Goal: Information Seeking & Learning: Learn about a topic

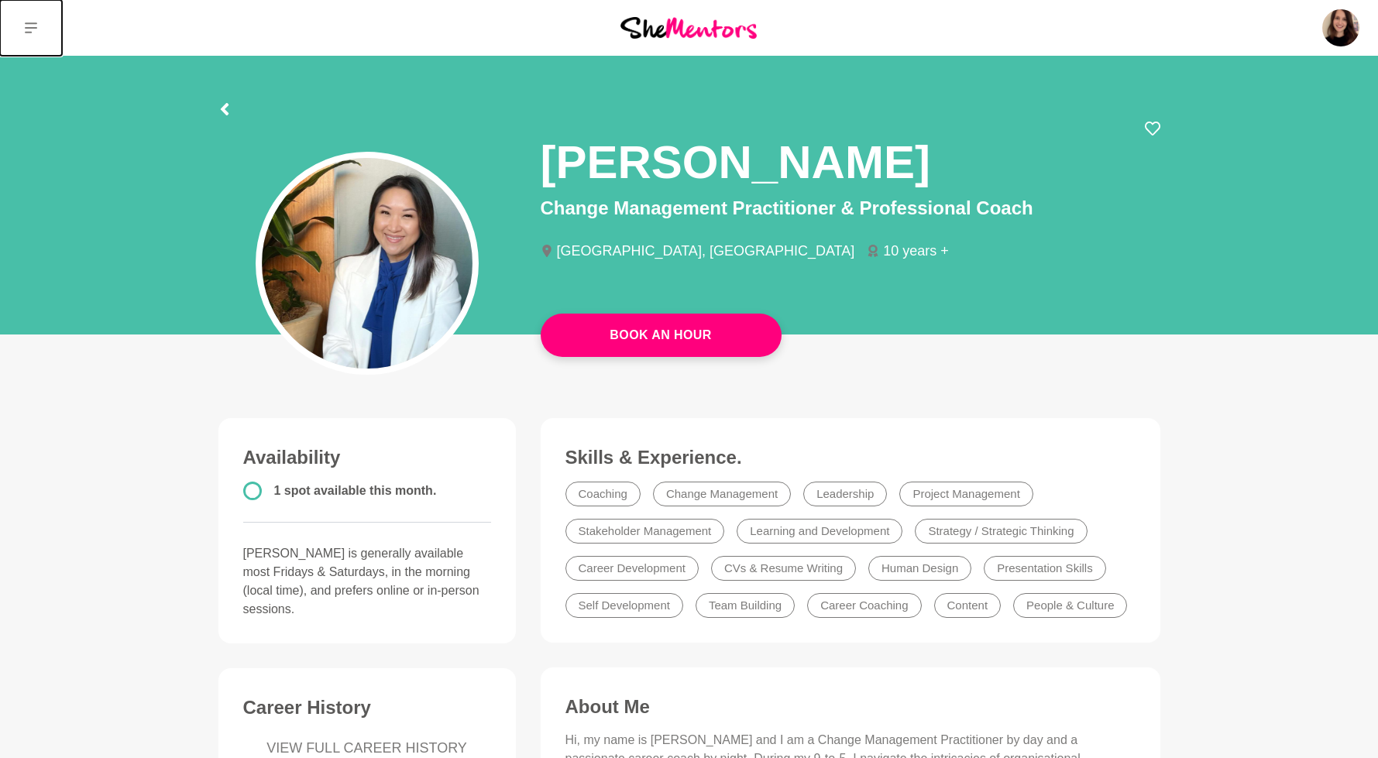
click at [34, 35] on button at bounding box center [31, 28] width 62 height 56
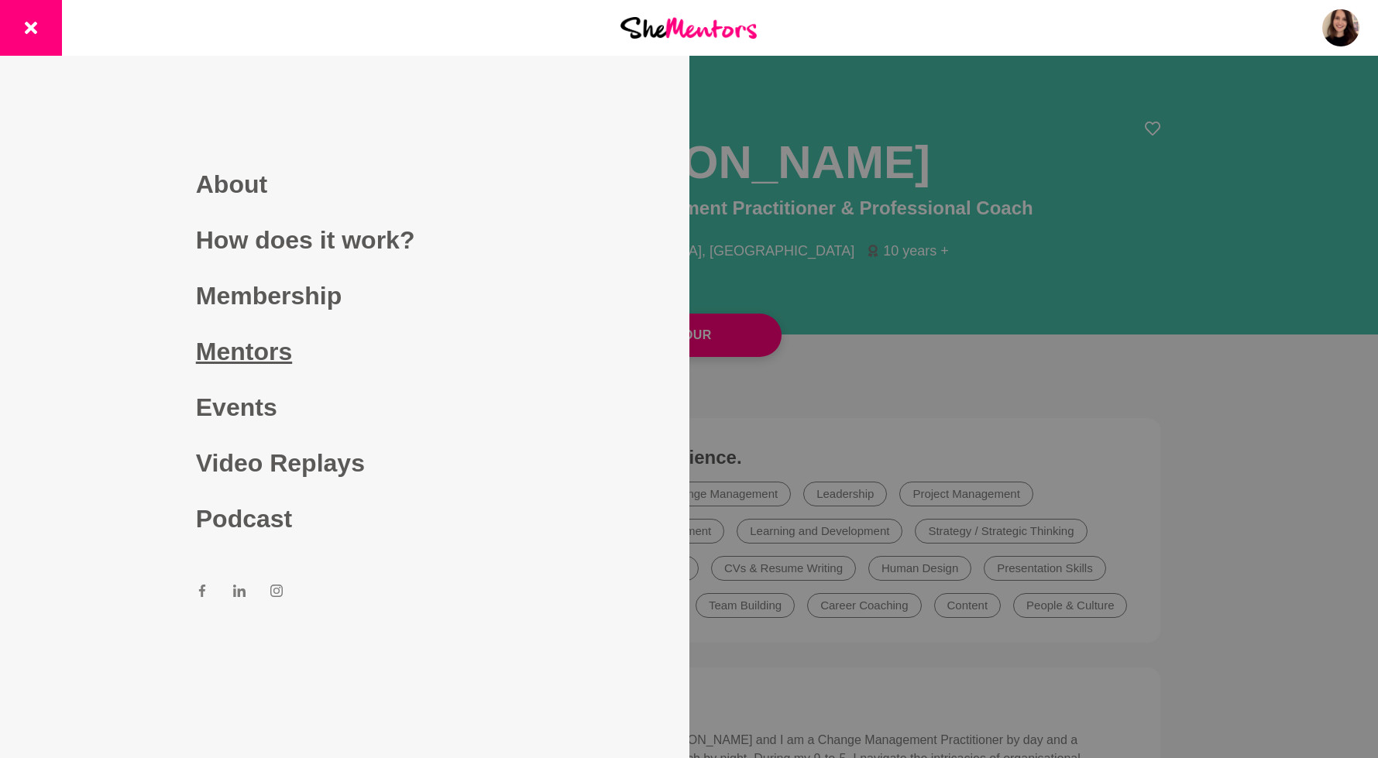
click at [205, 327] on link "Mentors" at bounding box center [344, 352] width 297 height 56
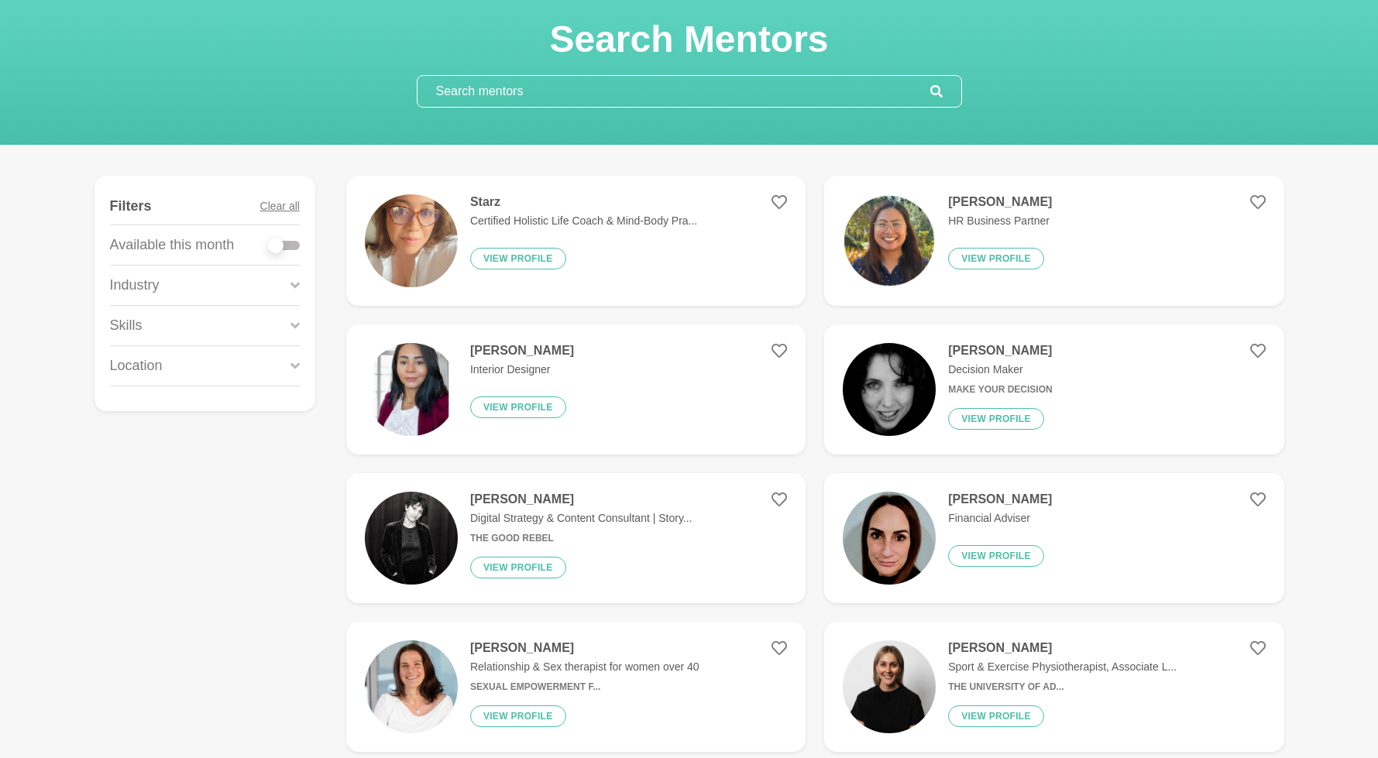
scroll to position [84, 0]
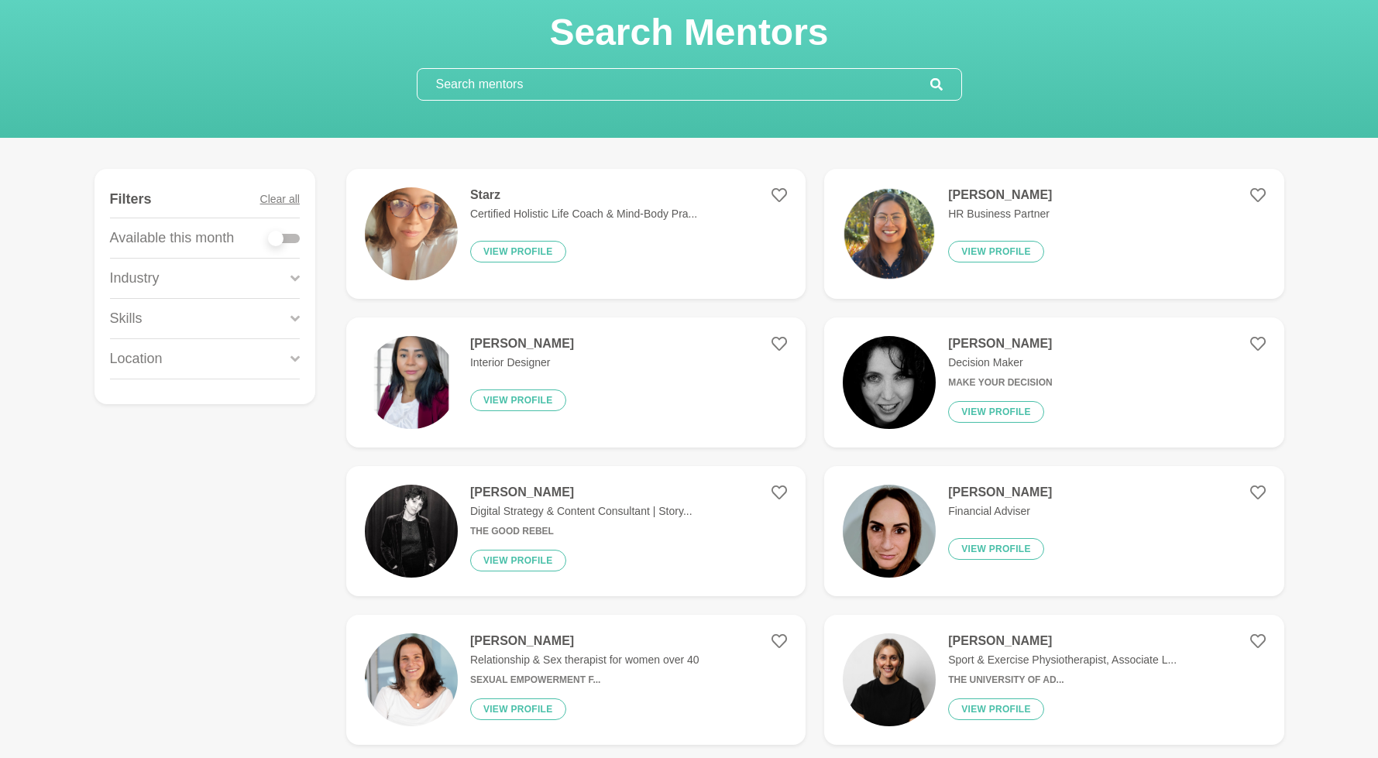
click at [209, 317] on div "Skills" at bounding box center [205, 319] width 190 height 40
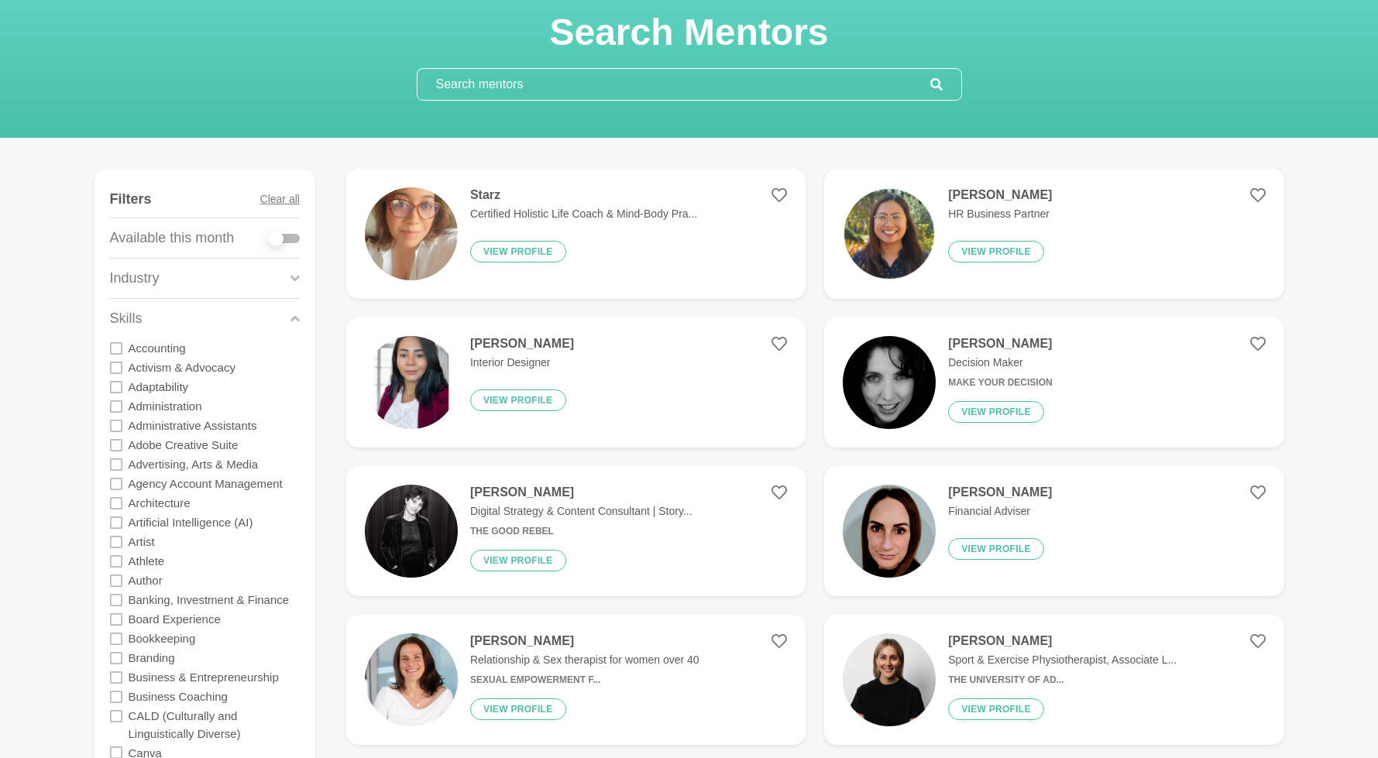
click at [497, 83] on input "text" at bounding box center [673, 84] width 513 height 31
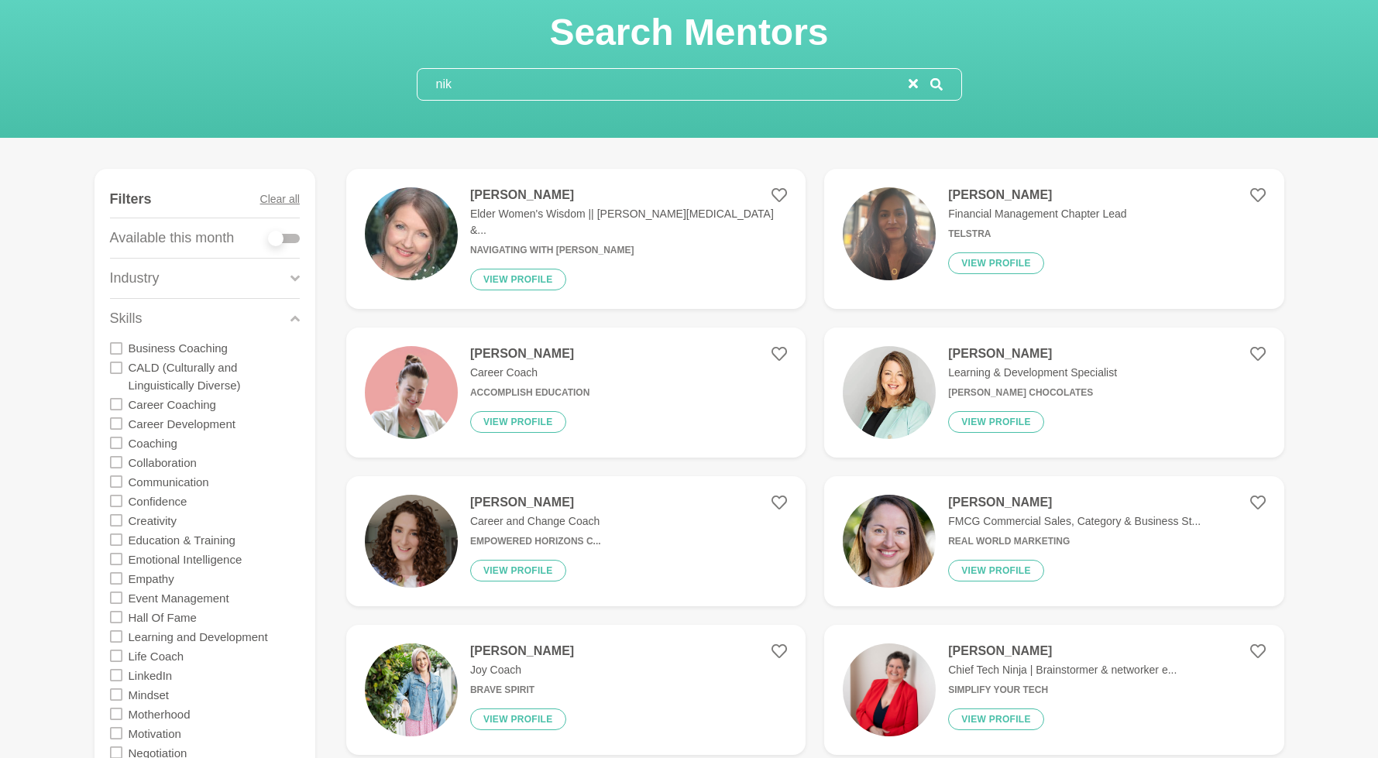
scroll to position [0, 0]
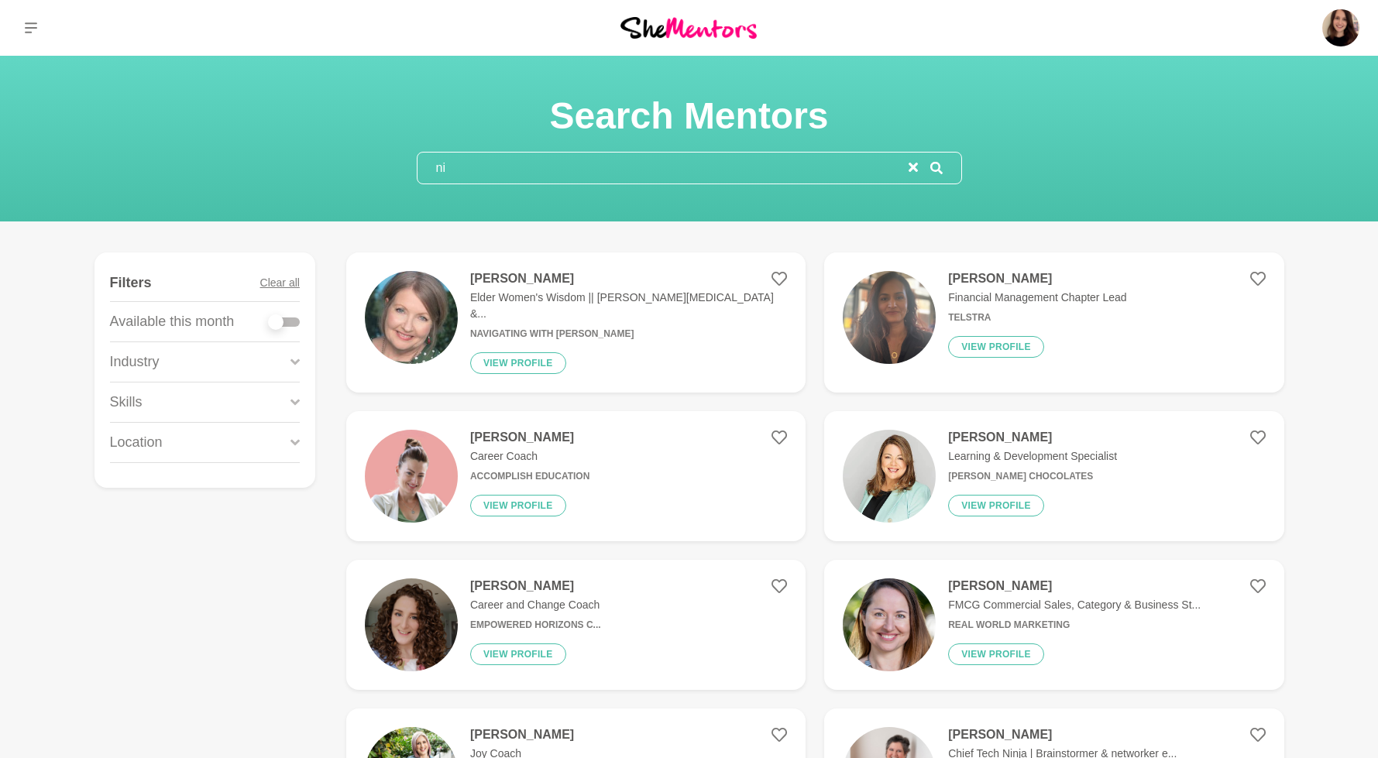
type input "ni"
click at [137, 407] on p "Skills" at bounding box center [126, 402] width 33 height 21
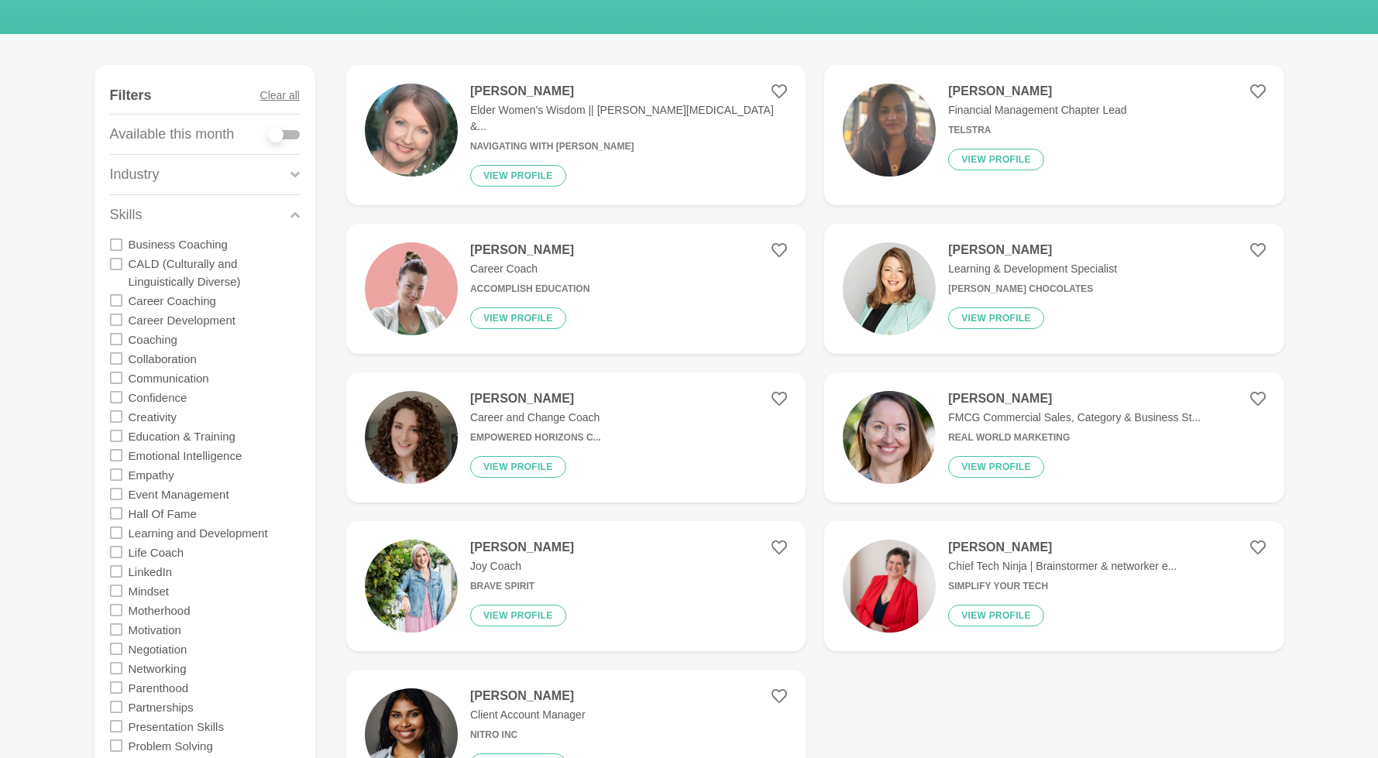
scroll to position [67, 0]
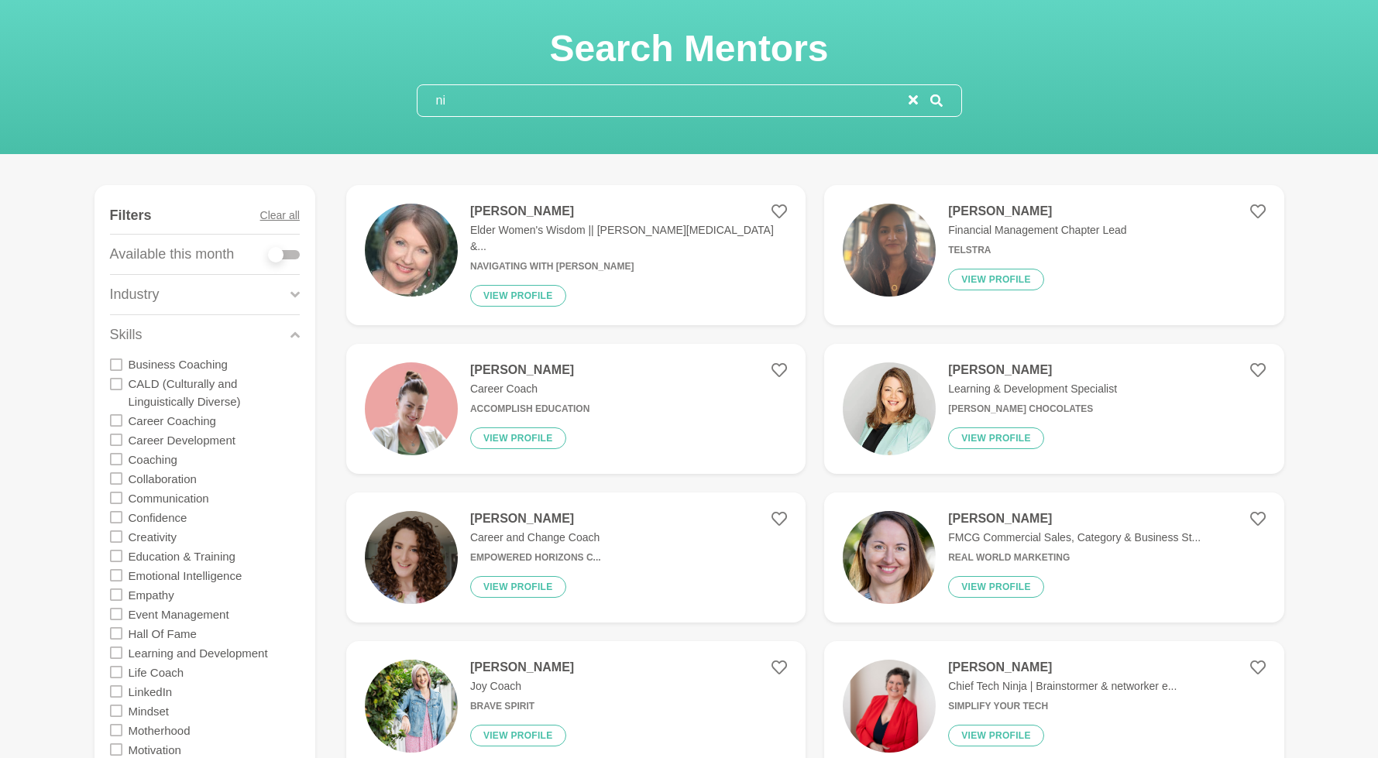
click at [250, 333] on div "Skills" at bounding box center [205, 335] width 190 height 40
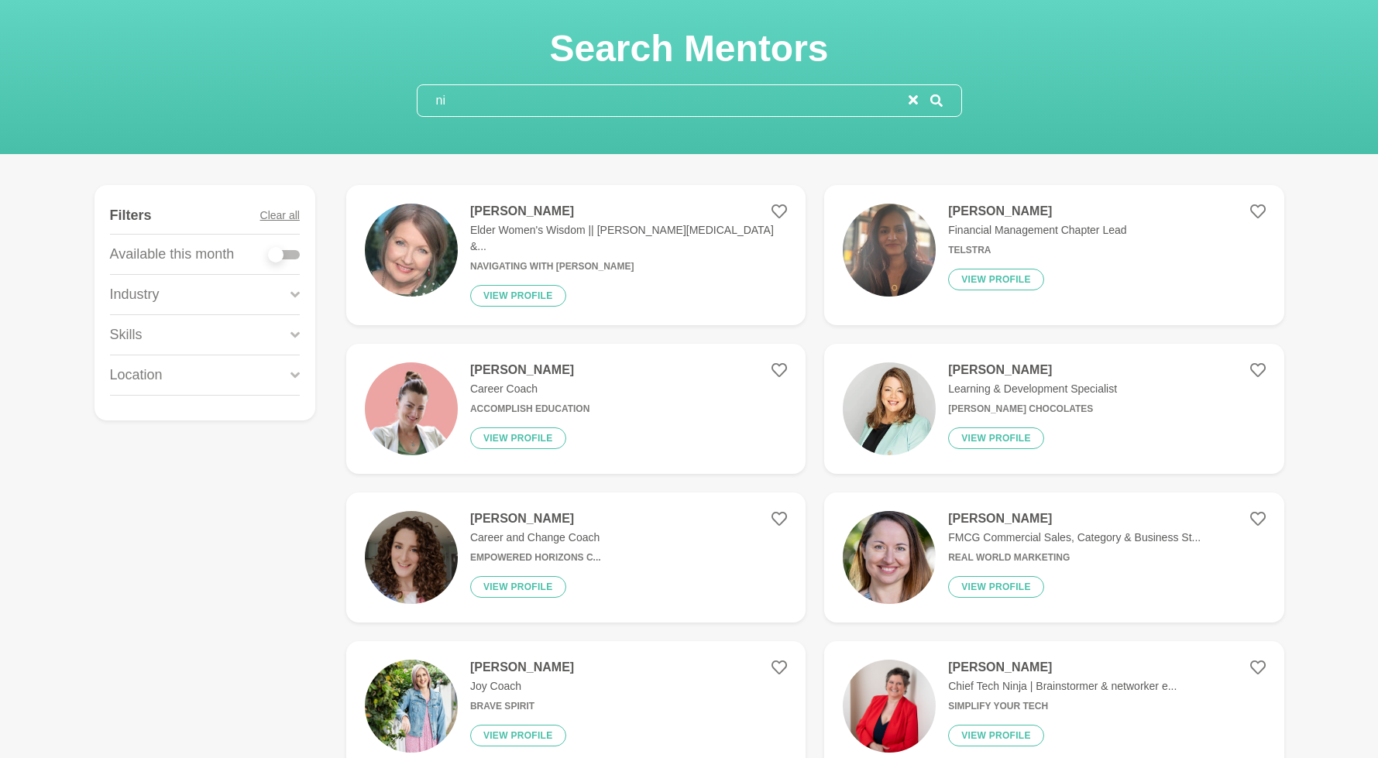
click at [271, 294] on div "Industry" at bounding box center [205, 295] width 190 height 40
click at [915, 97] on icon "reset" at bounding box center [913, 99] width 9 height 9
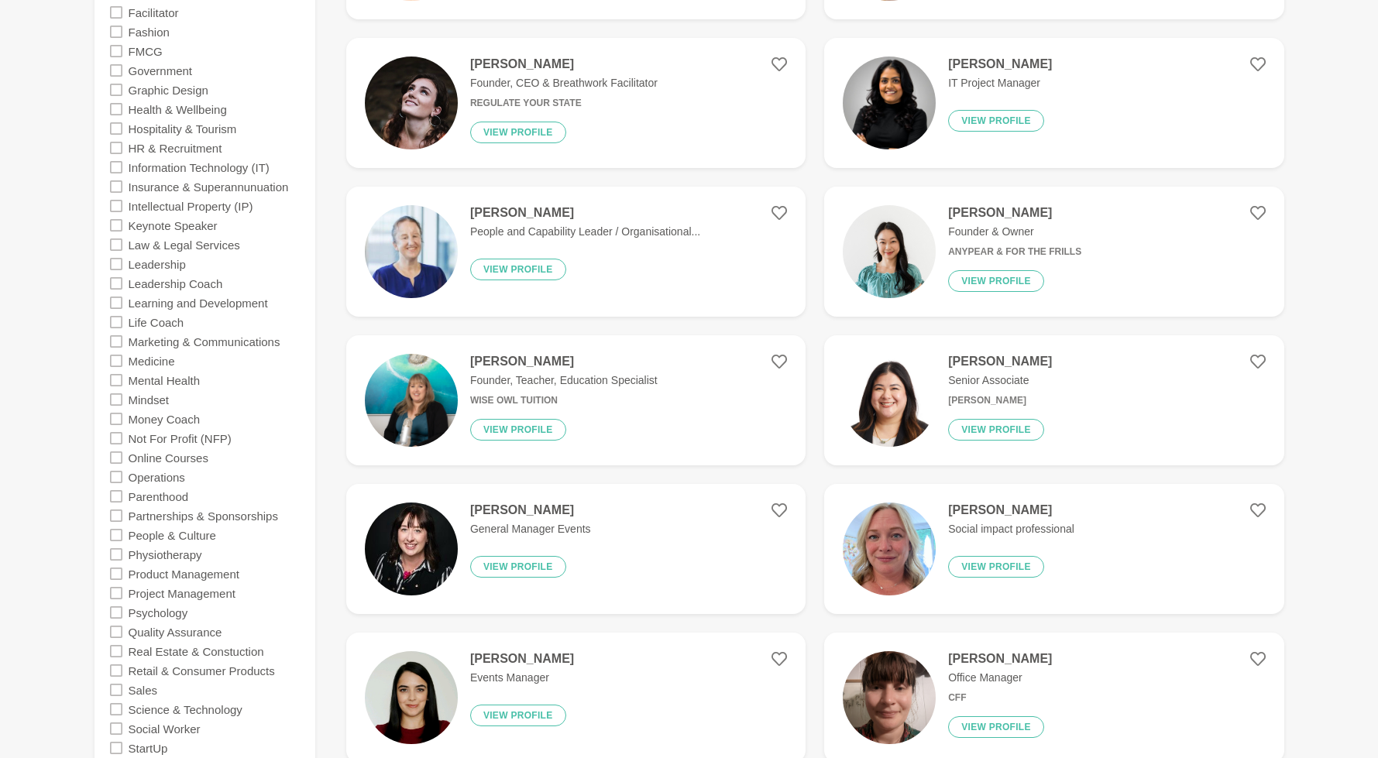
scroll to position [936, 0]
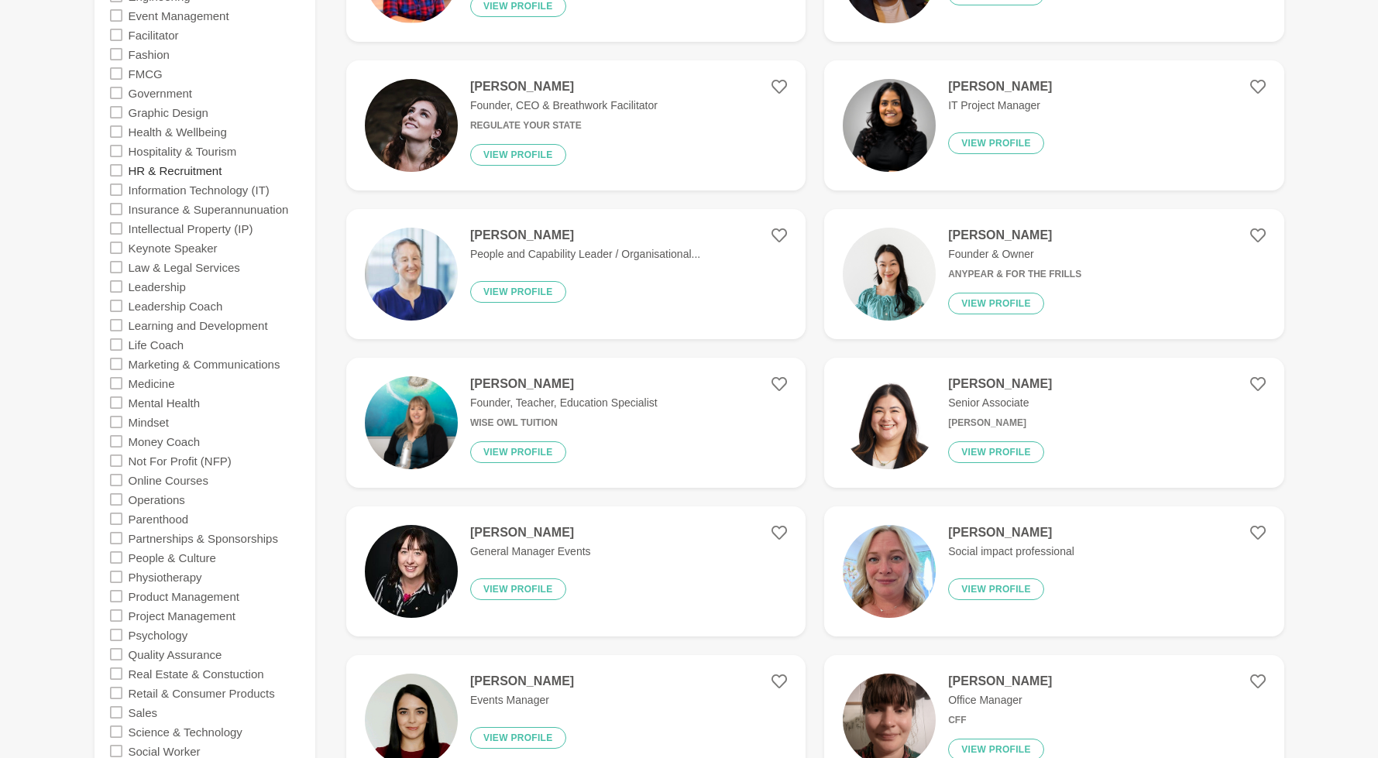
click at [161, 166] on label "HR & Recruitment" at bounding box center [176, 169] width 94 height 19
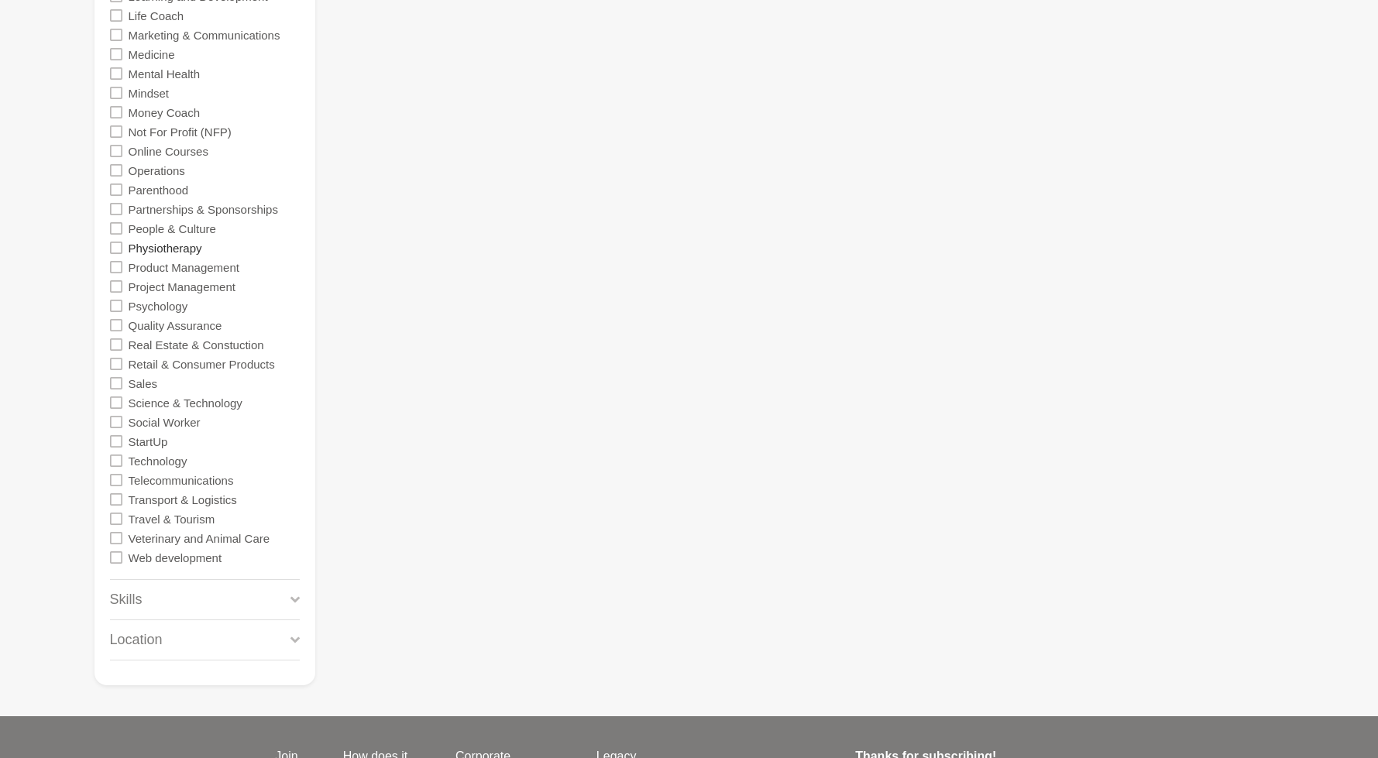
scroll to position [1239, 0]
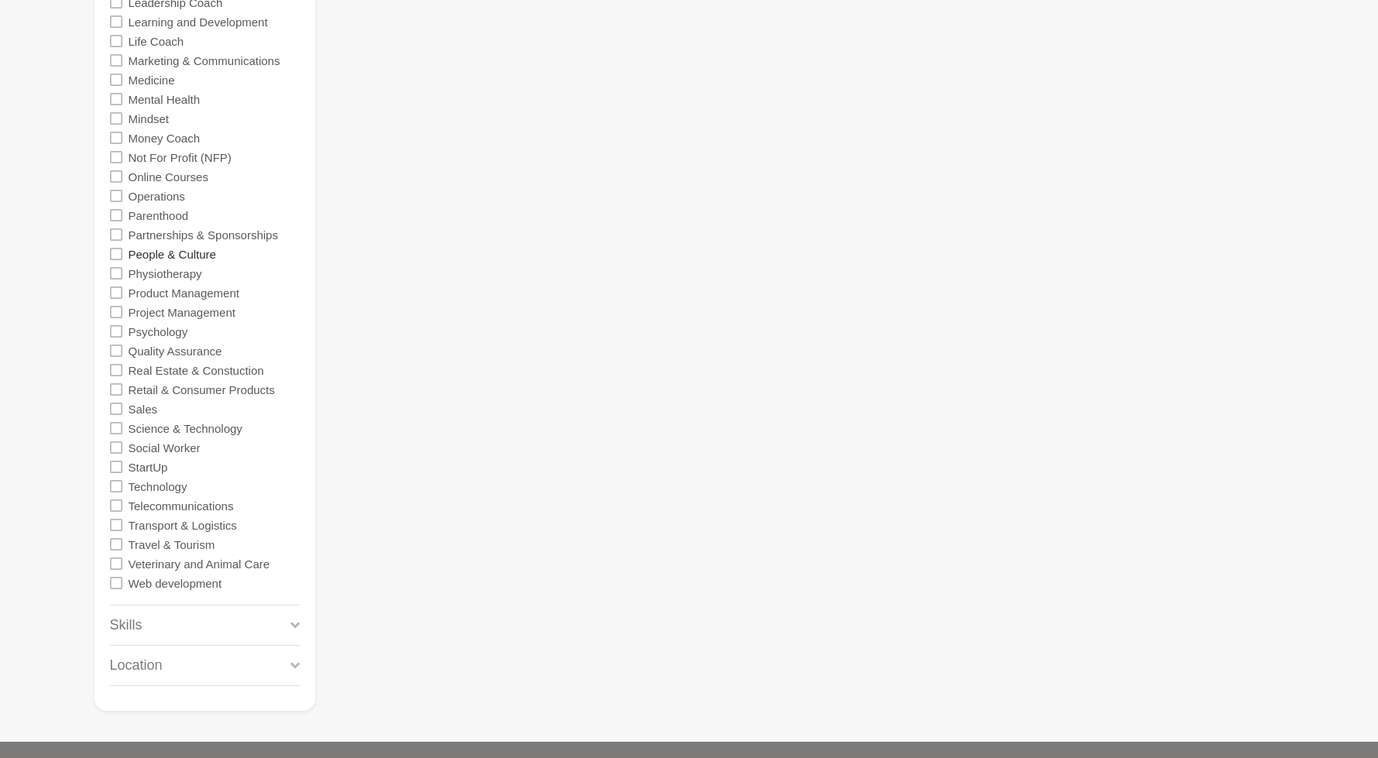
click at [153, 256] on label "People & Culture" at bounding box center [173, 253] width 88 height 19
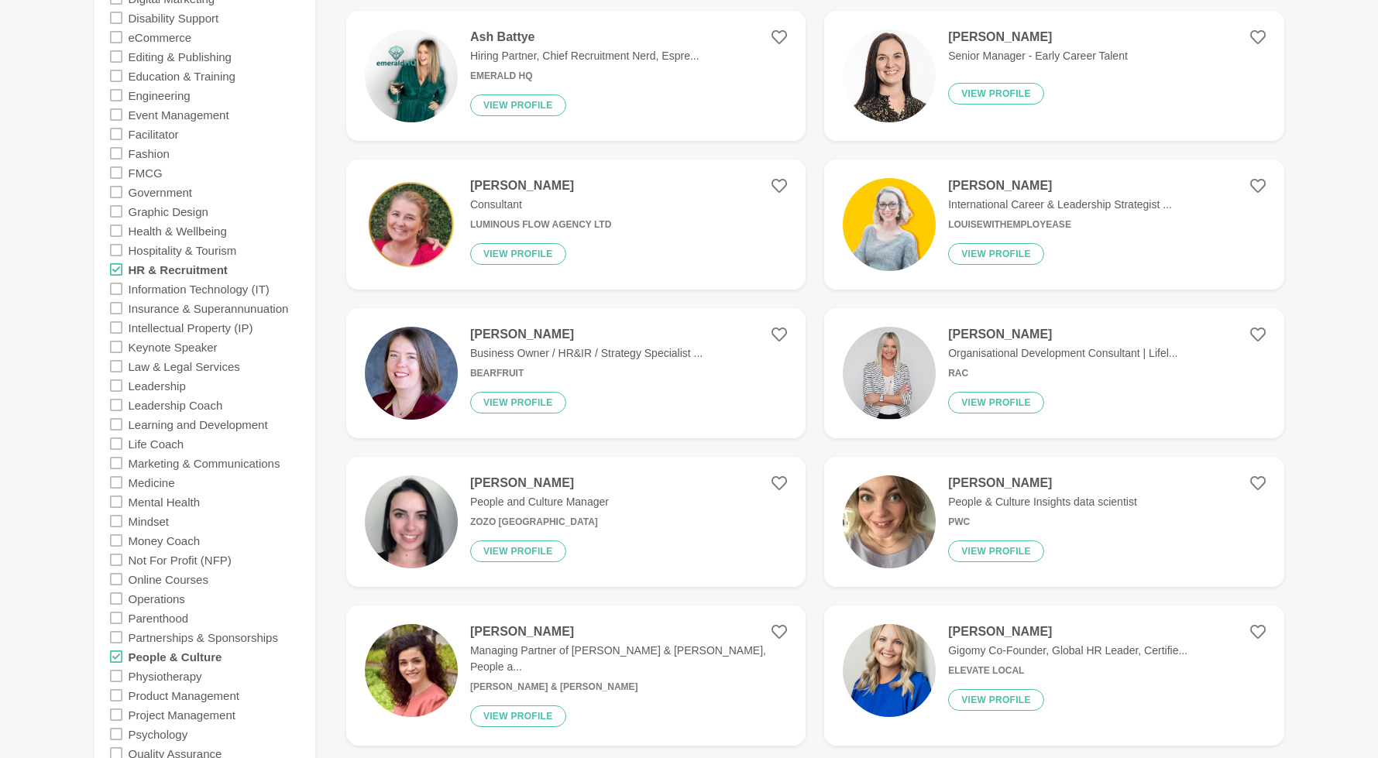
scroll to position [127, 0]
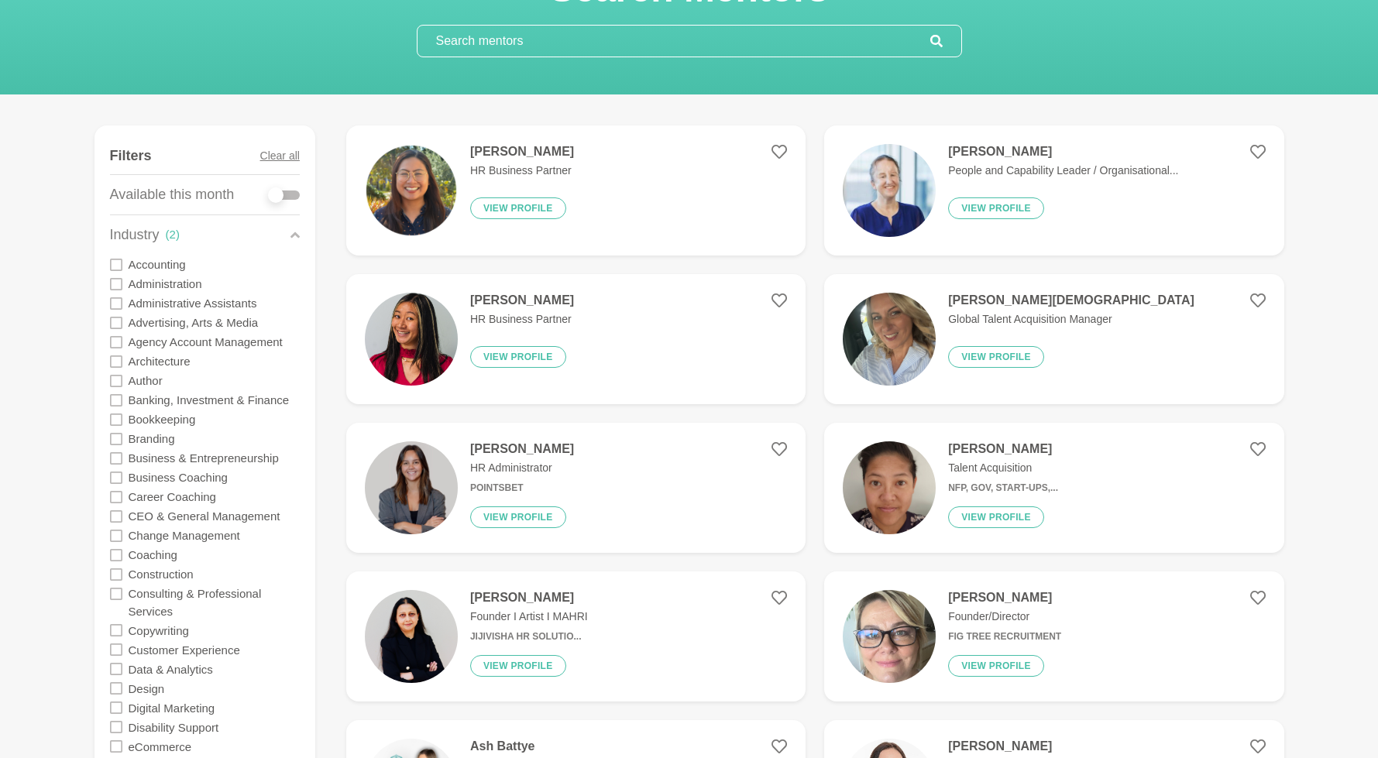
click at [296, 235] on icon at bounding box center [294, 235] width 9 height 6
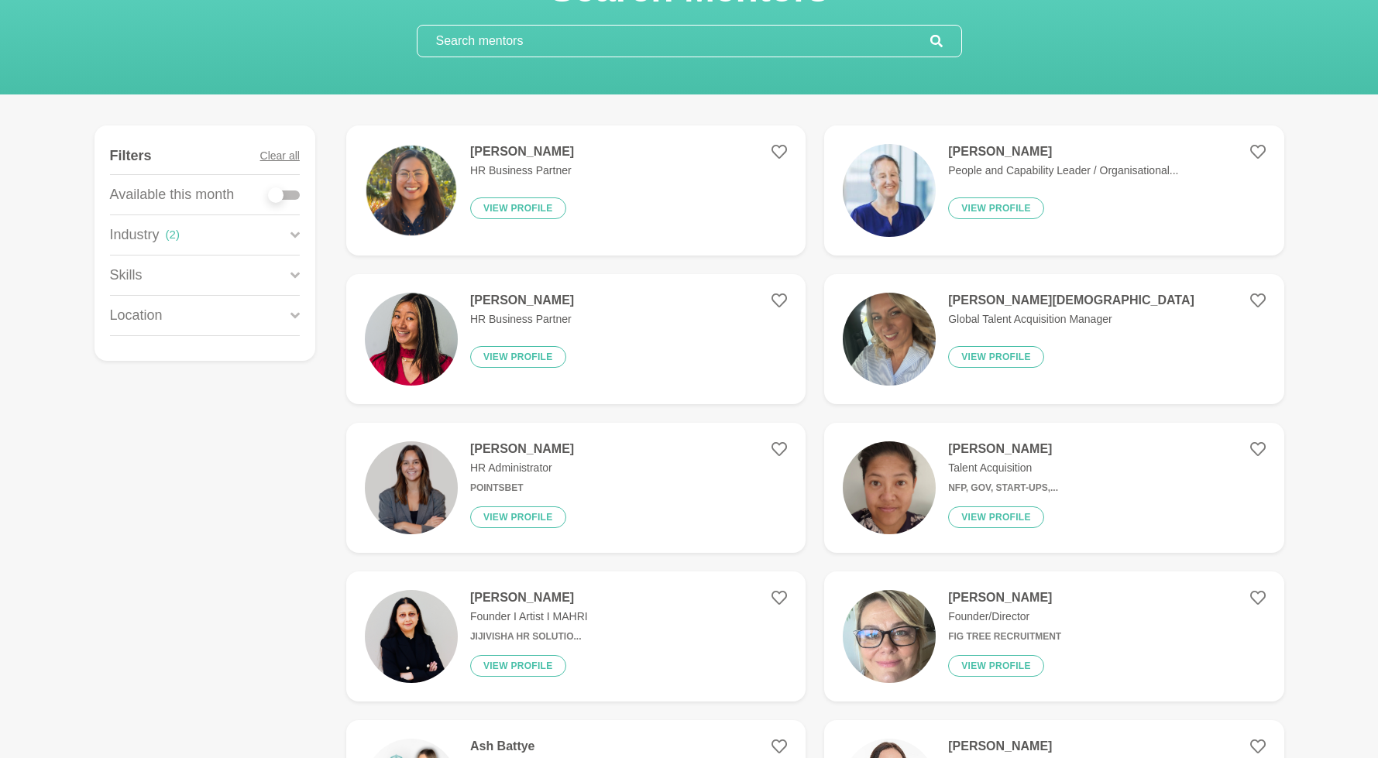
click at [194, 317] on div "Location" at bounding box center [205, 316] width 190 height 40
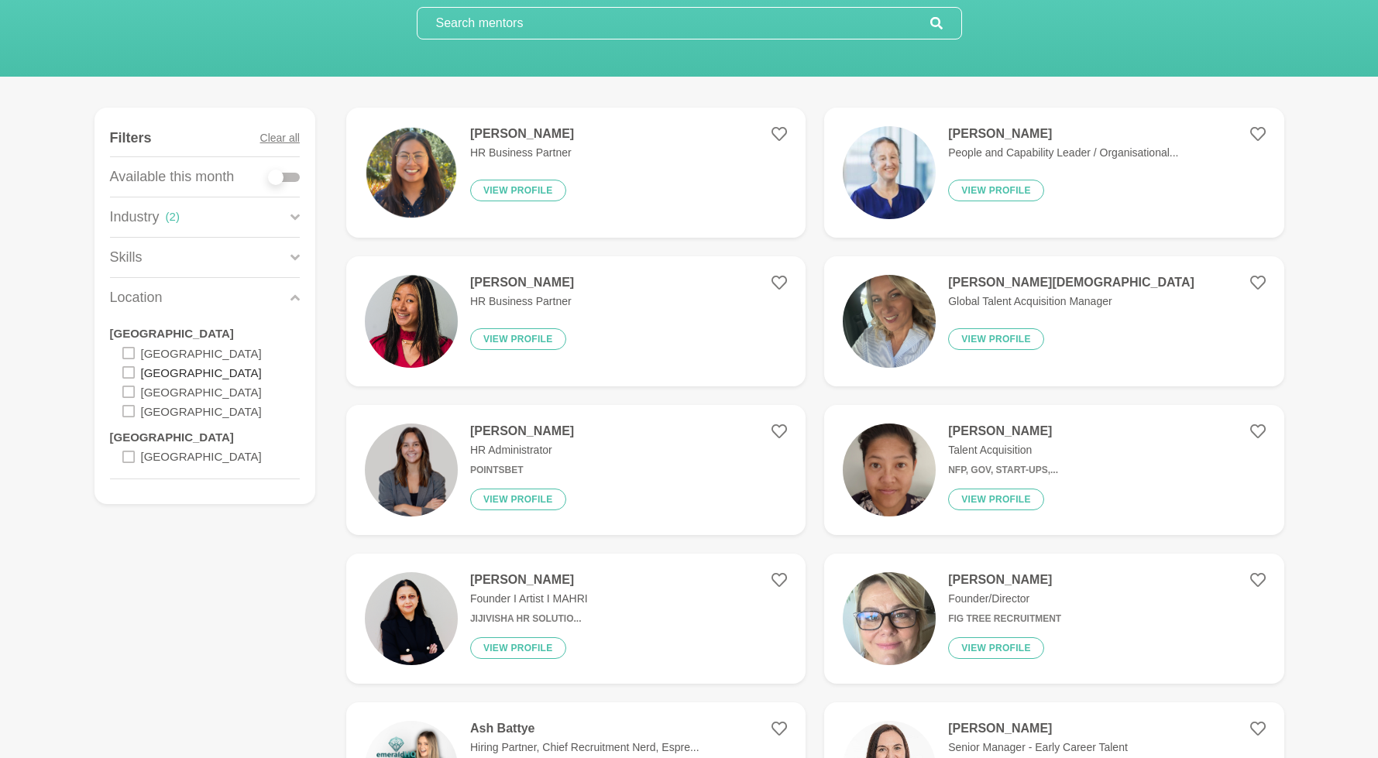
click at [176, 373] on label "[GEOGRAPHIC_DATA]" at bounding box center [201, 371] width 121 height 19
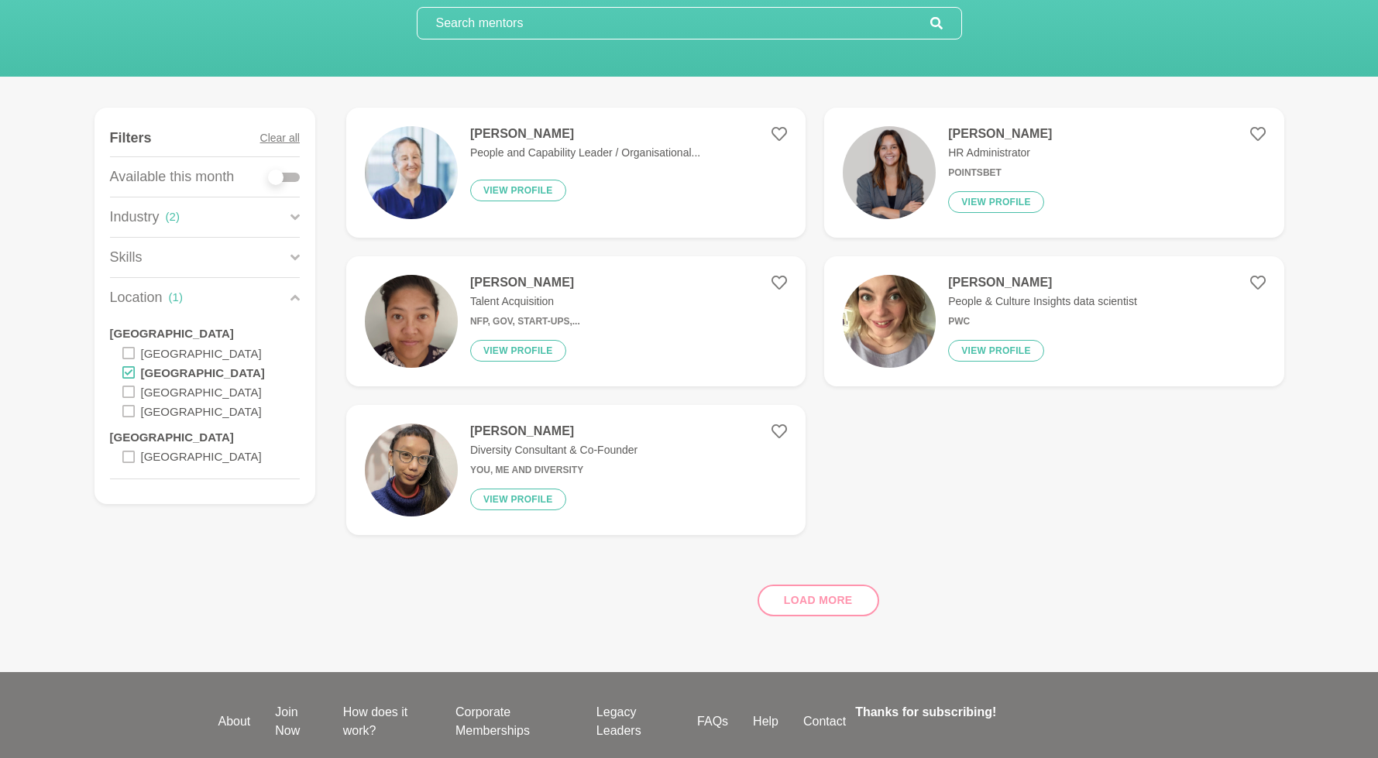
click at [479, 332] on div "Anna Sulit Talent Acquisition NFP, Gov, Start-Ups,... View profile" at bounding box center [519, 321] width 122 height 93
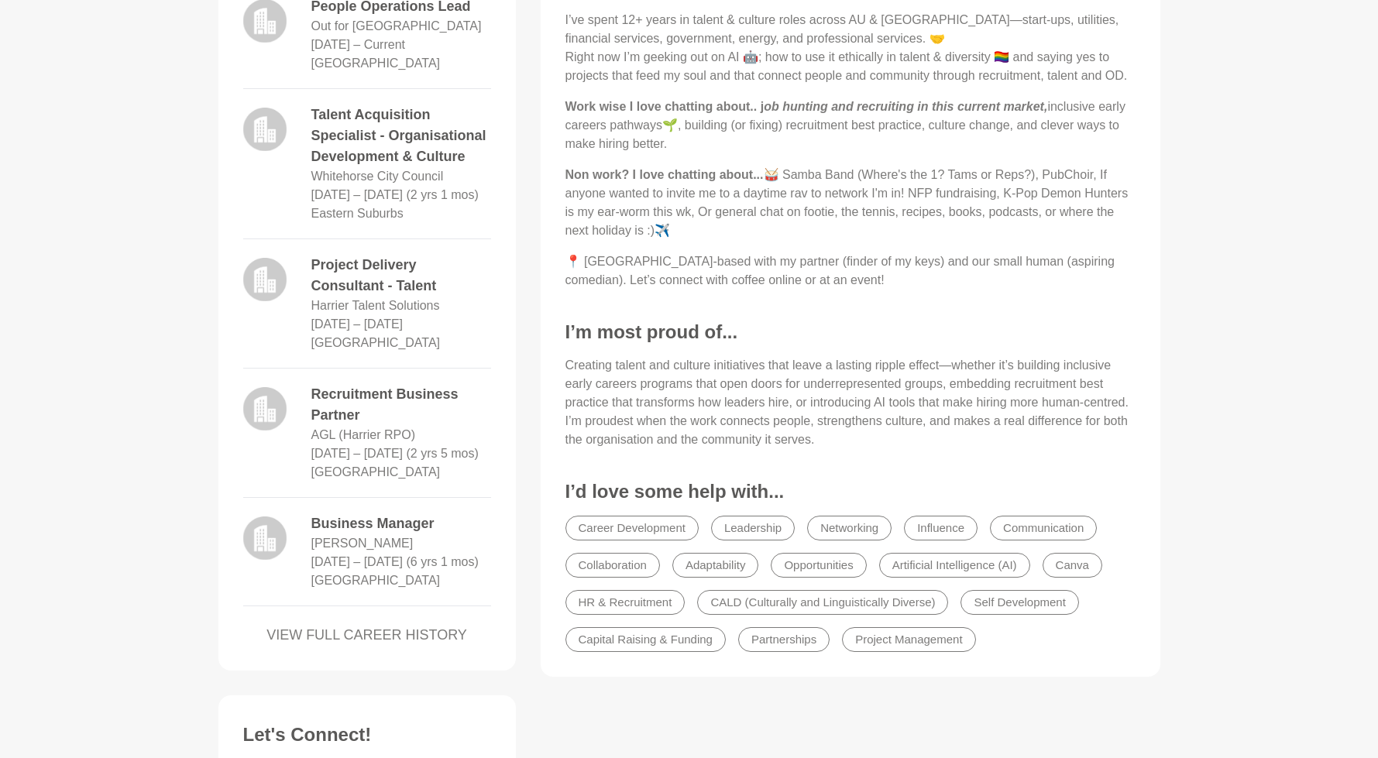
scroll to position [1032, 0]
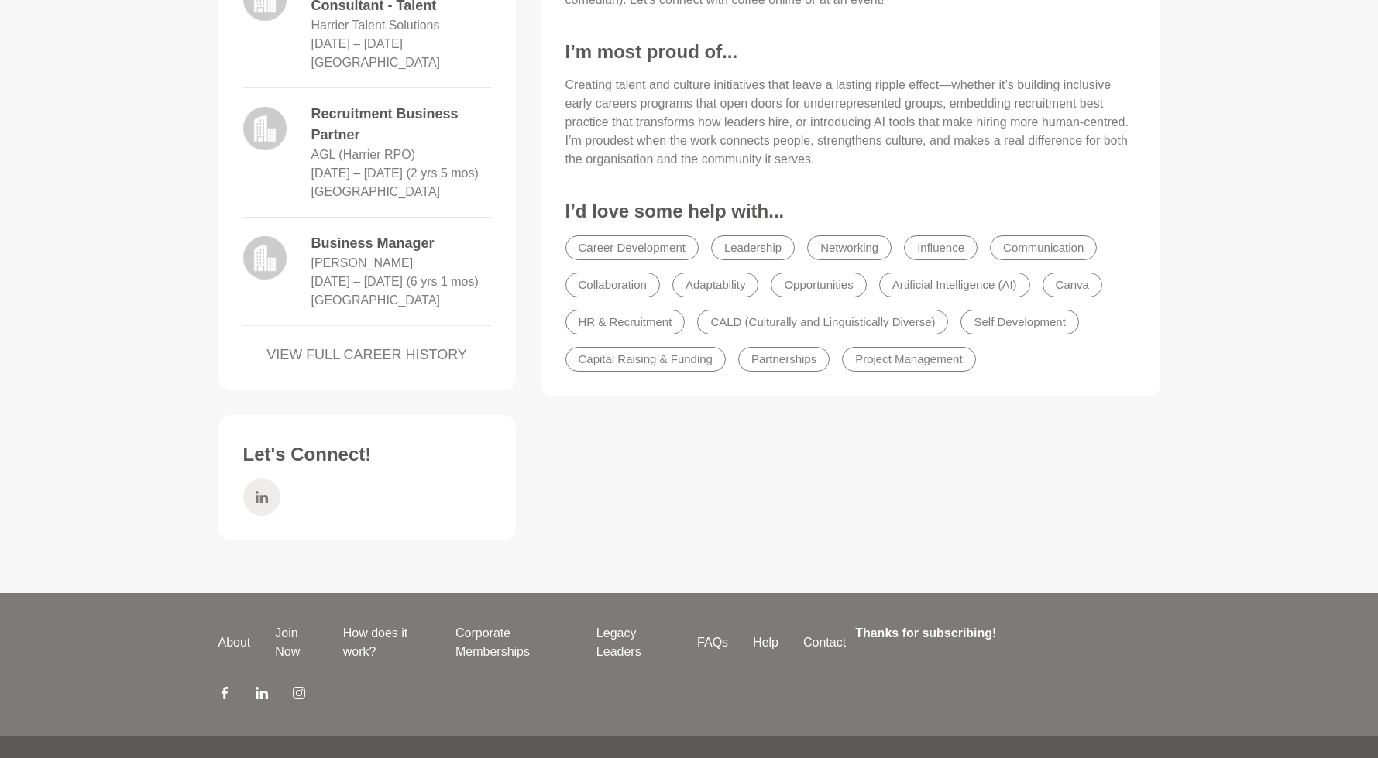
click at [250, 508] on span at bounding box center [261, 497] width 37 height 37
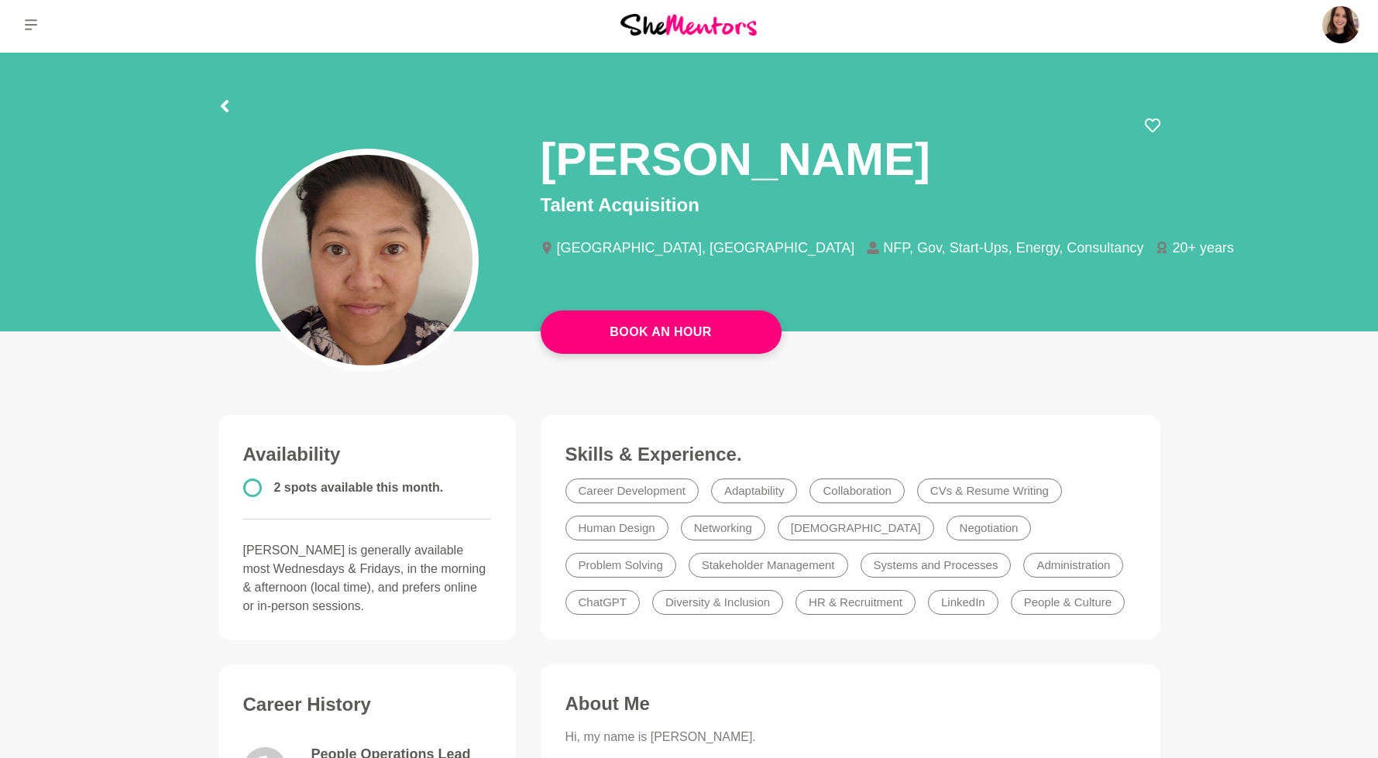
scroll to position [0, 0]
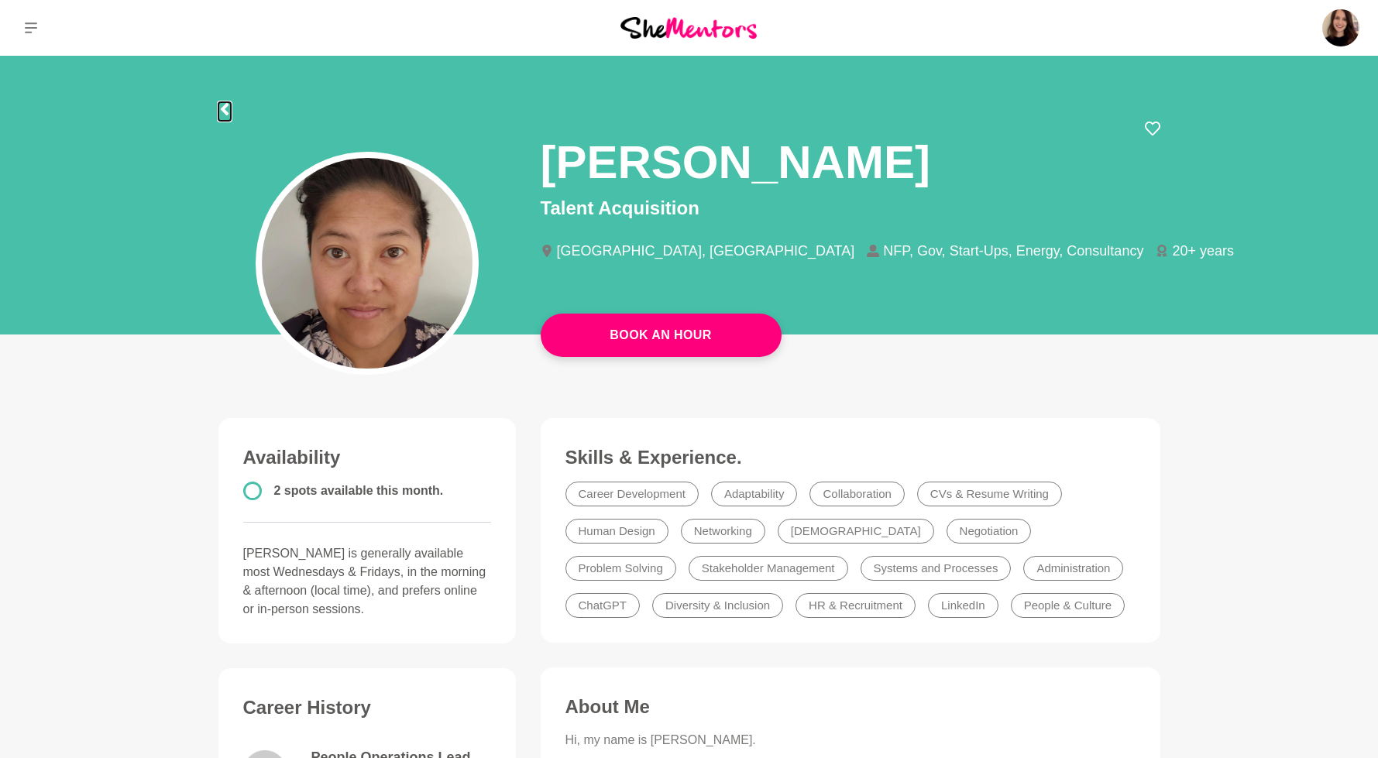
click at [222, 105] on icon at bounding box center [224, 109] width 12 height 12
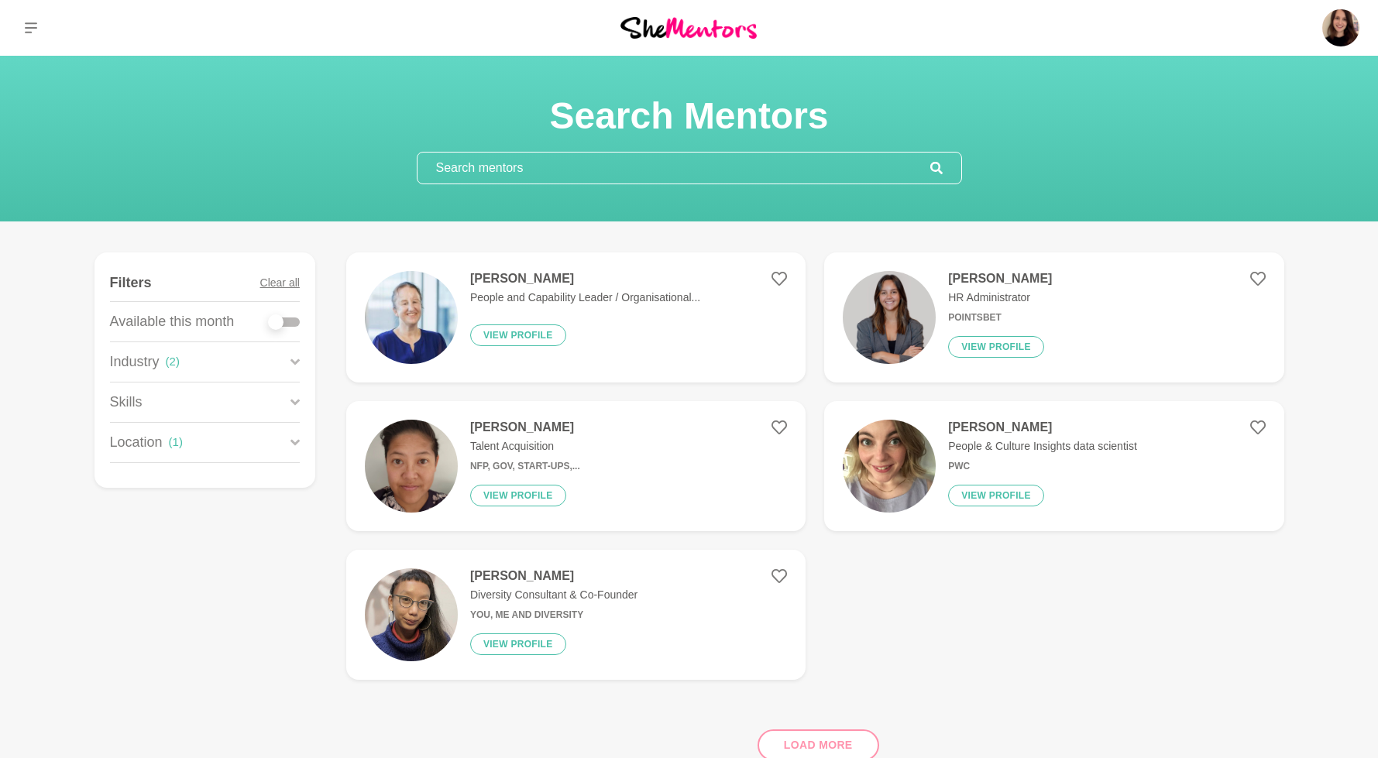
click at [540, 601] on p "Diversity Consultant & Co-Founder" at bounding box center [553, 595] width 167 height 16
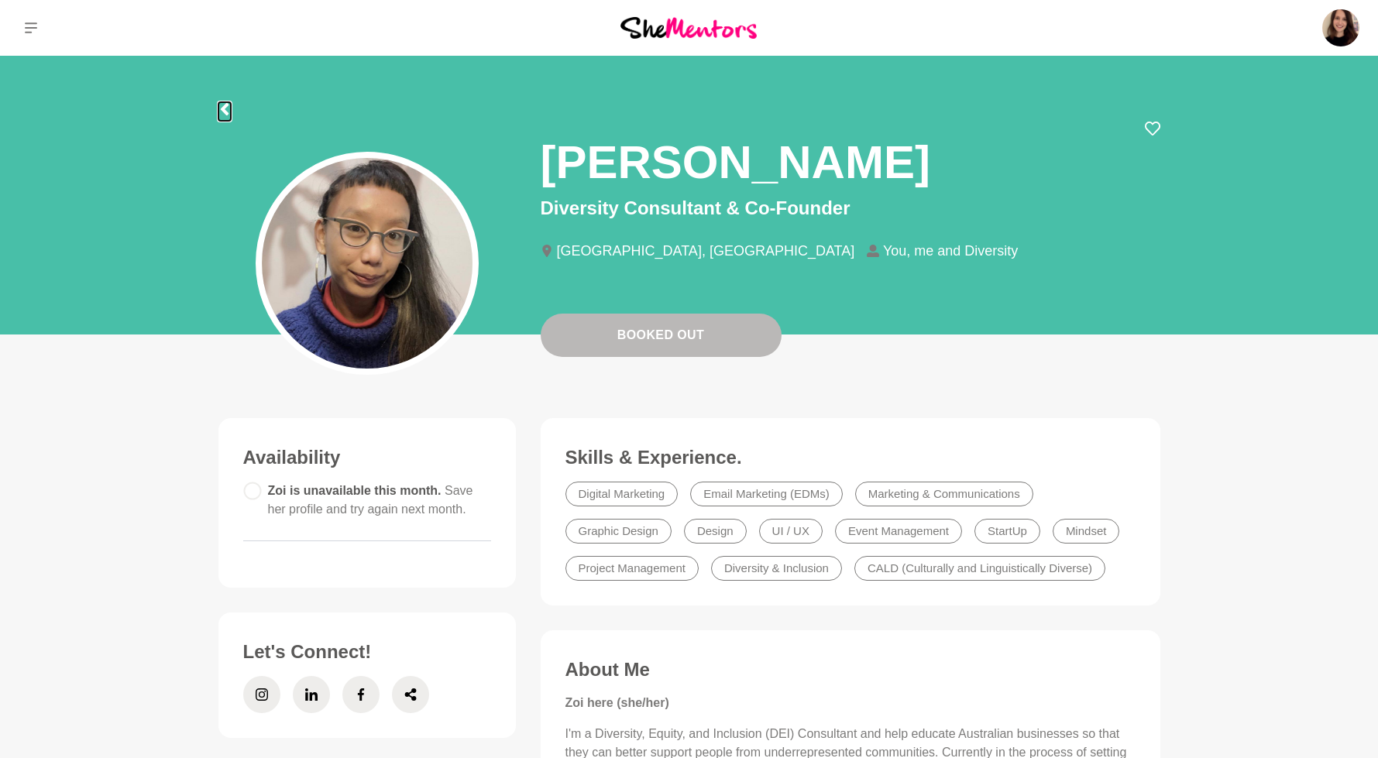
click at [225, 111] on icon at bounding box center [224, 109] width 8 height 12
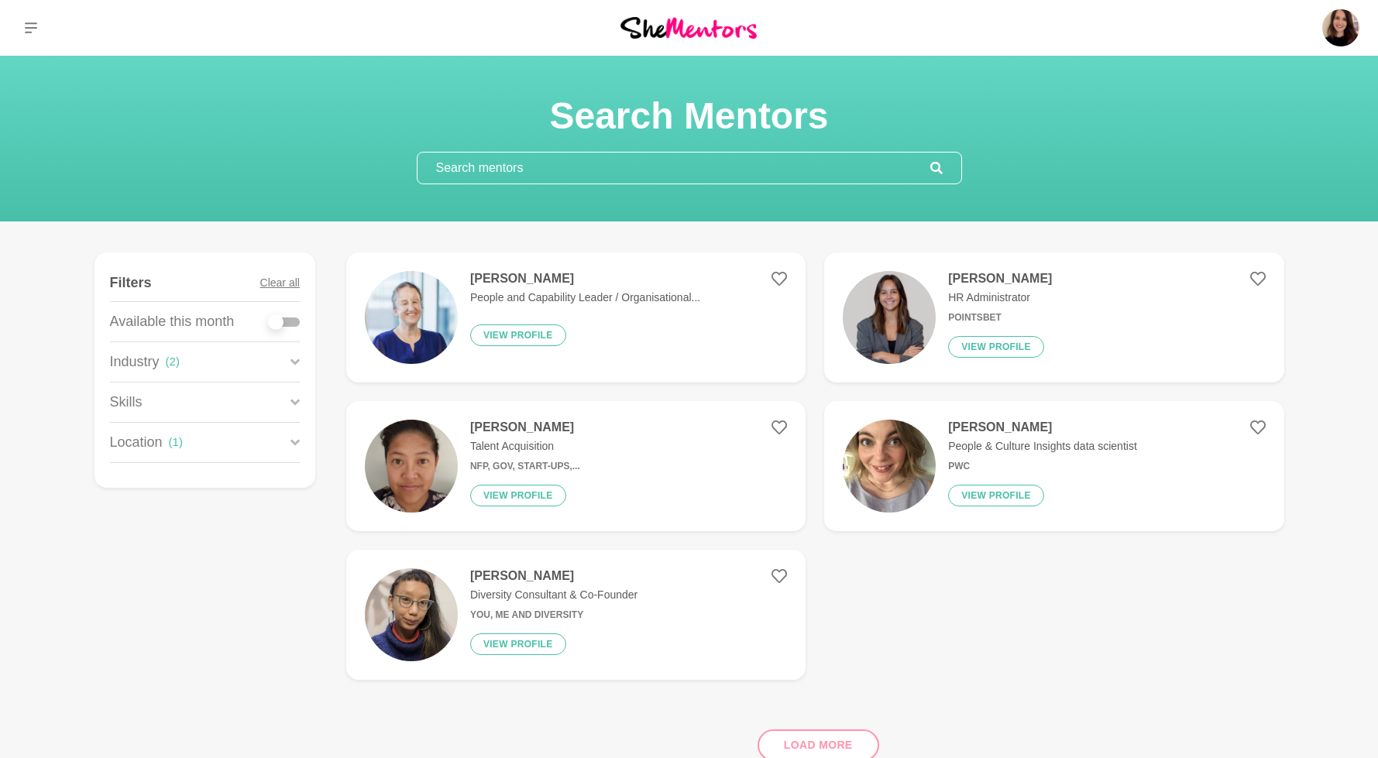
click at [492, 297] on p "People and Capability Leader / Organisational..." at bounding box center [585, 298] width 230 height 16
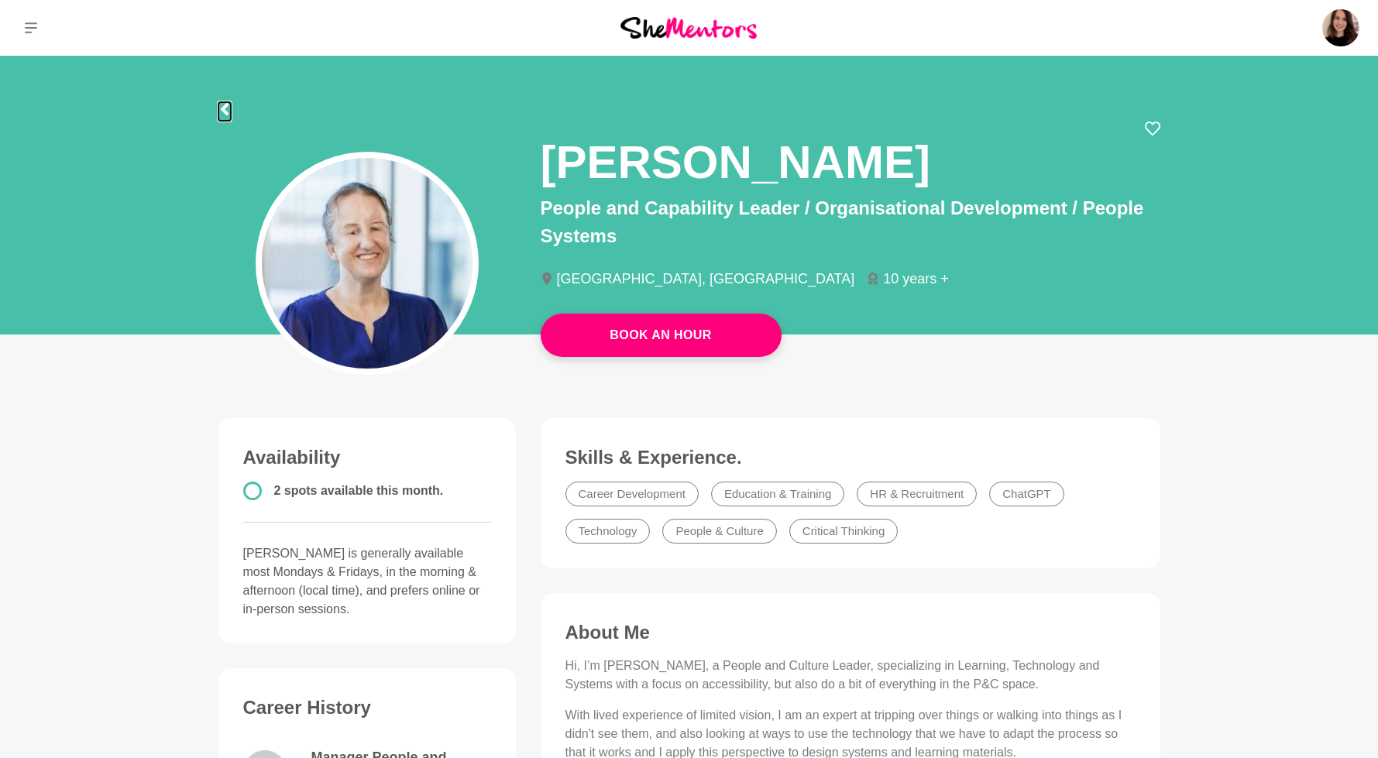
click at [228, 110] on icon at bounding box center [224, 109] width 12 height 12
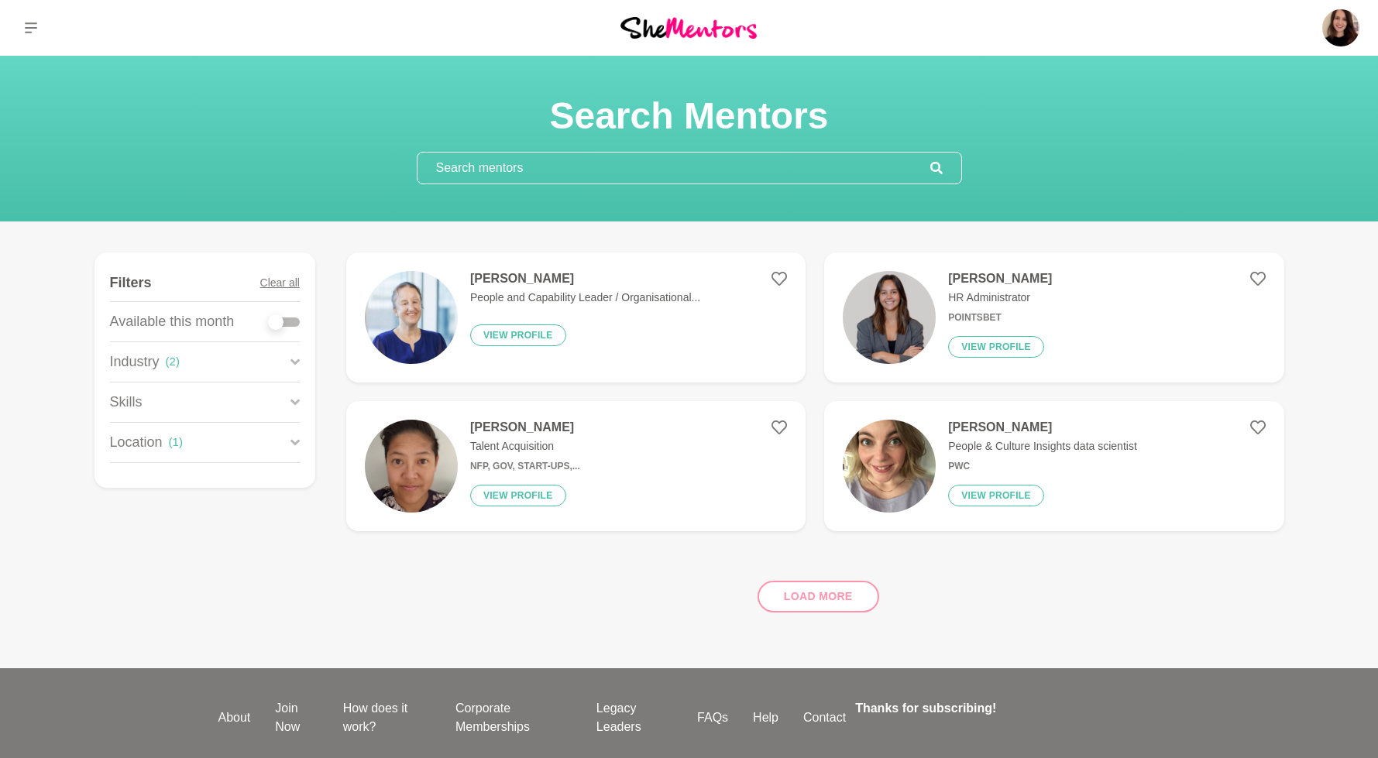
click at [959, 458] on div "Laura Yuile People & Culture Insights data scientist PwC View profile" at bounding box center [1036, 466] width 201 height 93
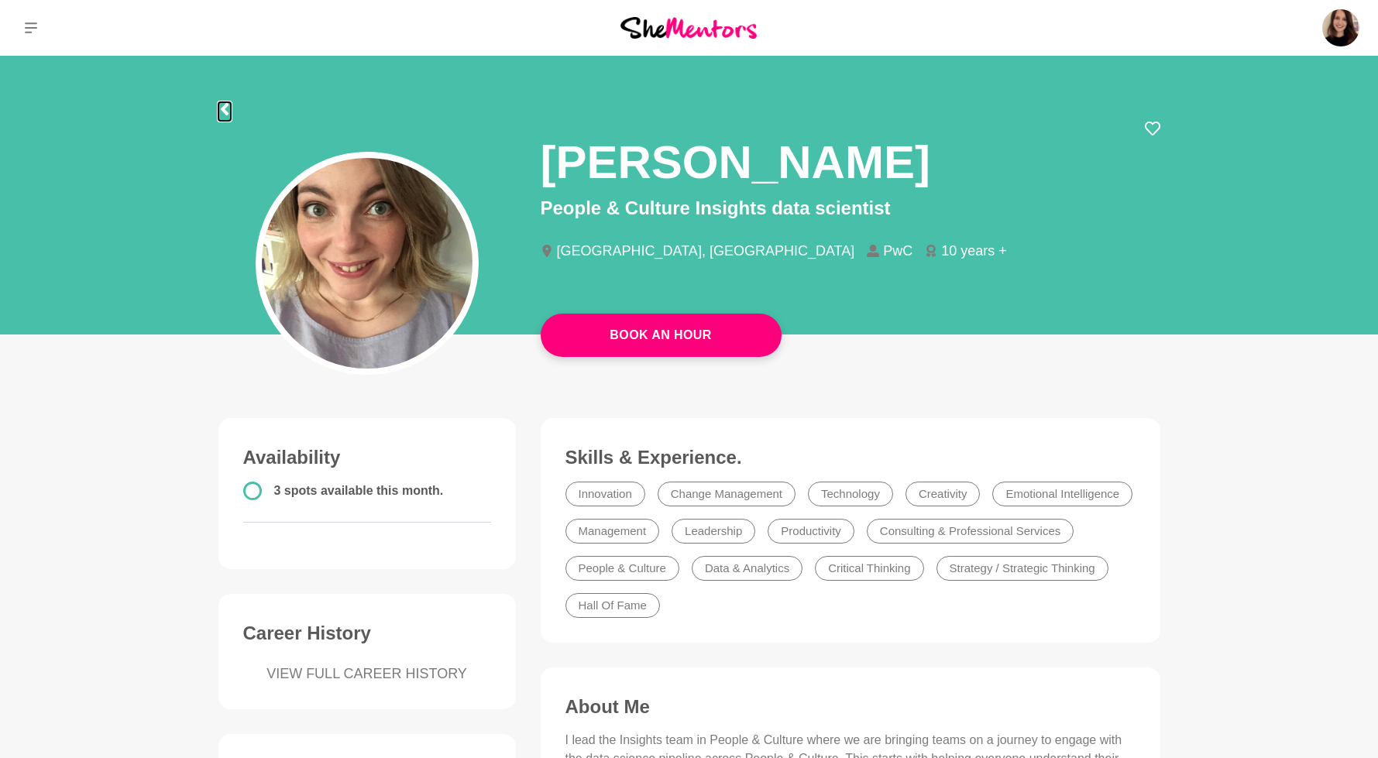
click at [227, 112] on icon at bounding box center [224, 109] width 12 height 12
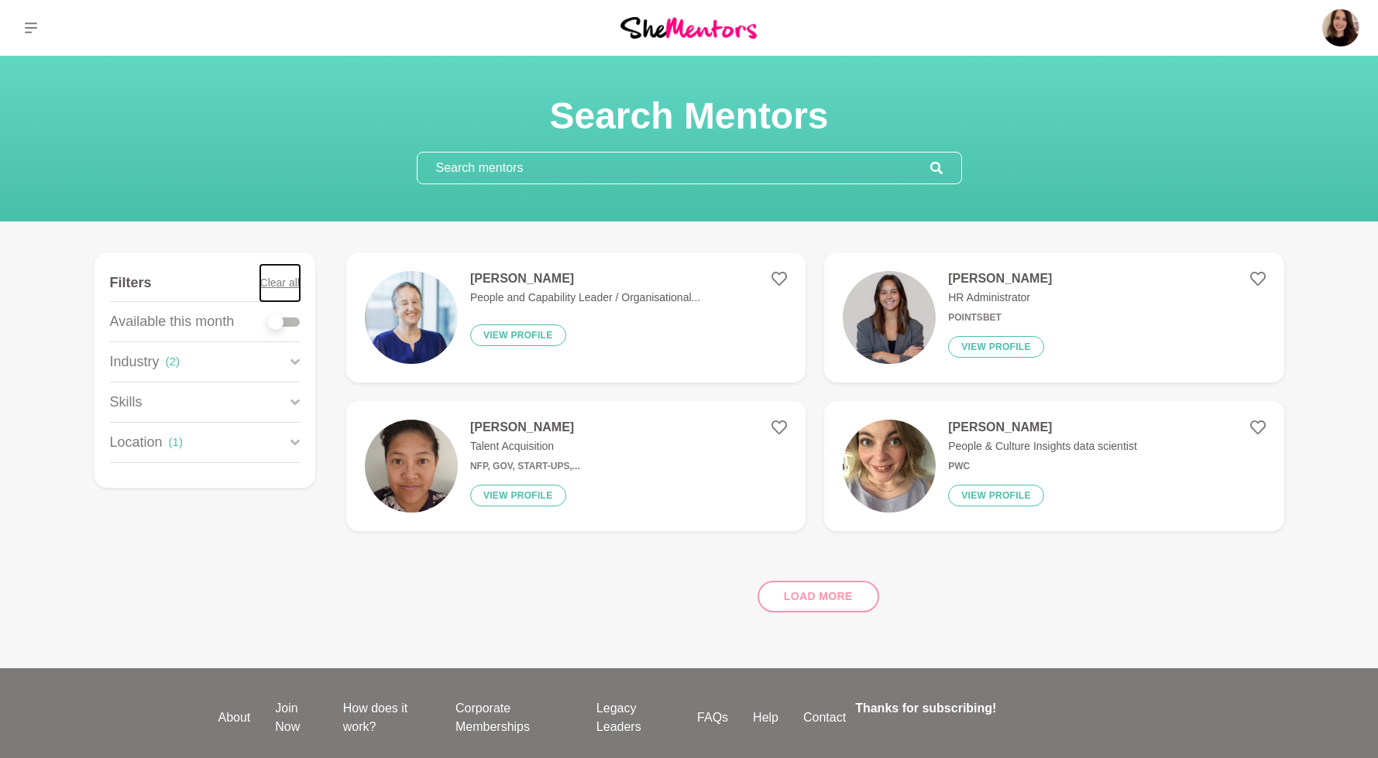
click at [277, 282] on button "Clear all" at bounding box center [280, 283] width 40 height 36
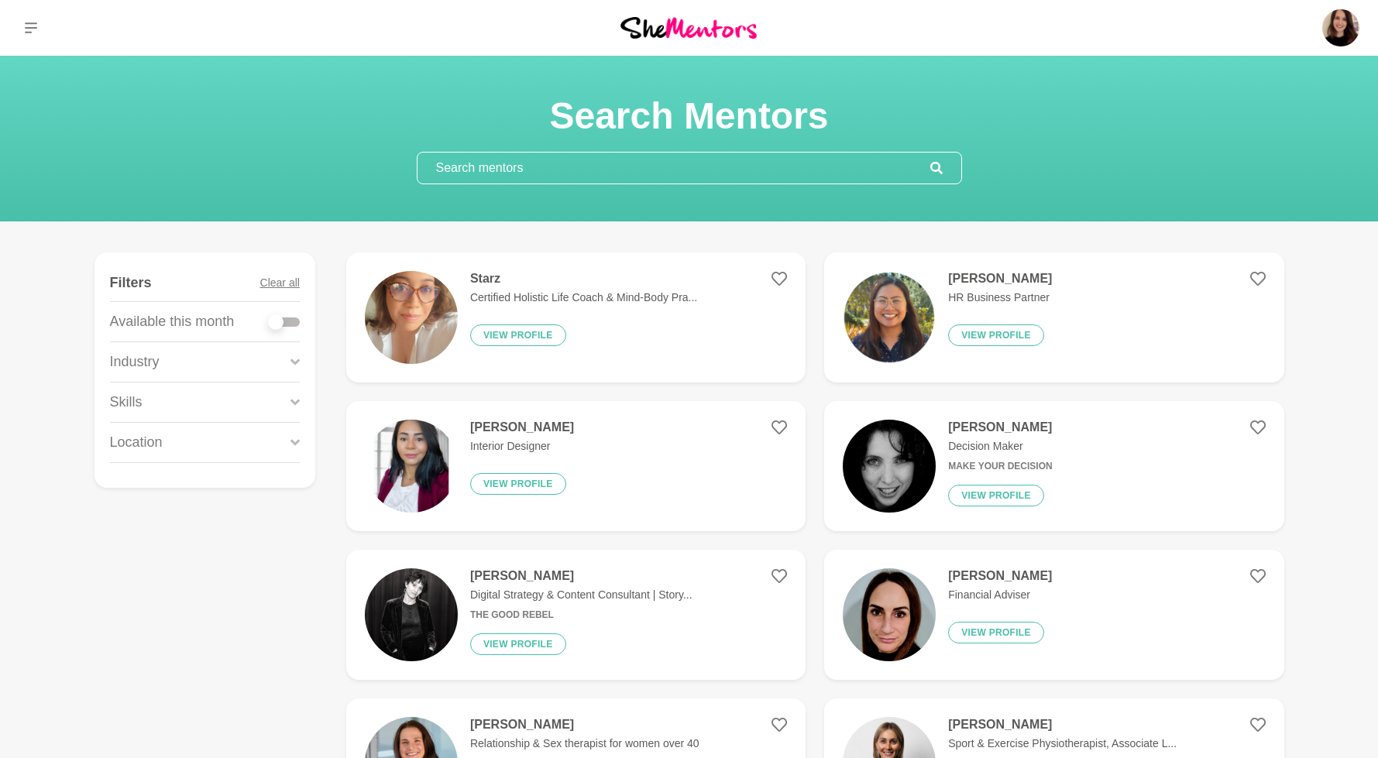
click at [156, 441] on p "Location" at bounding box center [136, 442] width 53 height 21
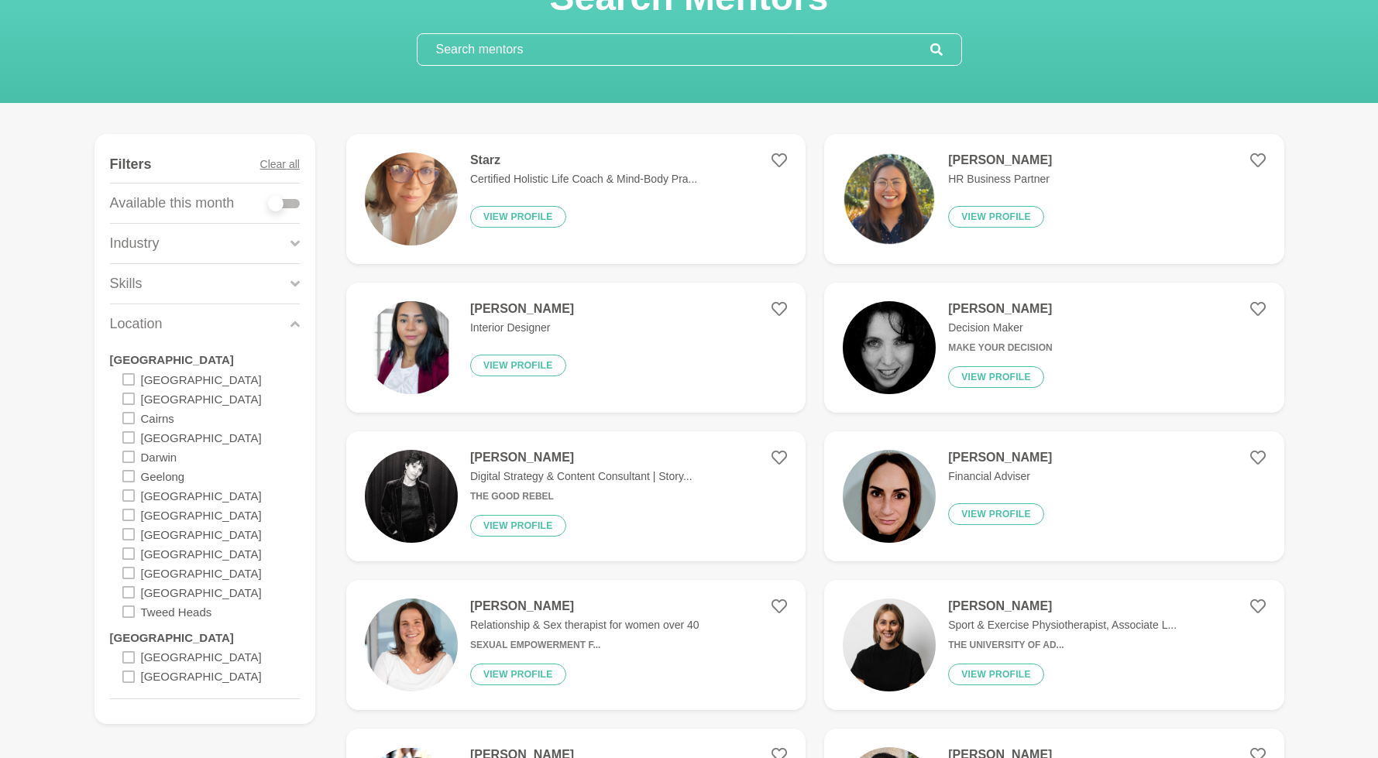
scroll to position [309, 0]
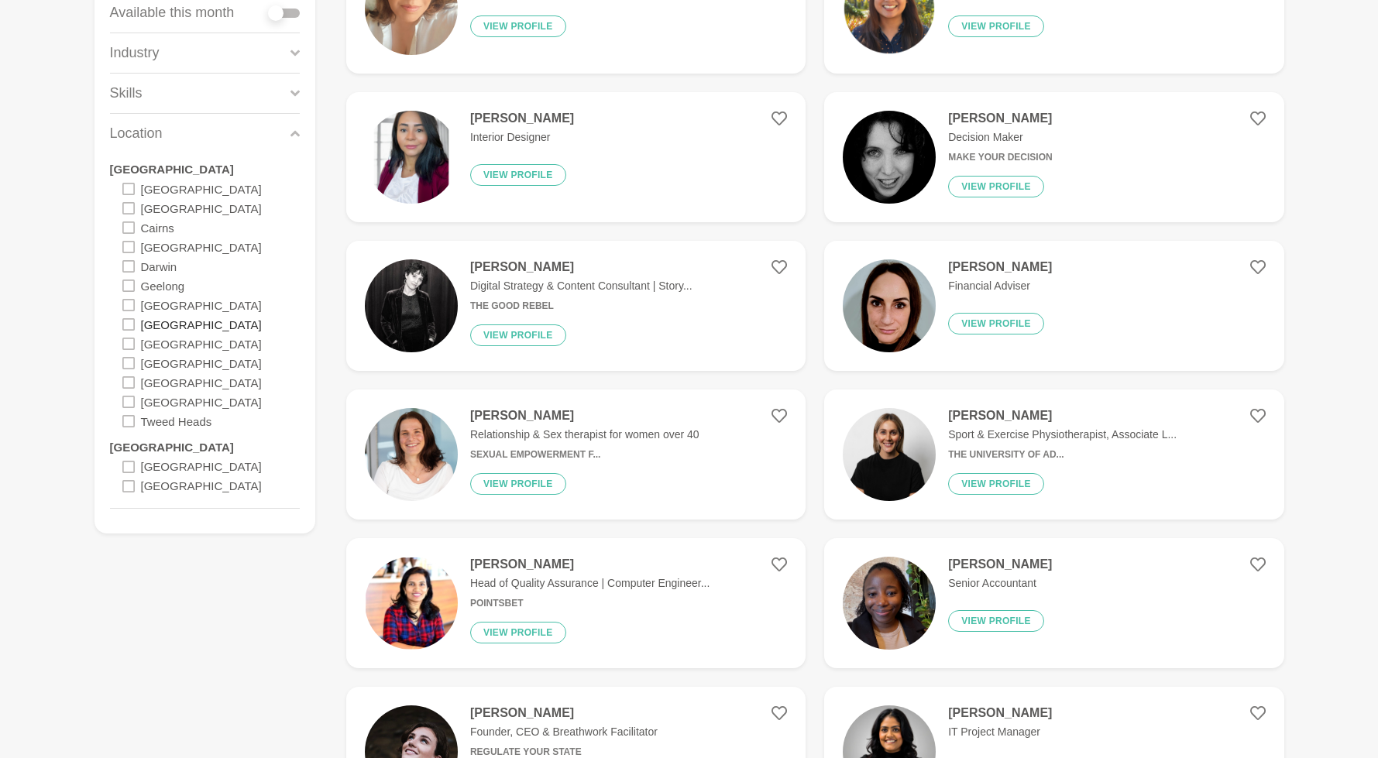
click at [177, 329] on label "[GEOGRAPHIC_DATA]" at bounding box center [201, 323] width 121 height 19
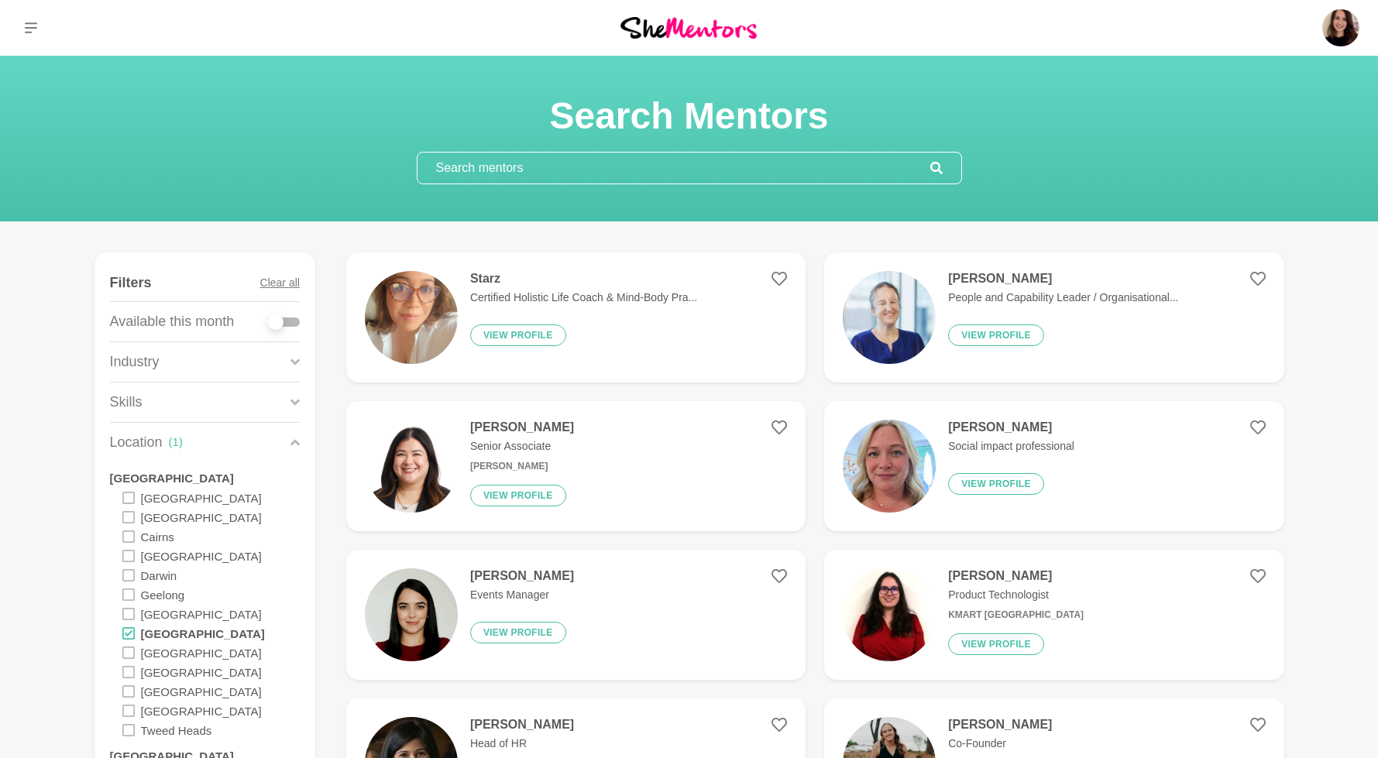
click at [260, 391] on div "Skills" at bounding box center [205, 403] width 190 height 40
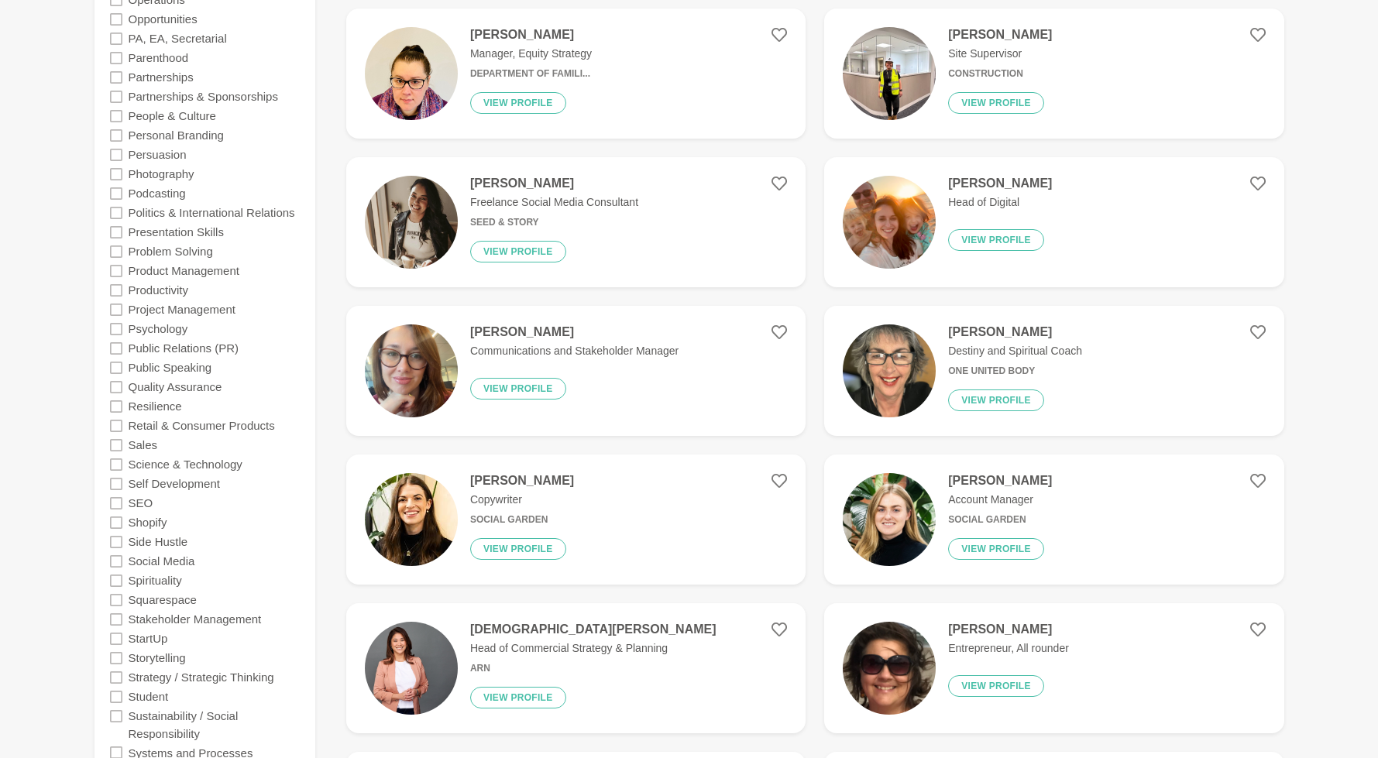
scroll to position [1794, 0]
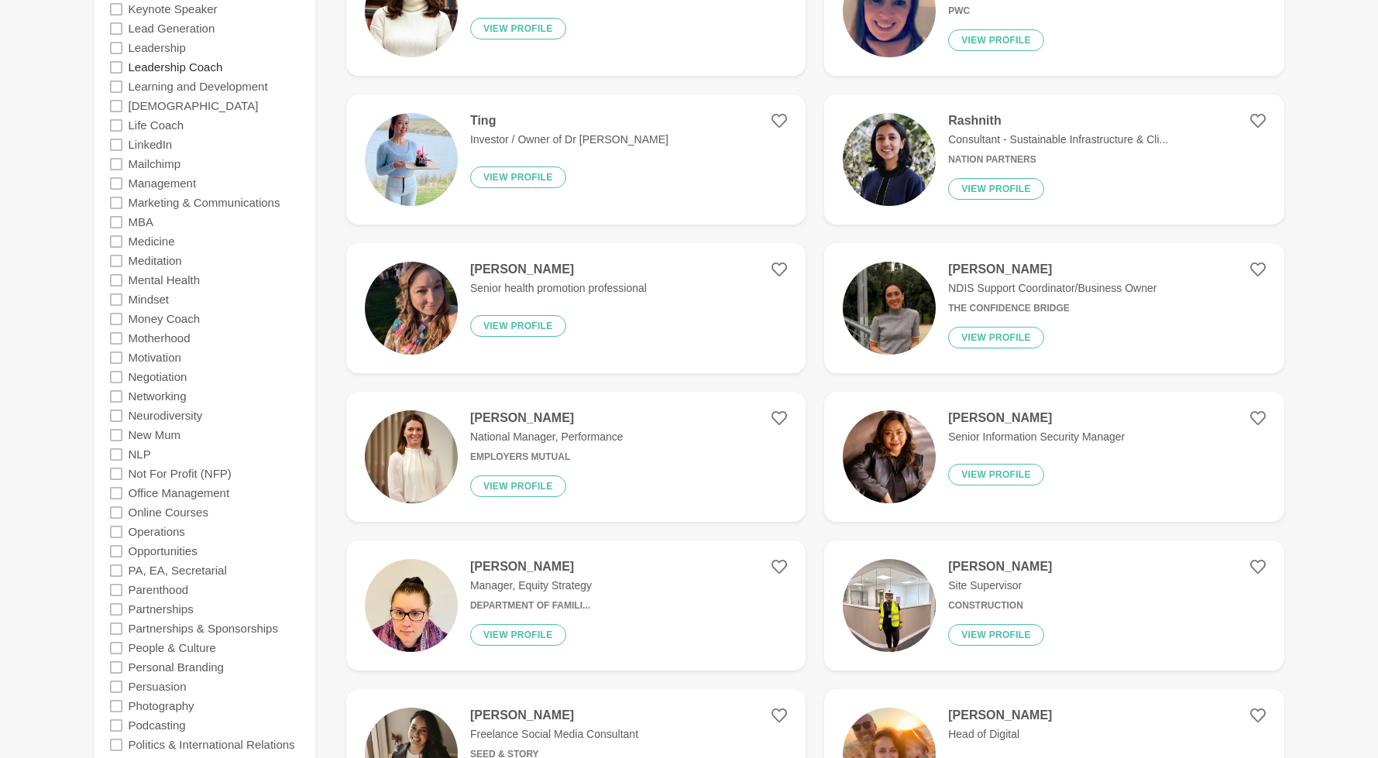
click at [173, 67] on label "Leadership Coach" at bounding box center [176, 66] width 94 height 19
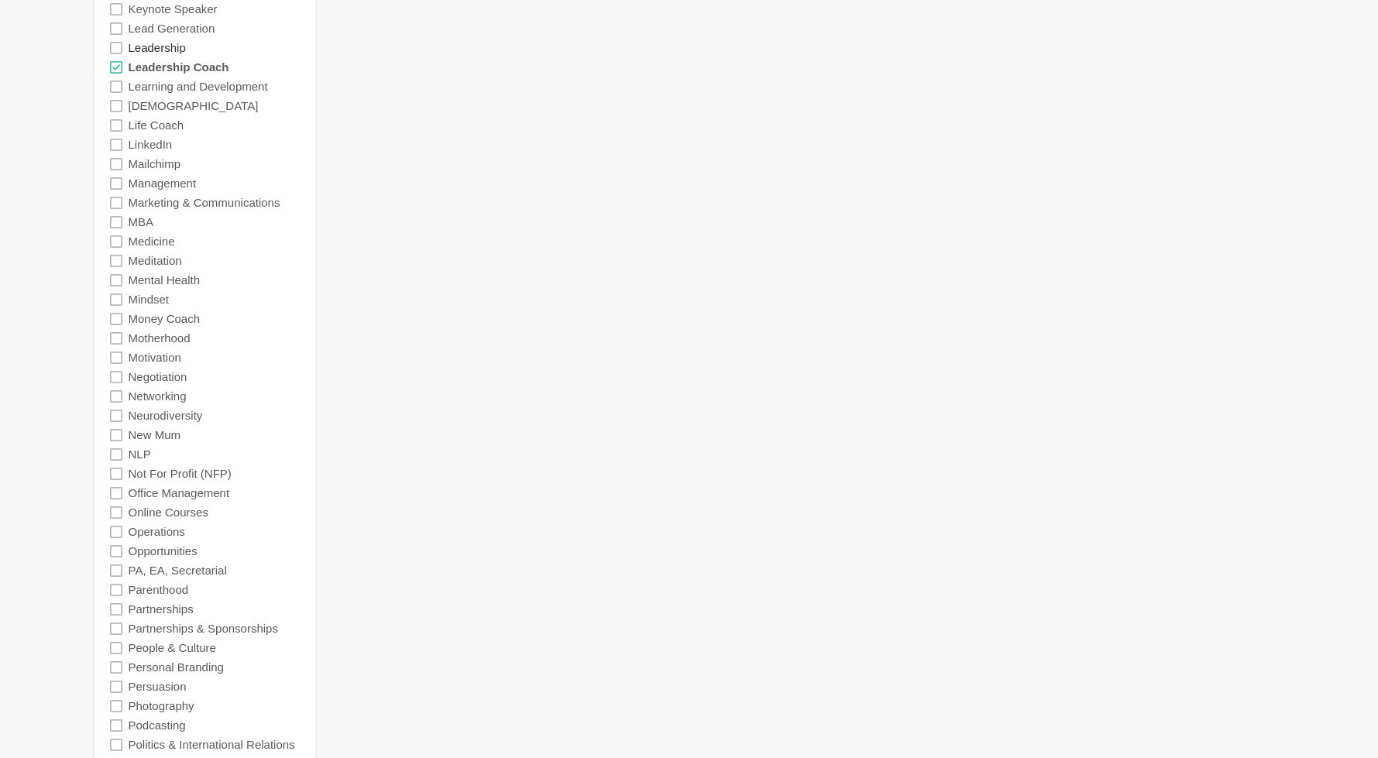
click at [164, 46] on label "Leadership" at bounding box center [157, 47] width 57 height 19
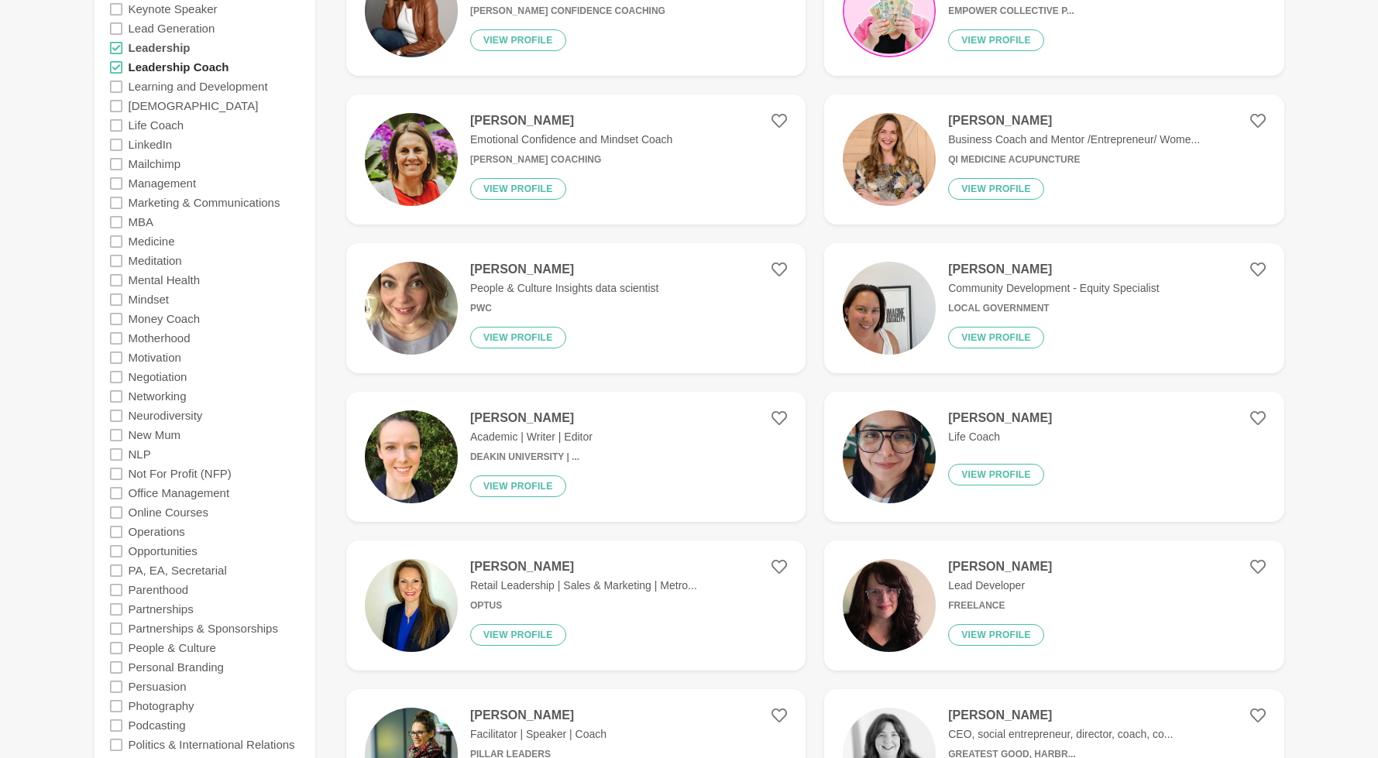
click at [154, 64] on label "Leadership Coach" at bounding box center [179, 66] width 101 height 19
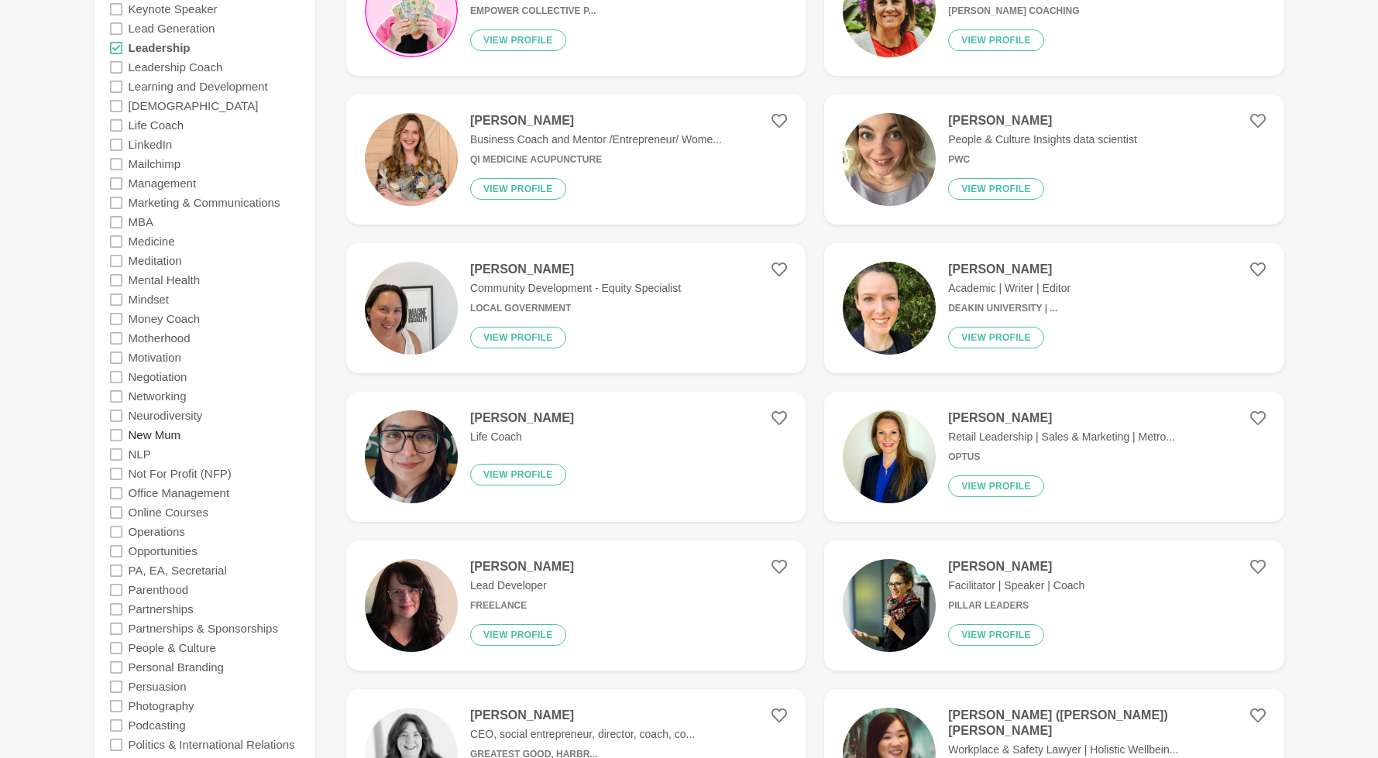
scroll to position [1468, 0]
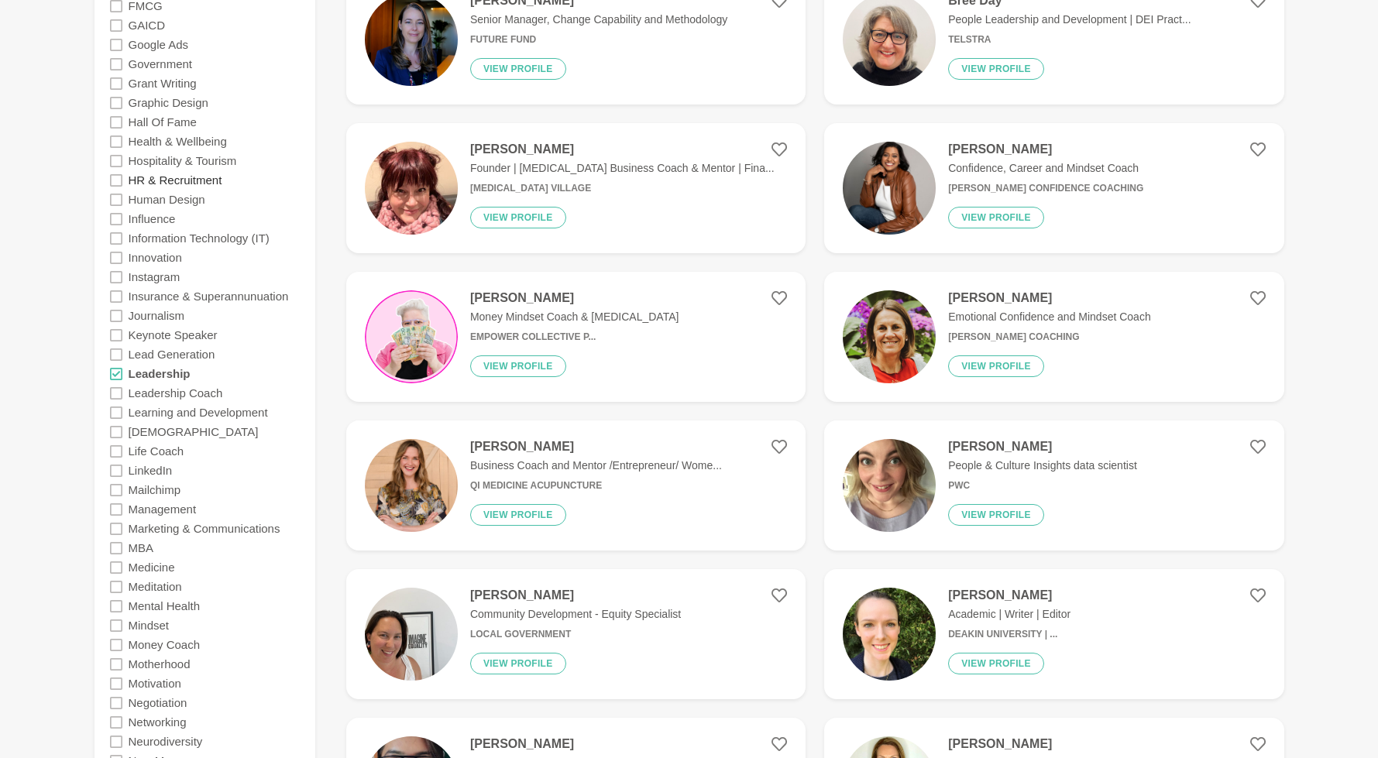
click at [191, 176] on label "HR & Recruitment" at bounding box center [176, 179] width 94 height 19
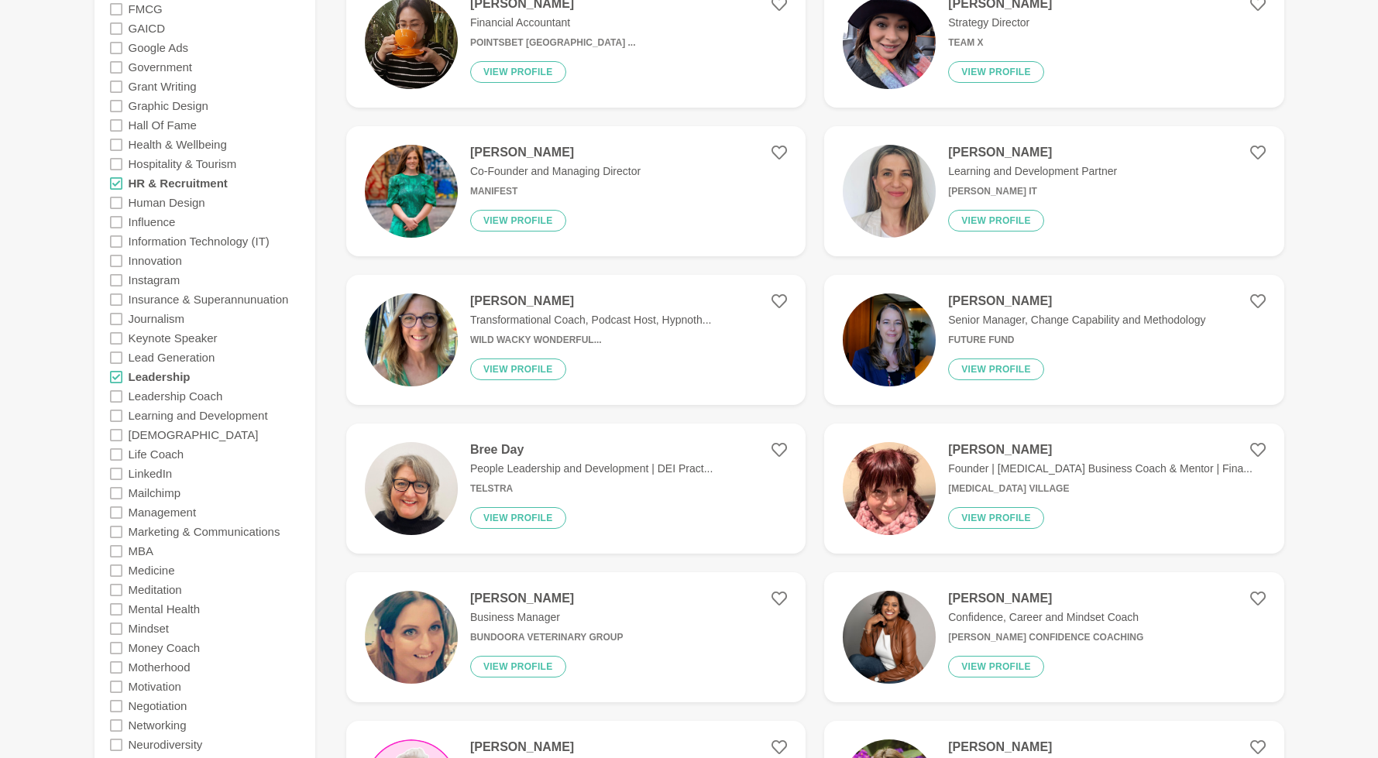
scroll to position [1514, 0]
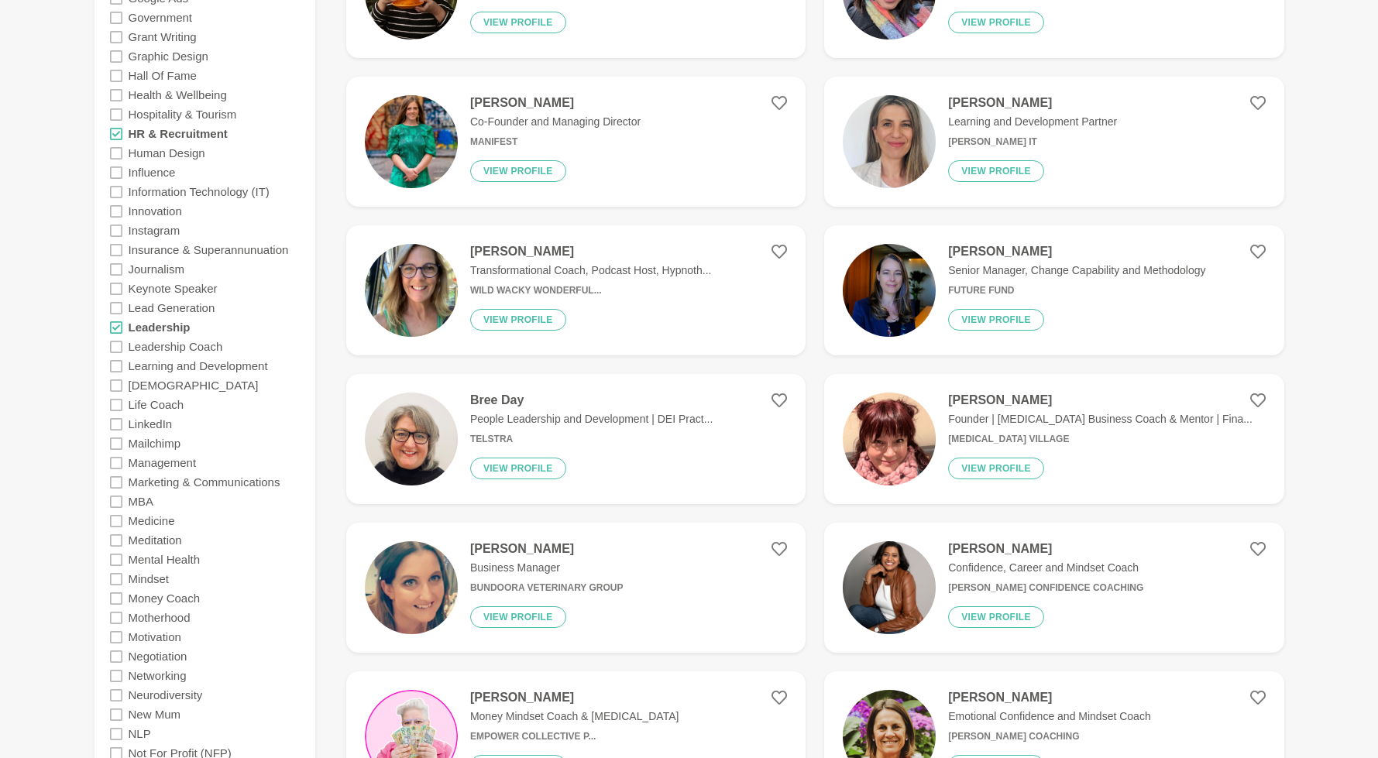
click at [871, 304] on img at bounding box center [889, 290] width 93 height 93
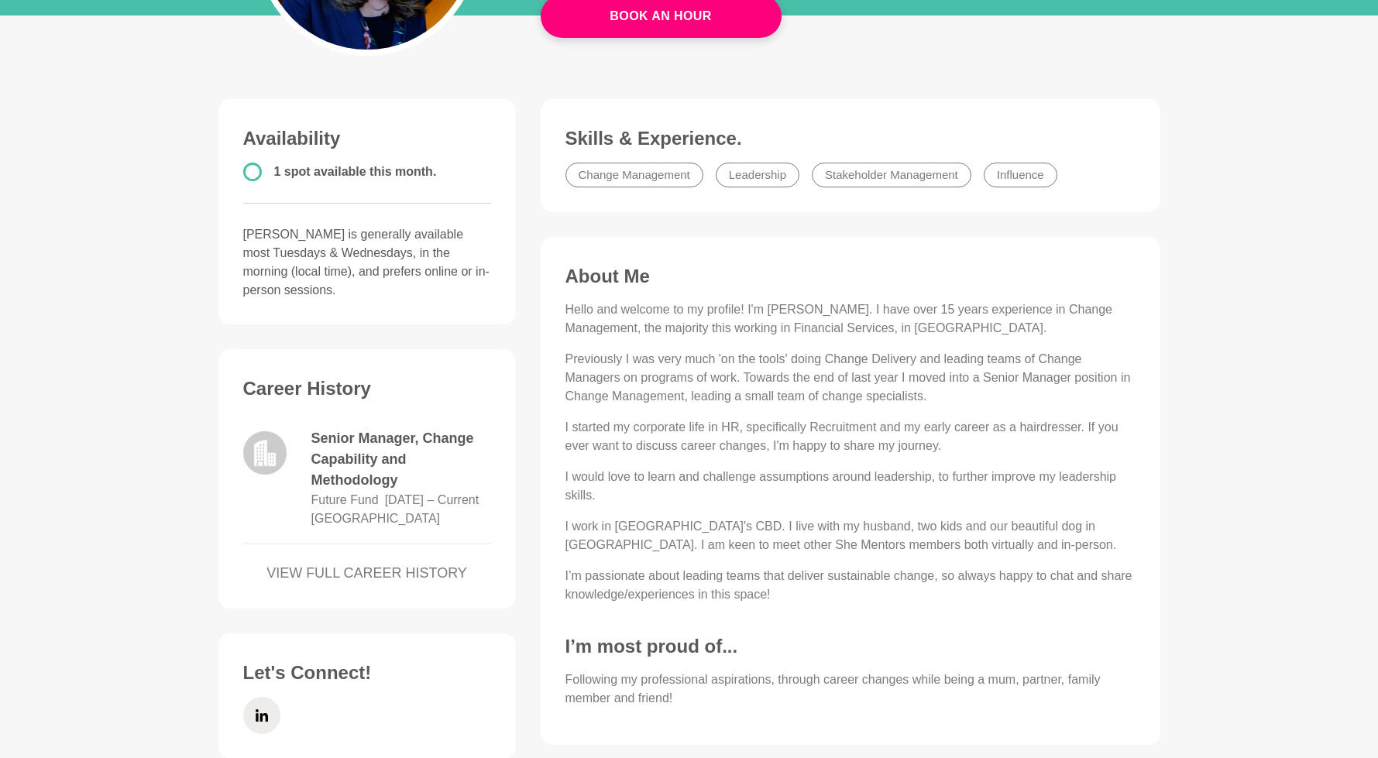
scroll to position [340, 0]
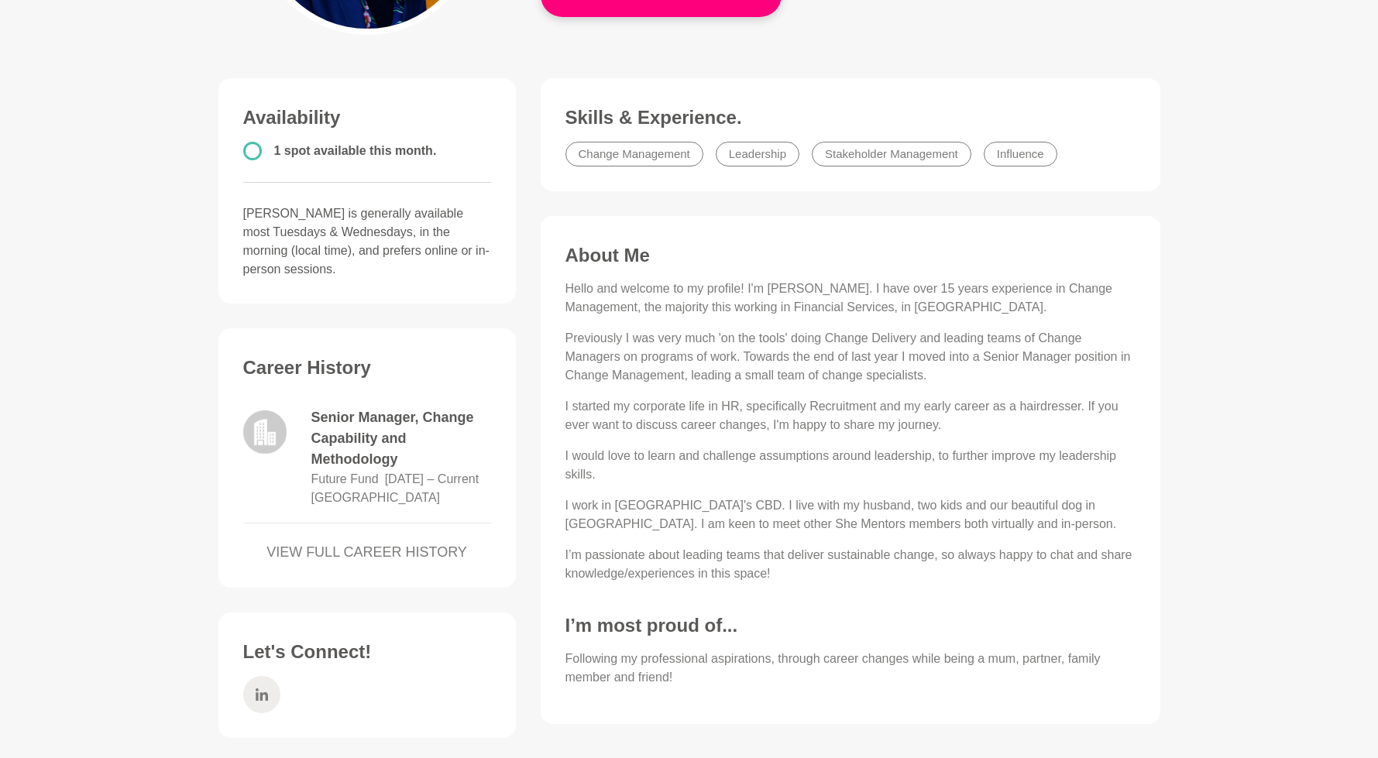
click at [271, 676] on span at bounding box center [261, 694] width 37 height 37
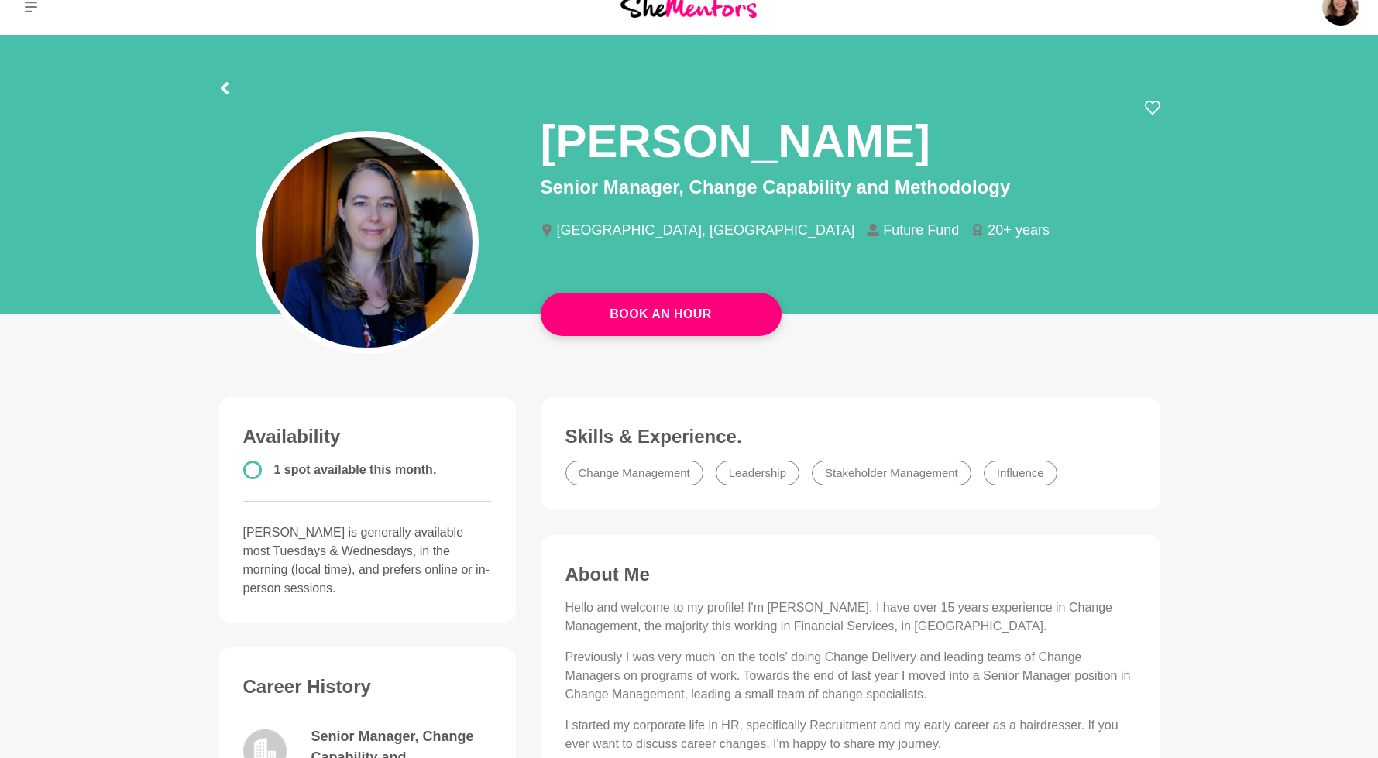
scroll to position [0, 0]
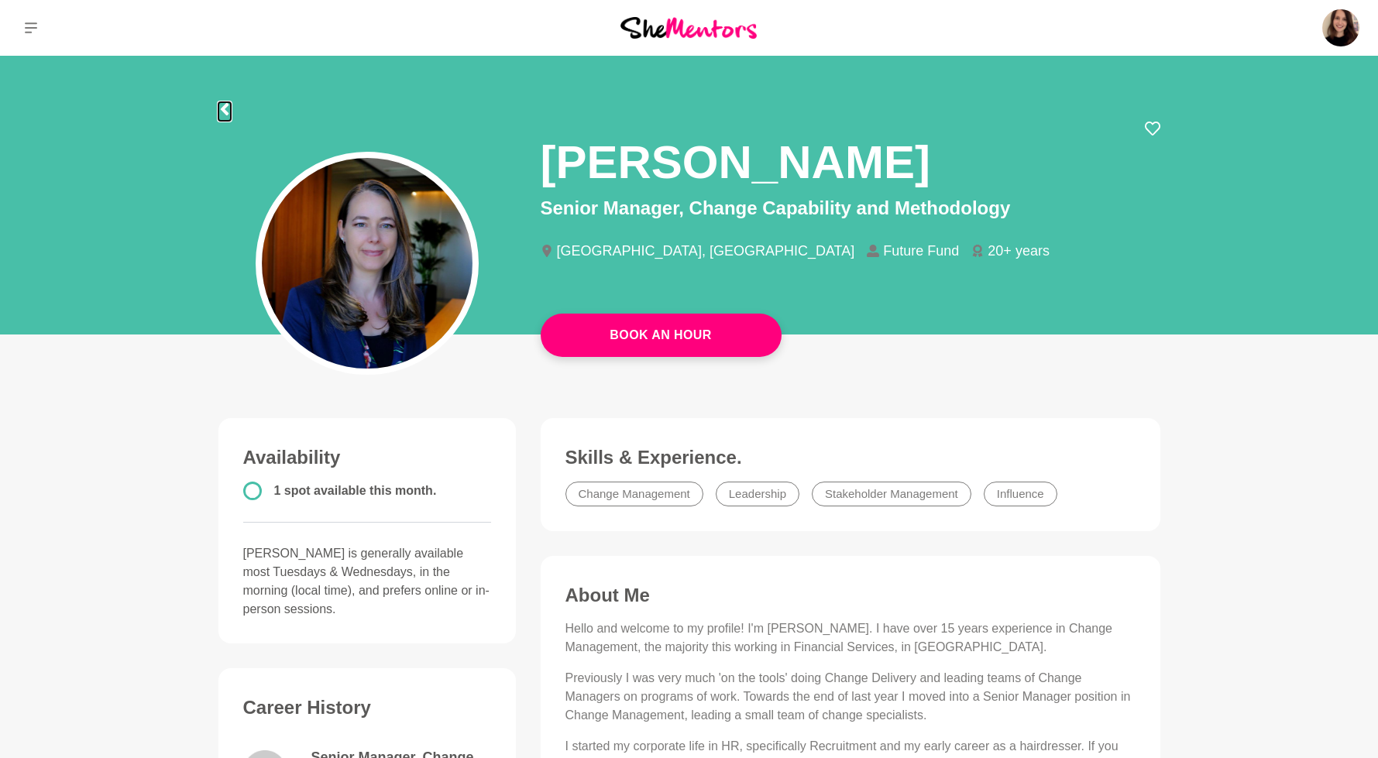
click at [226, 112] on icon at bounding box center [224, 109] width 8 height 12
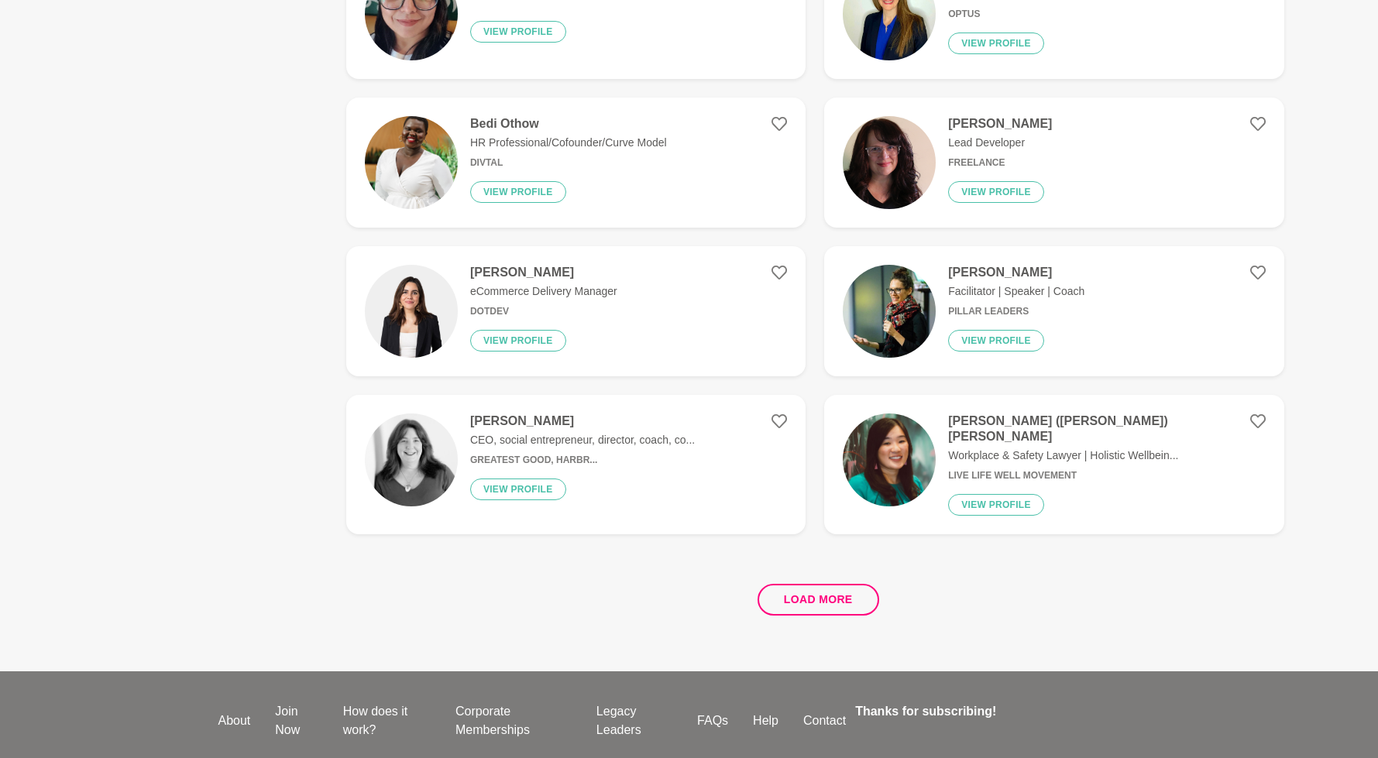
scroll to position [2733, 0]
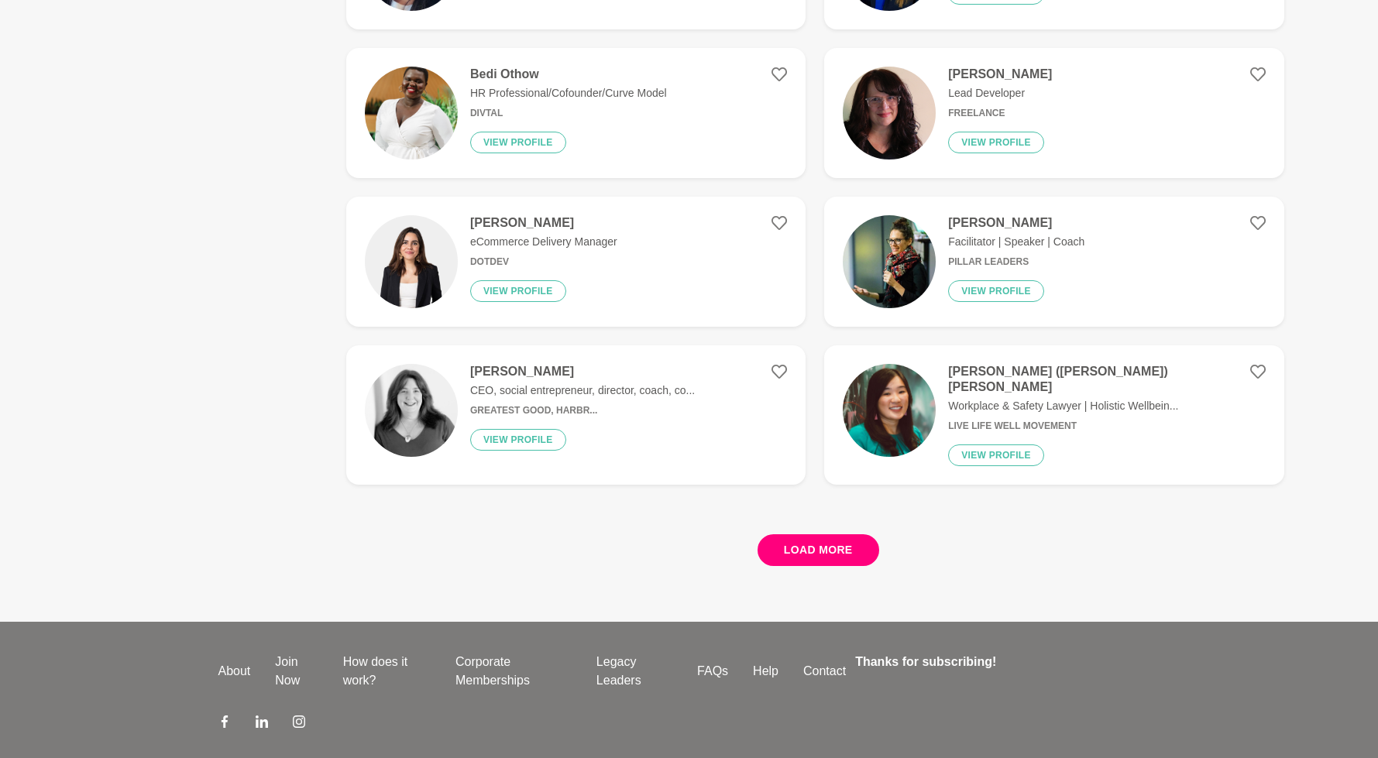
click at [862, 534] on button "Load more" at bounding box center [818, 550] width 122 height 32
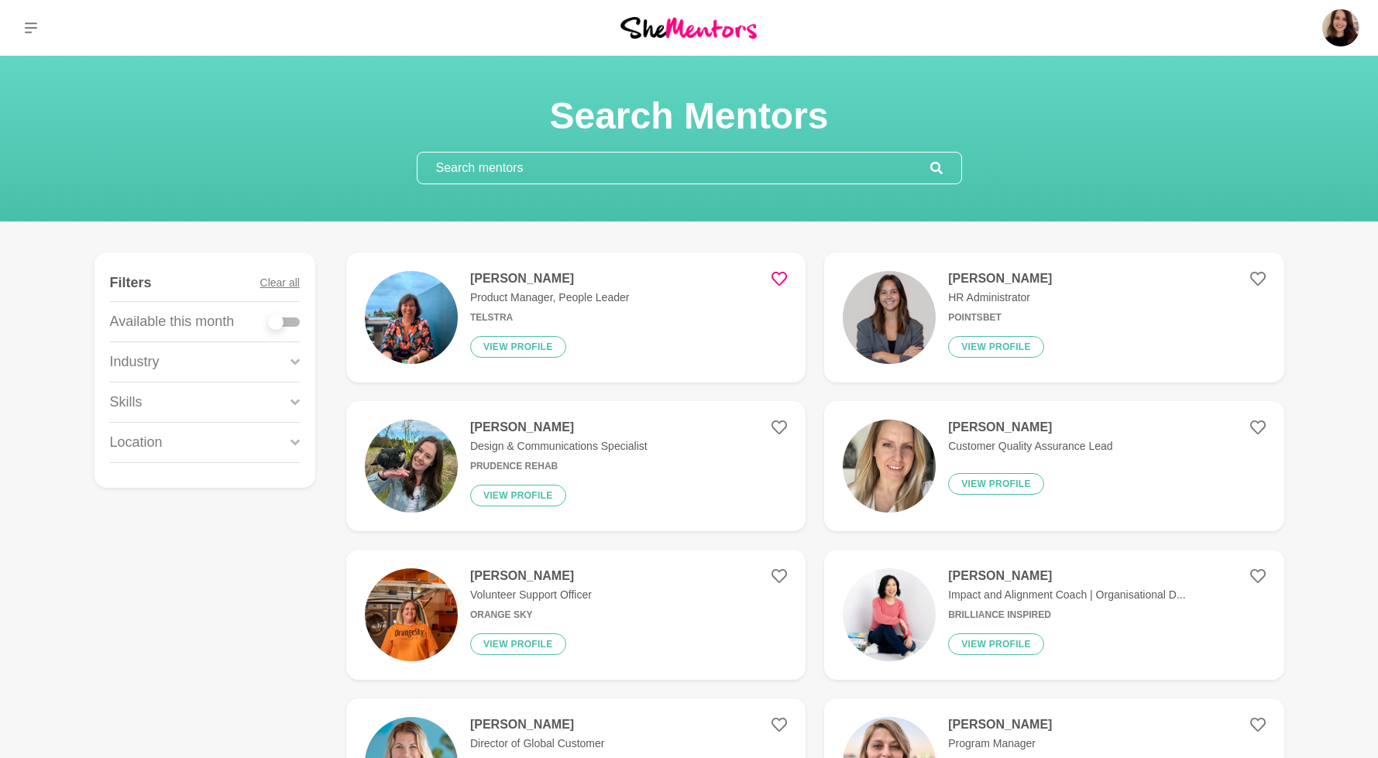
click at [161, 438] on p "Location" at bounding box center [136, 442] width 53 height 21
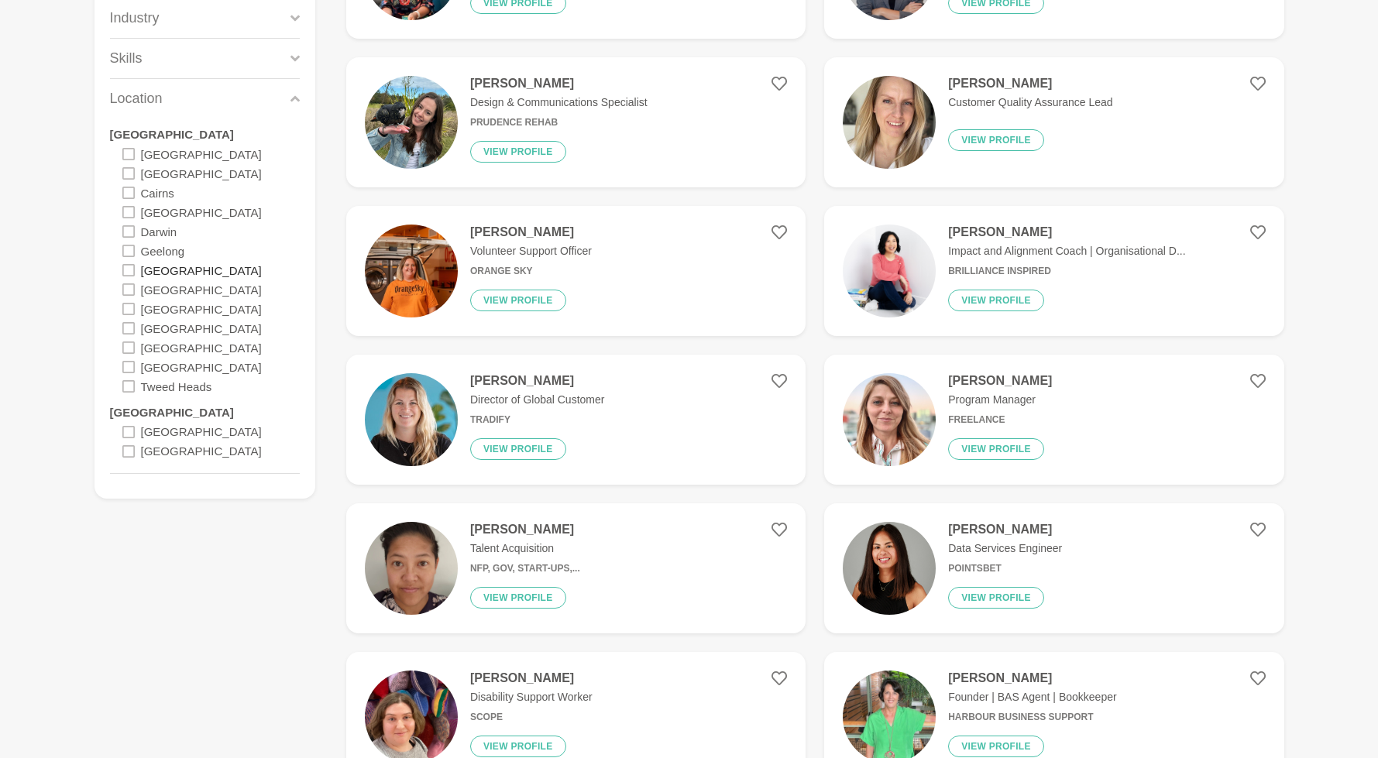
scroll to position [352, 0]
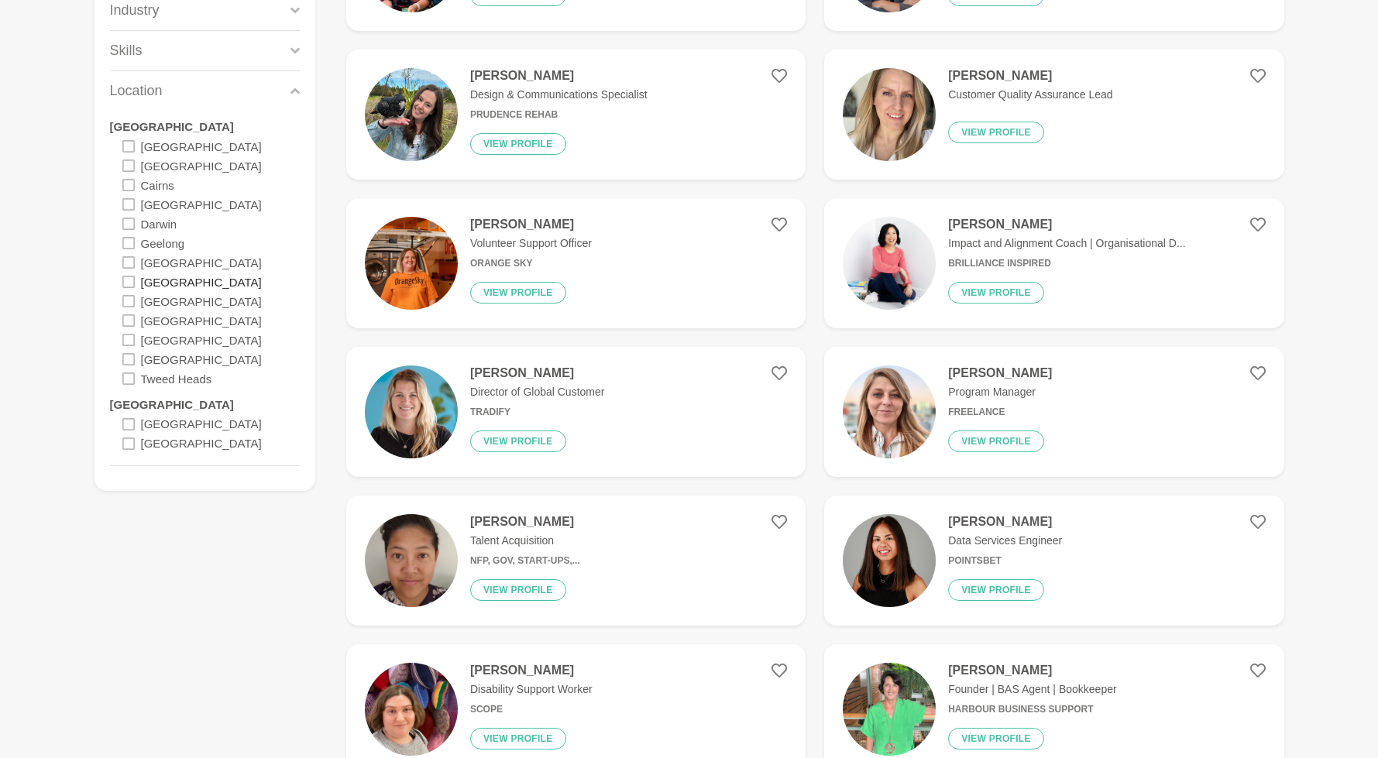
click at [155, 280] on label "[GEOGRAPHIC_DATA]" at bounding box center [201, 281] width 121 height 19
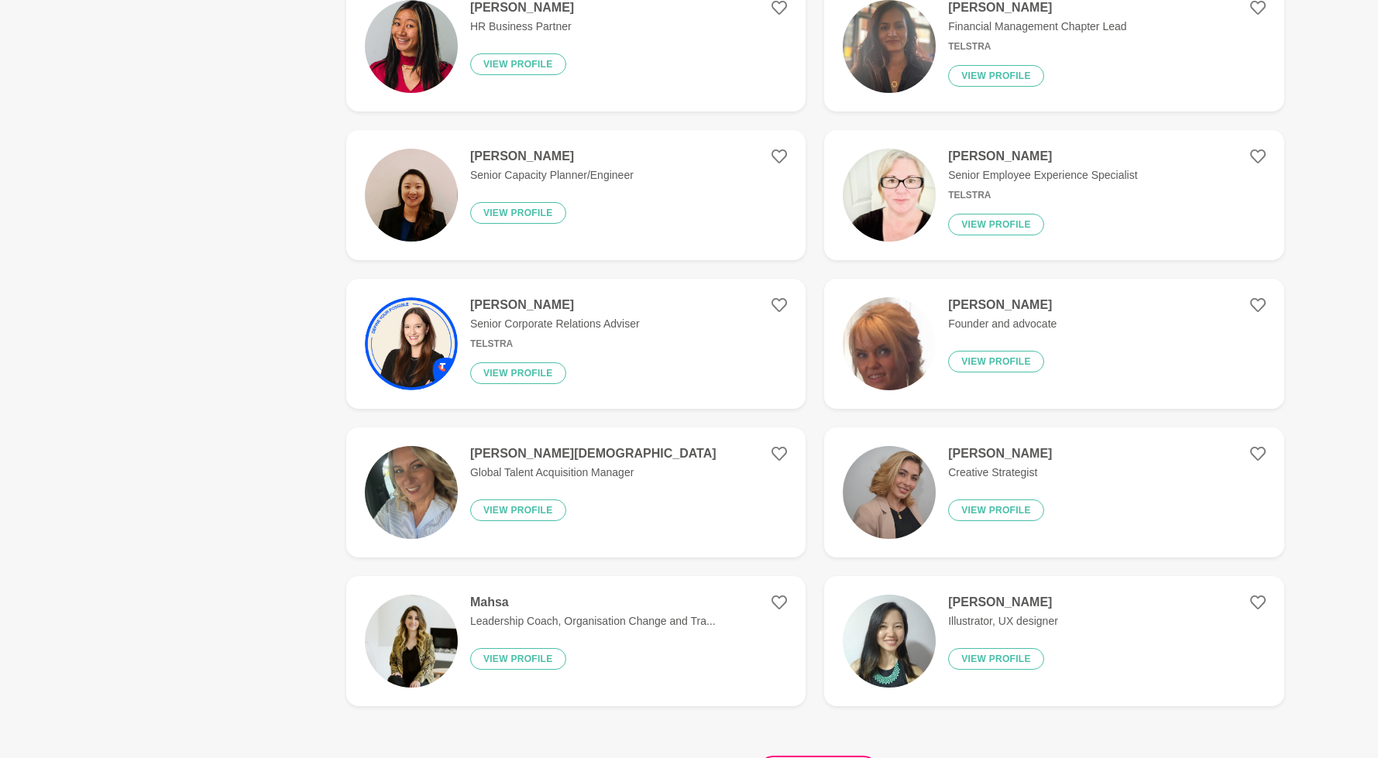
scroll to position [2760, 0]
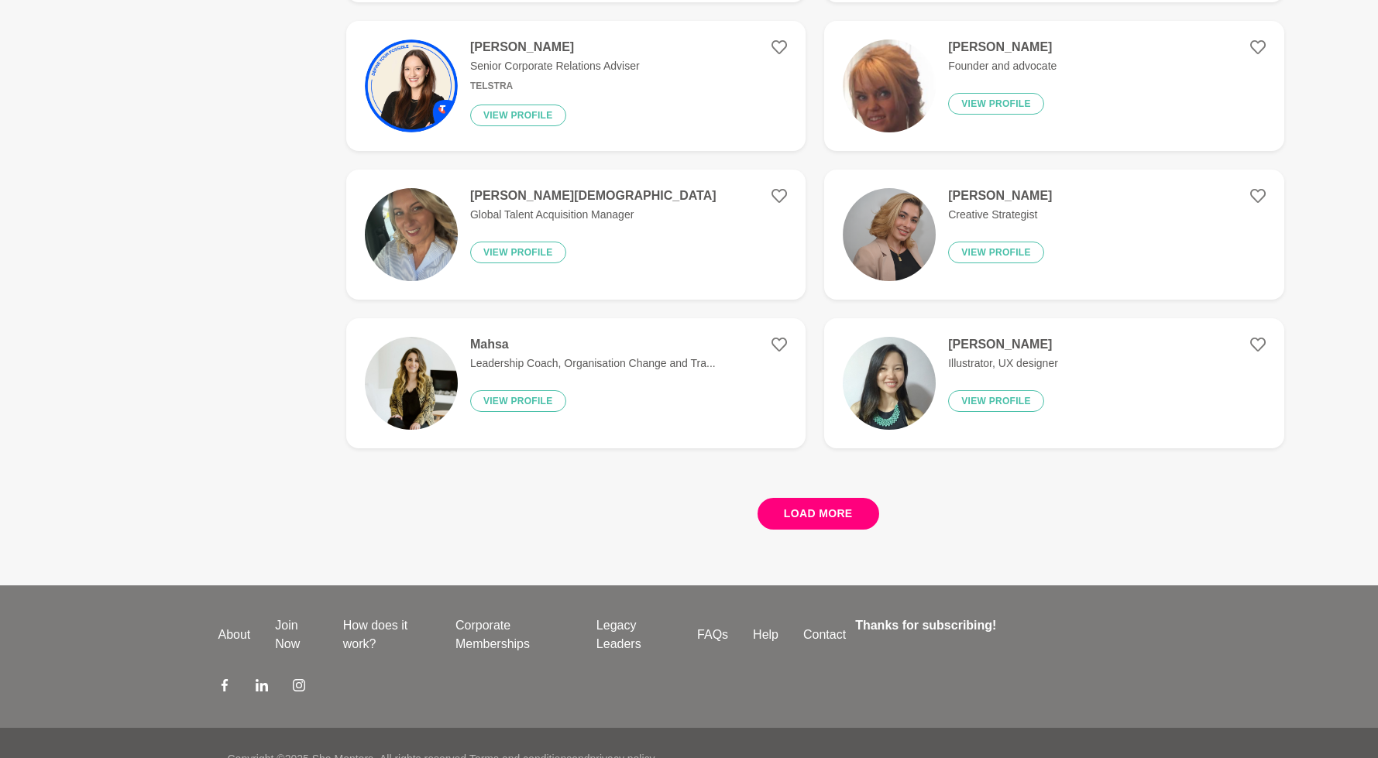
click at [806, 517] on button "Load more" at bounding box center [818, 514] width 122 height 32
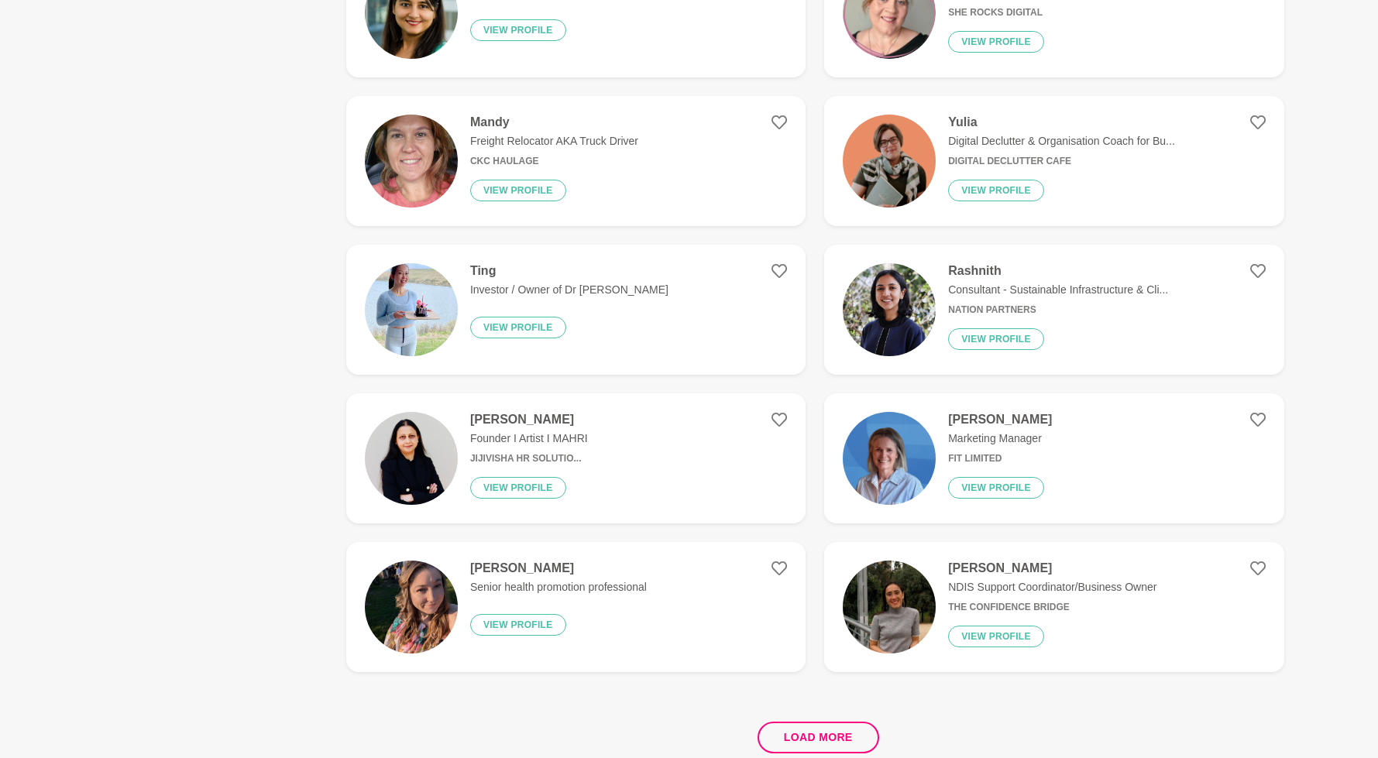
scroll to position [5694, 0]
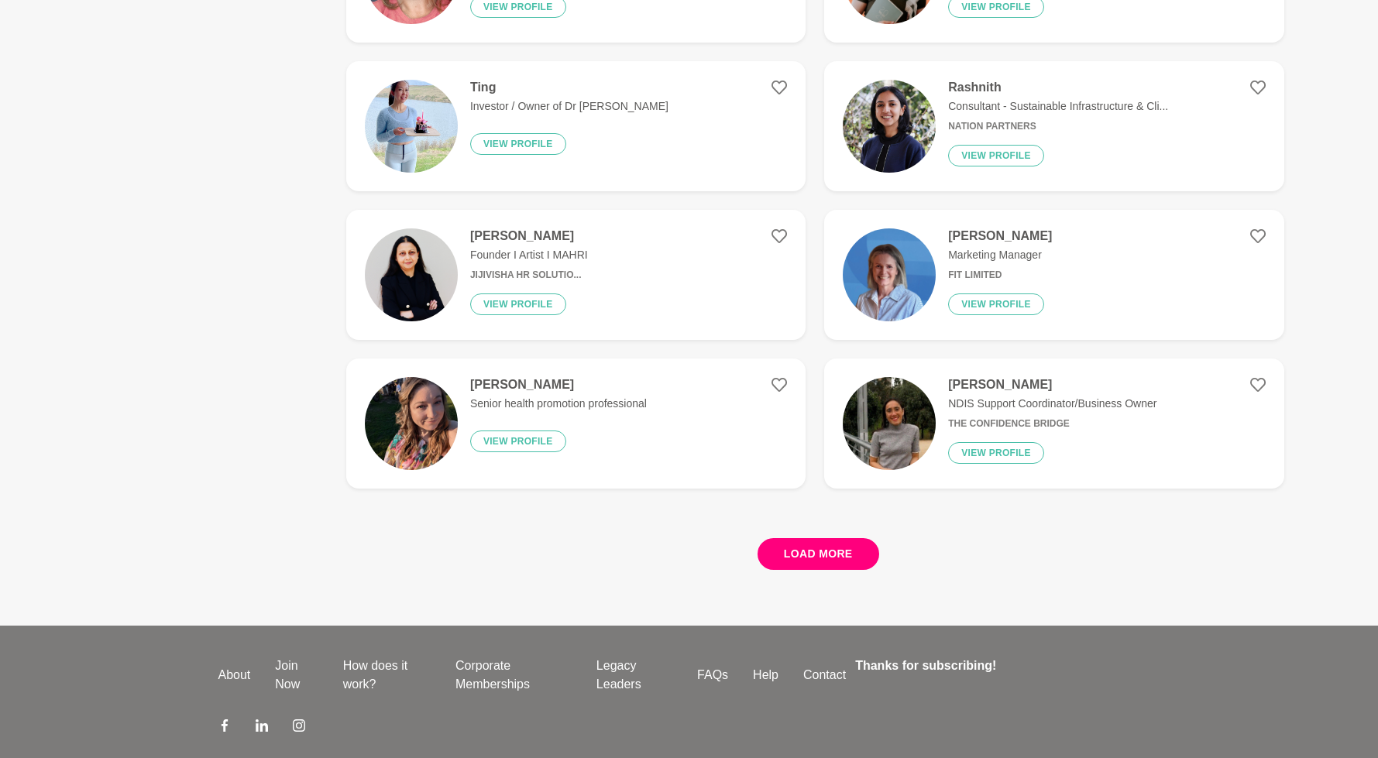
click at [843, 550] on button "Load more" at bounding box center [818, 554] width 122 height 32
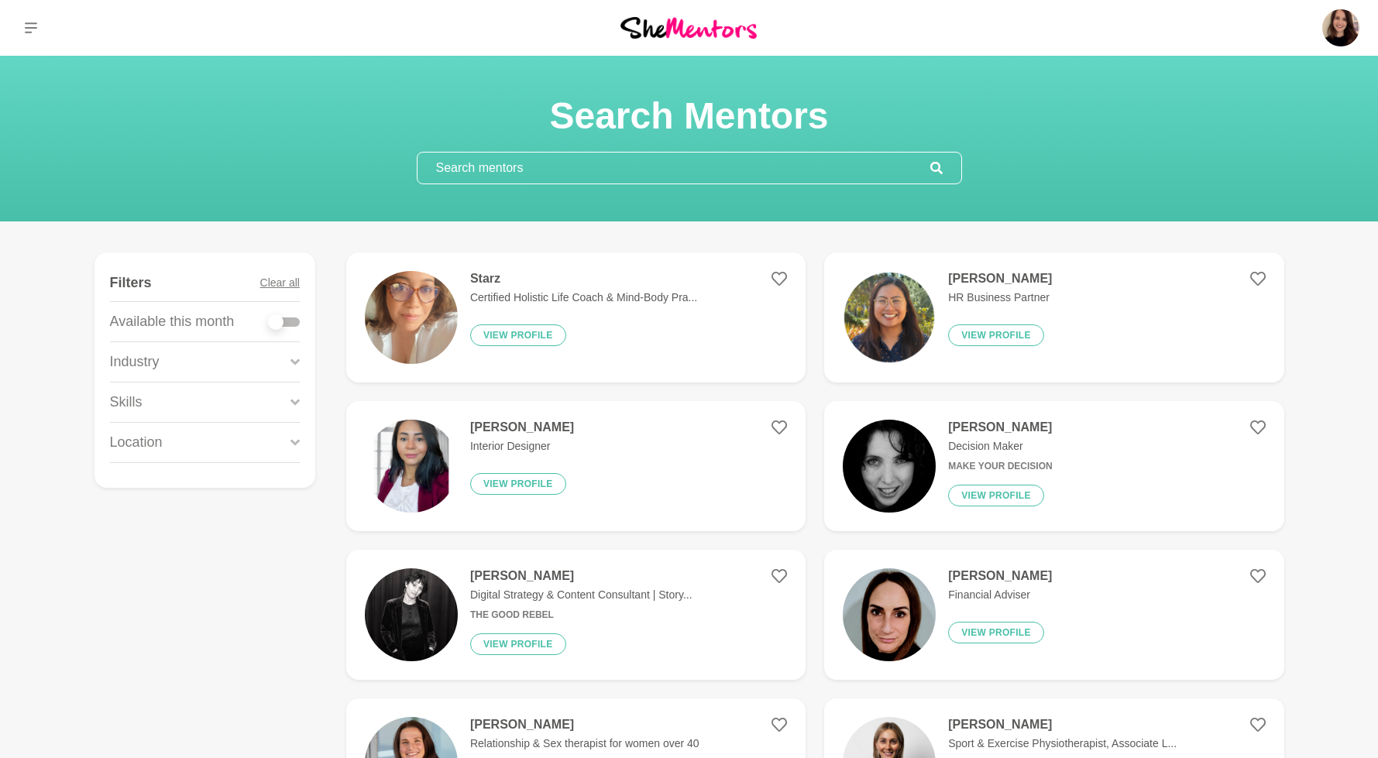
click at [148, 437] on p "Location" at bounding box center [136, 442] width 53 height 21
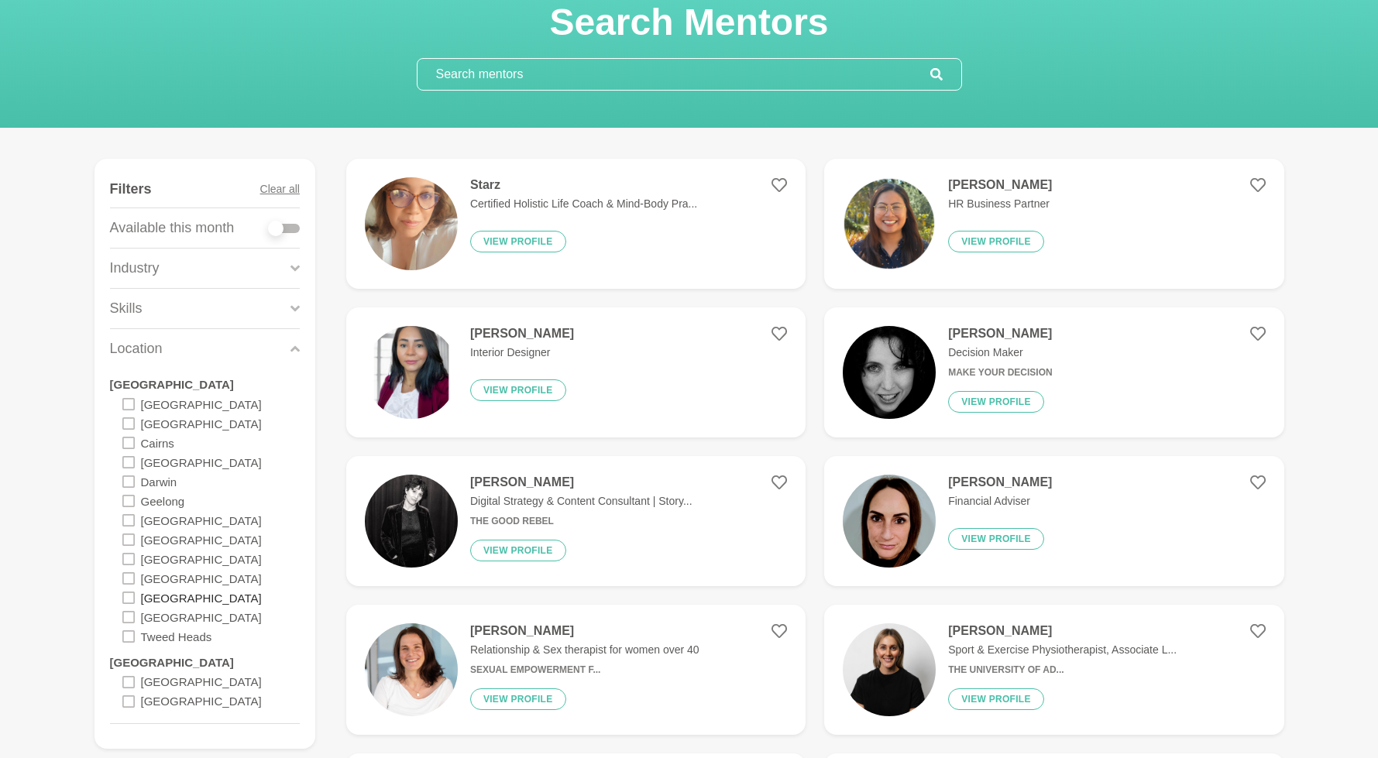
scroll to position [283, 0]
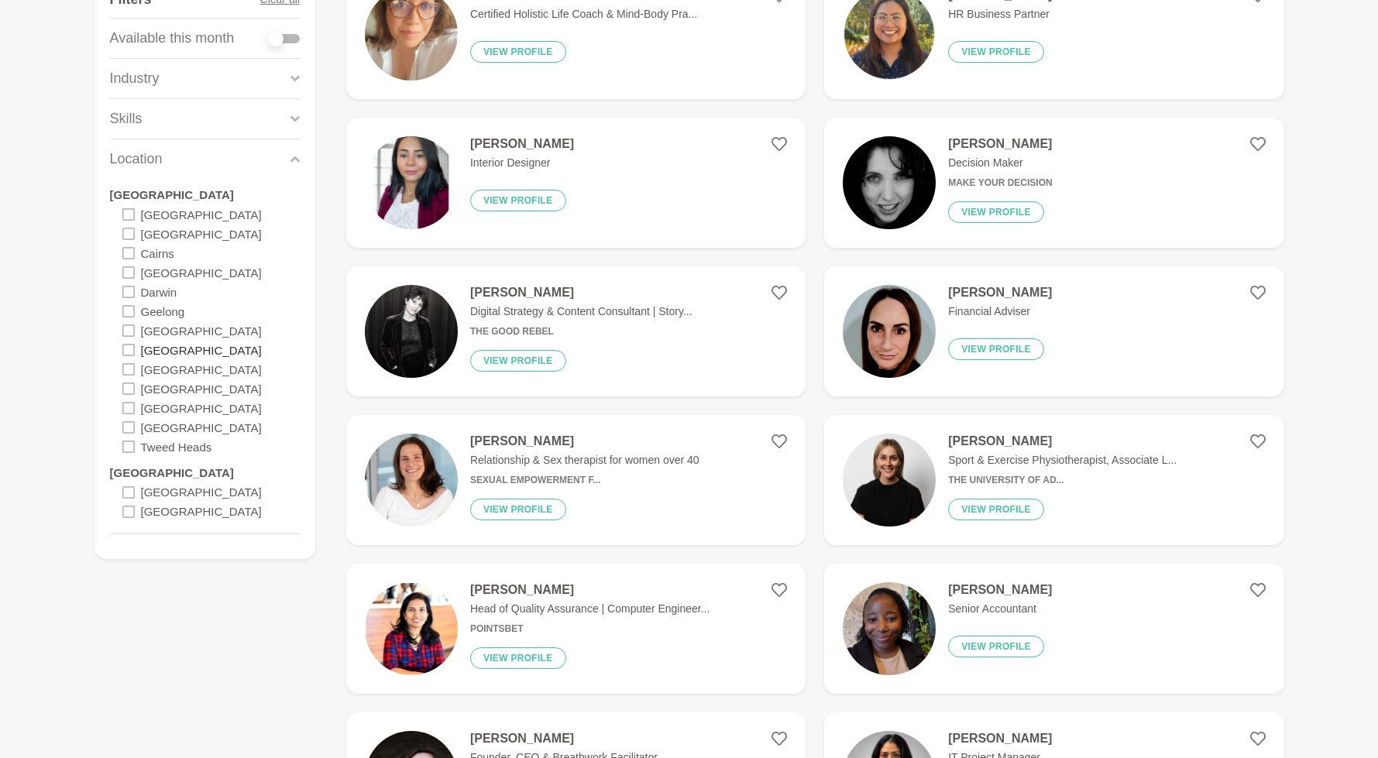
click at [168, 345] on label "[GEOGRAPHIC_DATA]" at bounding box center [201, 349] width 121 height 19
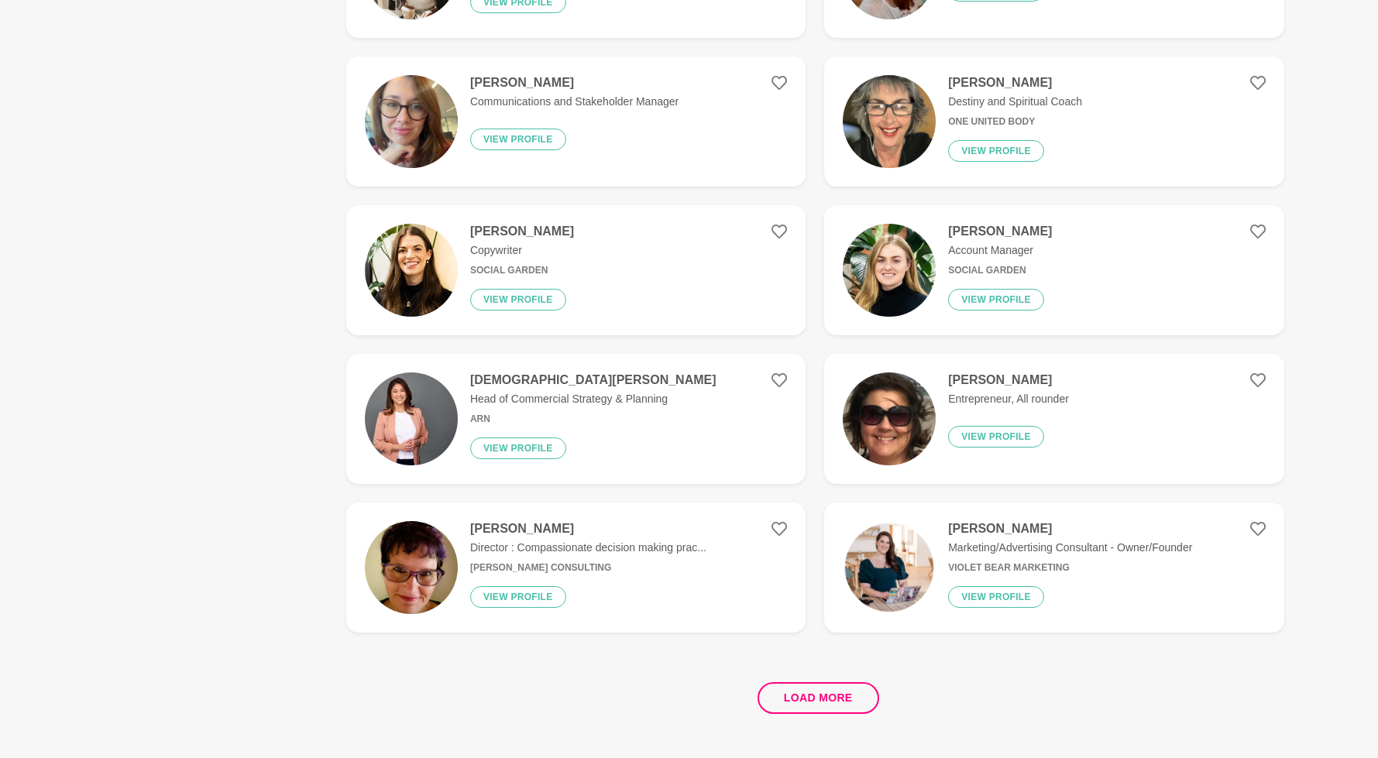
scroll to position [2578, 0]
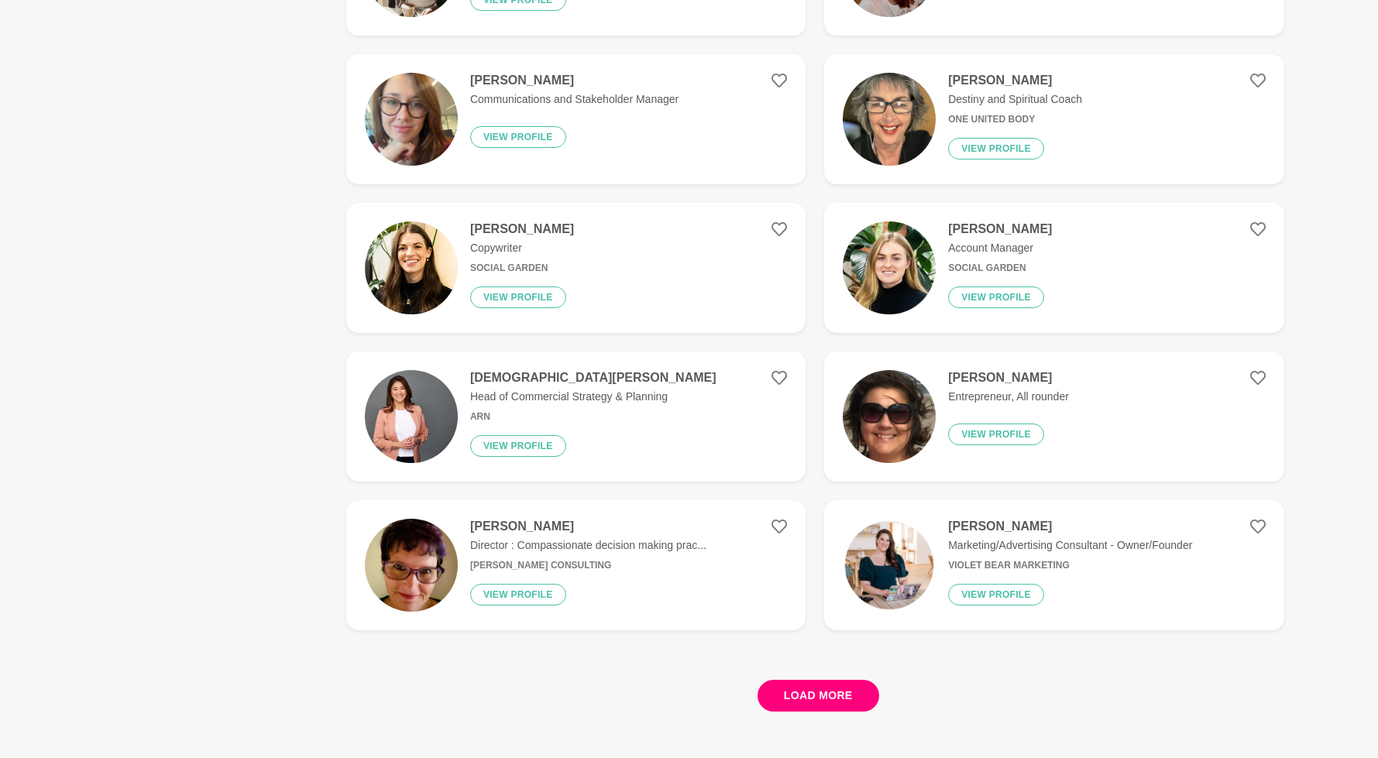
click at [849, 699] on button "Load more" at bounding box center [818, 696] width 122 height 32
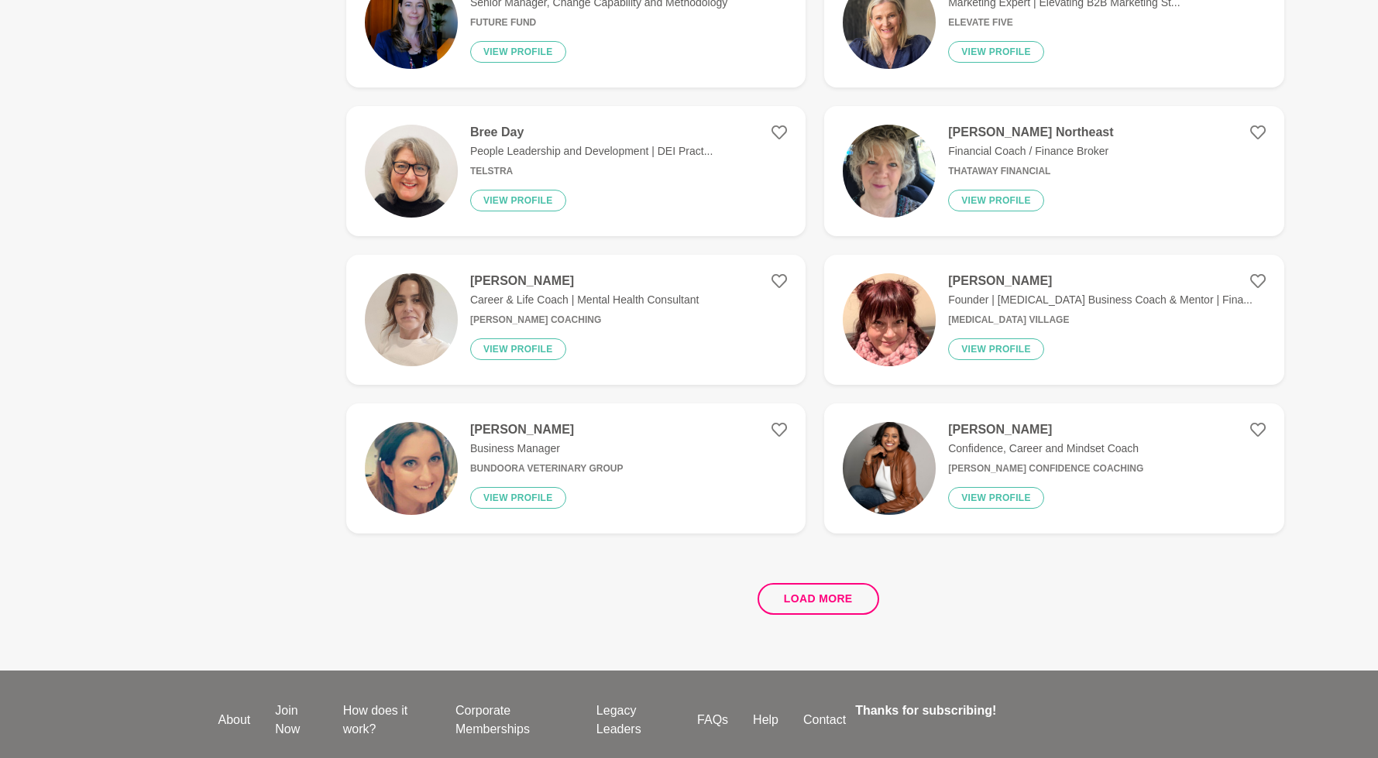
scroll to position [5766, 0]
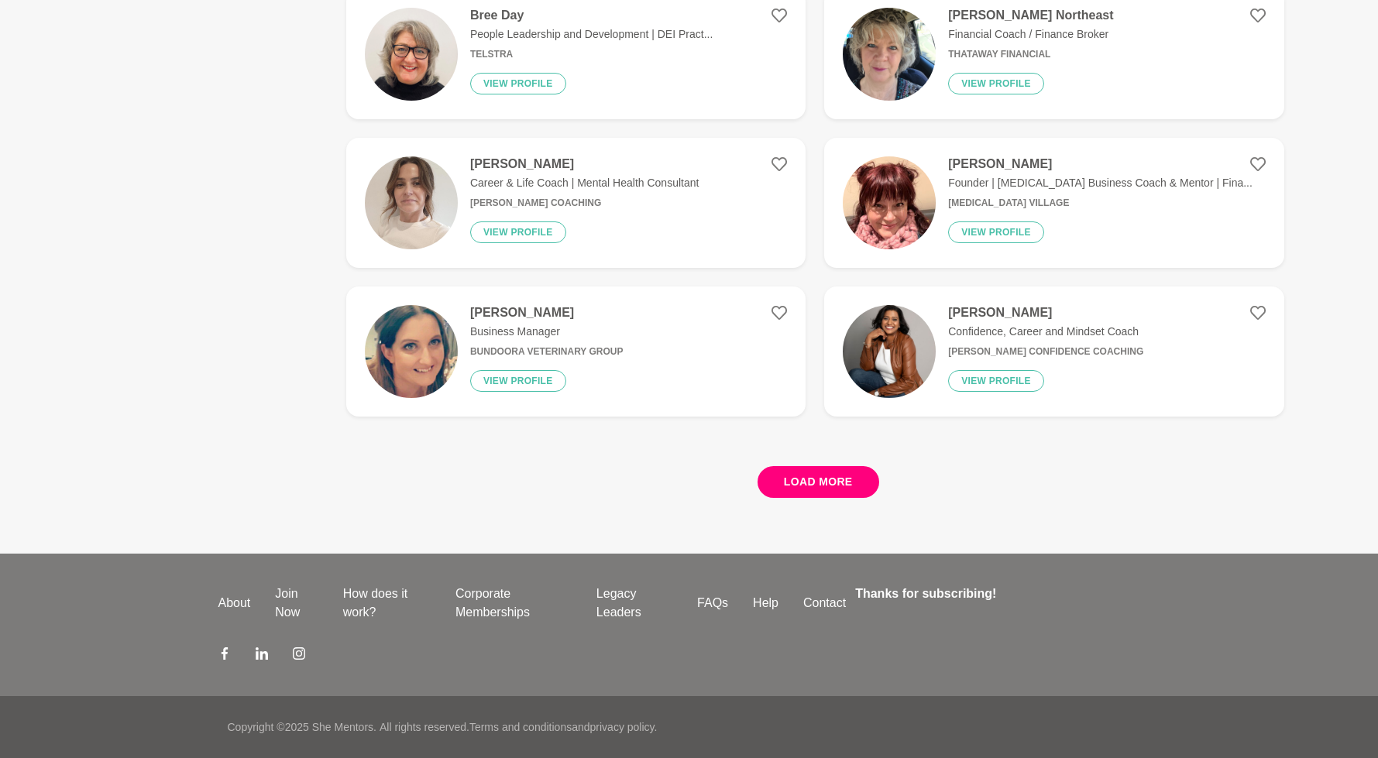
click at [773, 490] on button "Load more" at bounding box center [818, 482] width 122 height 32
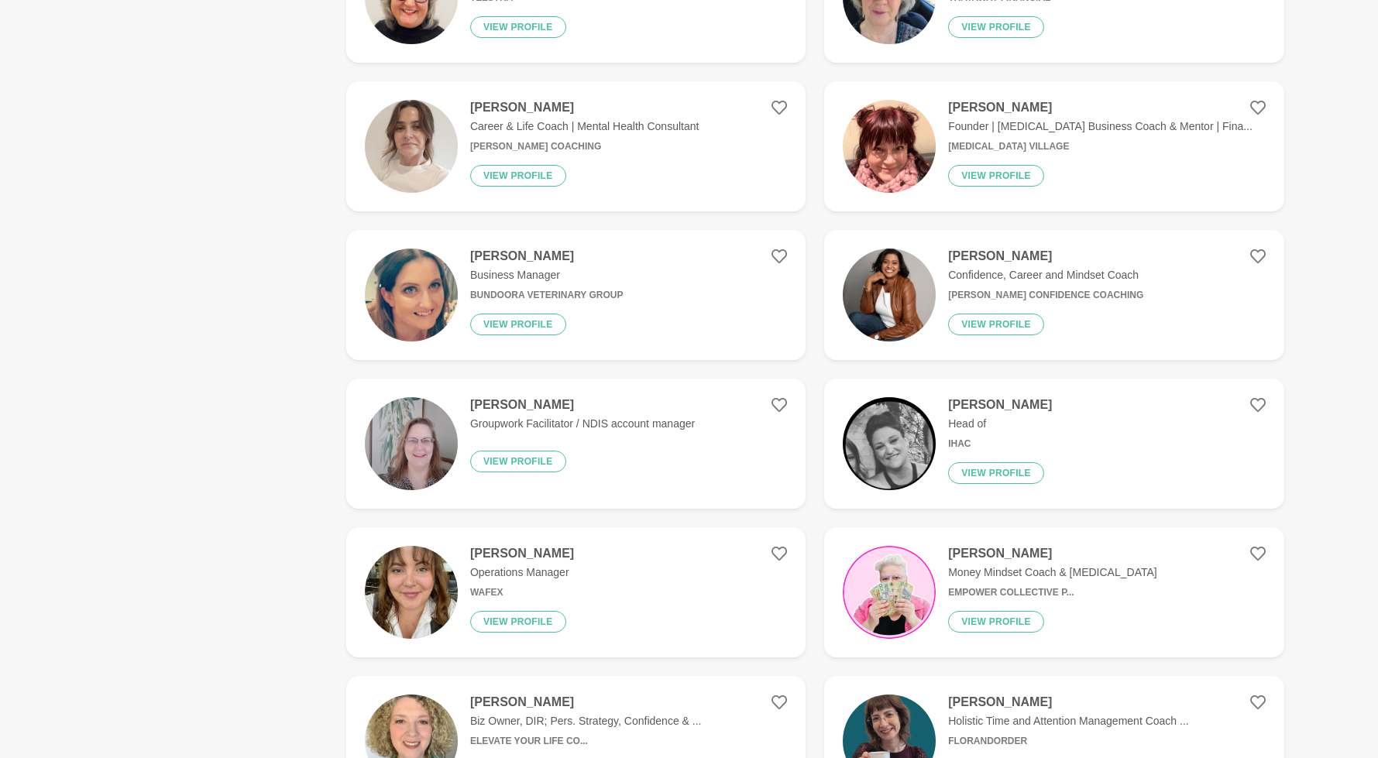
scroll to position [6007, 0]
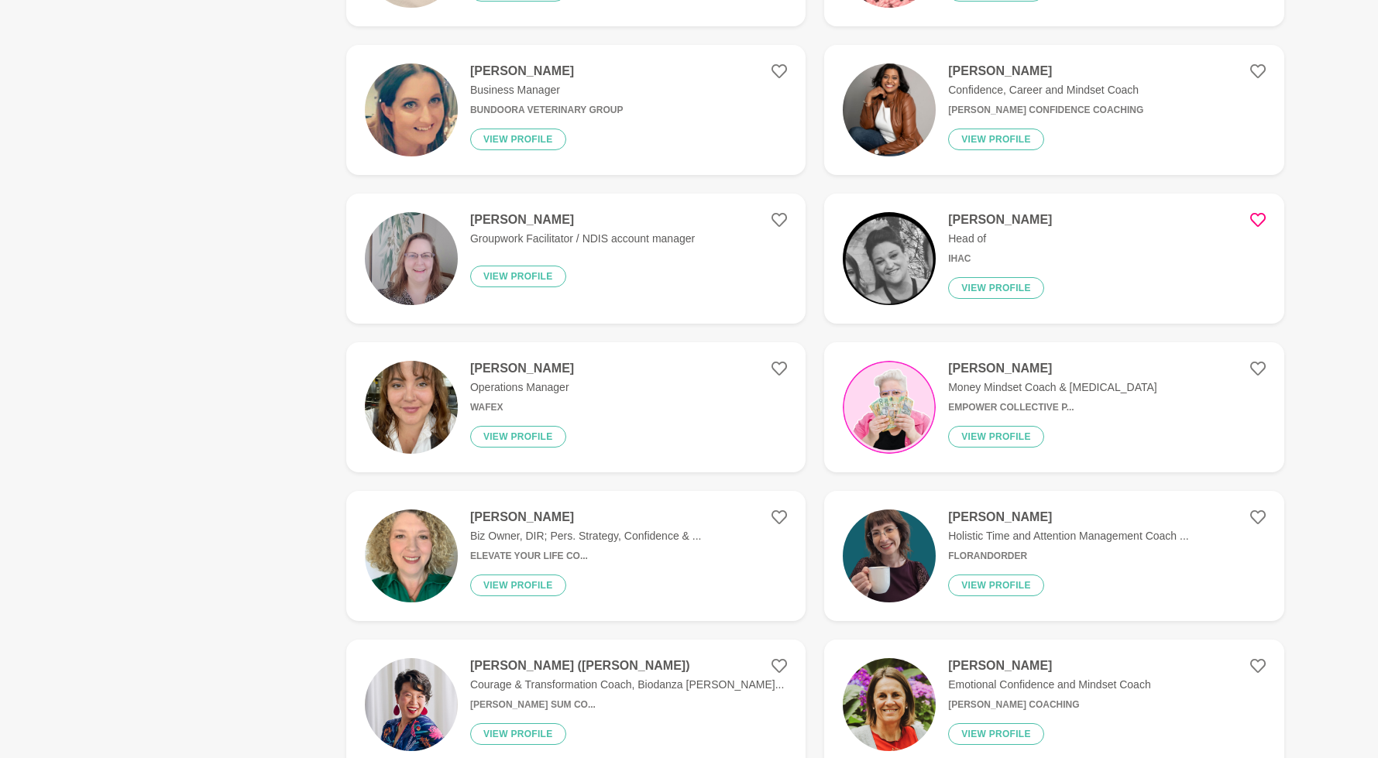
click at [1262, 216] on icon at bounding box center [1257, 219] width 15 height 15
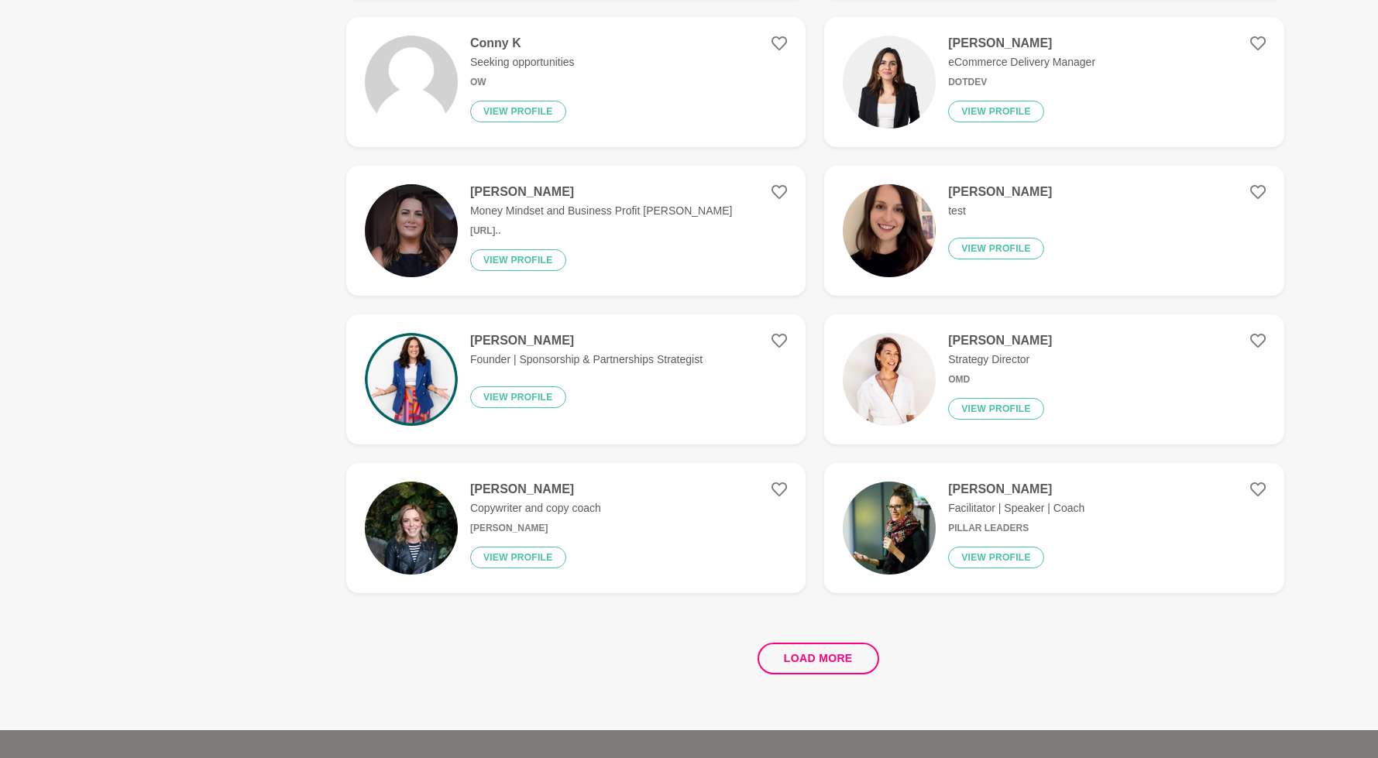
scroll to position [8679, 0]
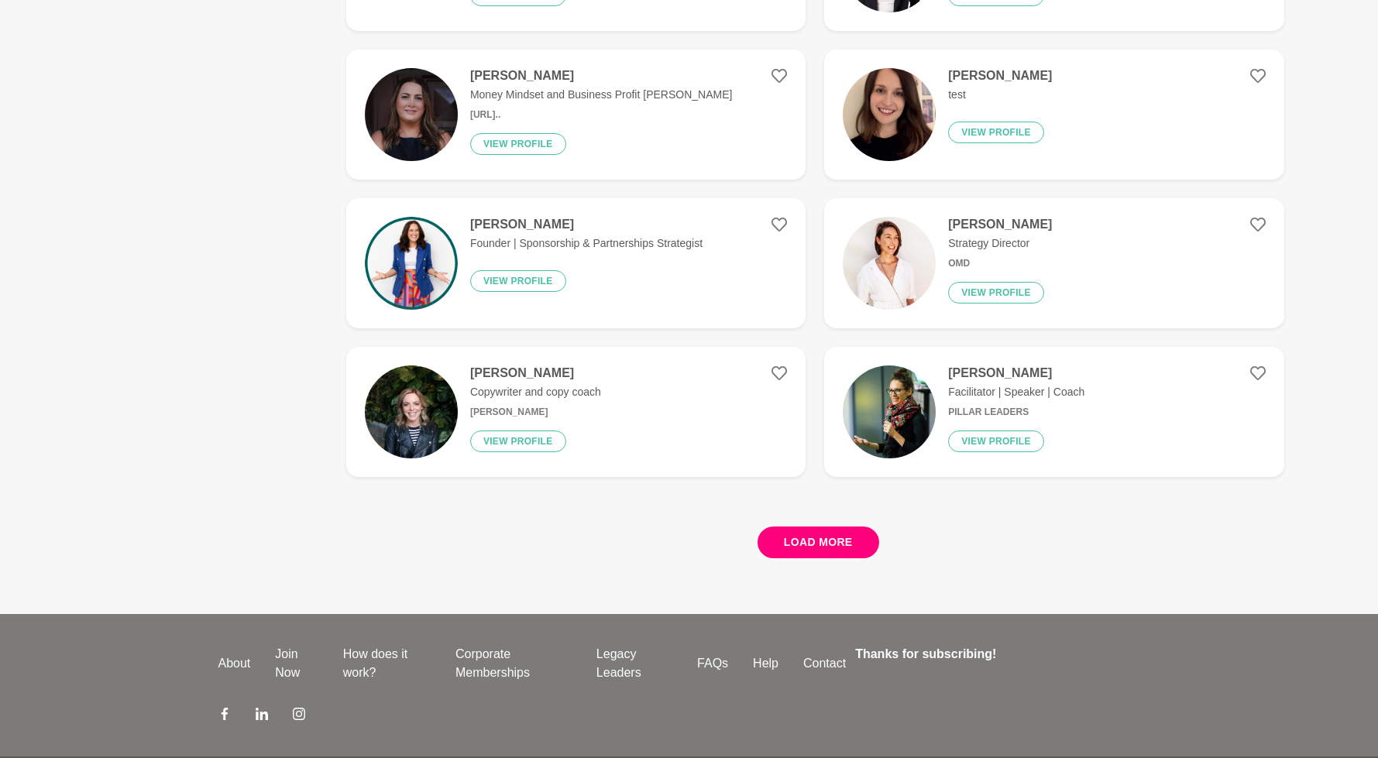
click at [789, 539] on button "Load more" at bounding box center [818, 543] width 122 height 32
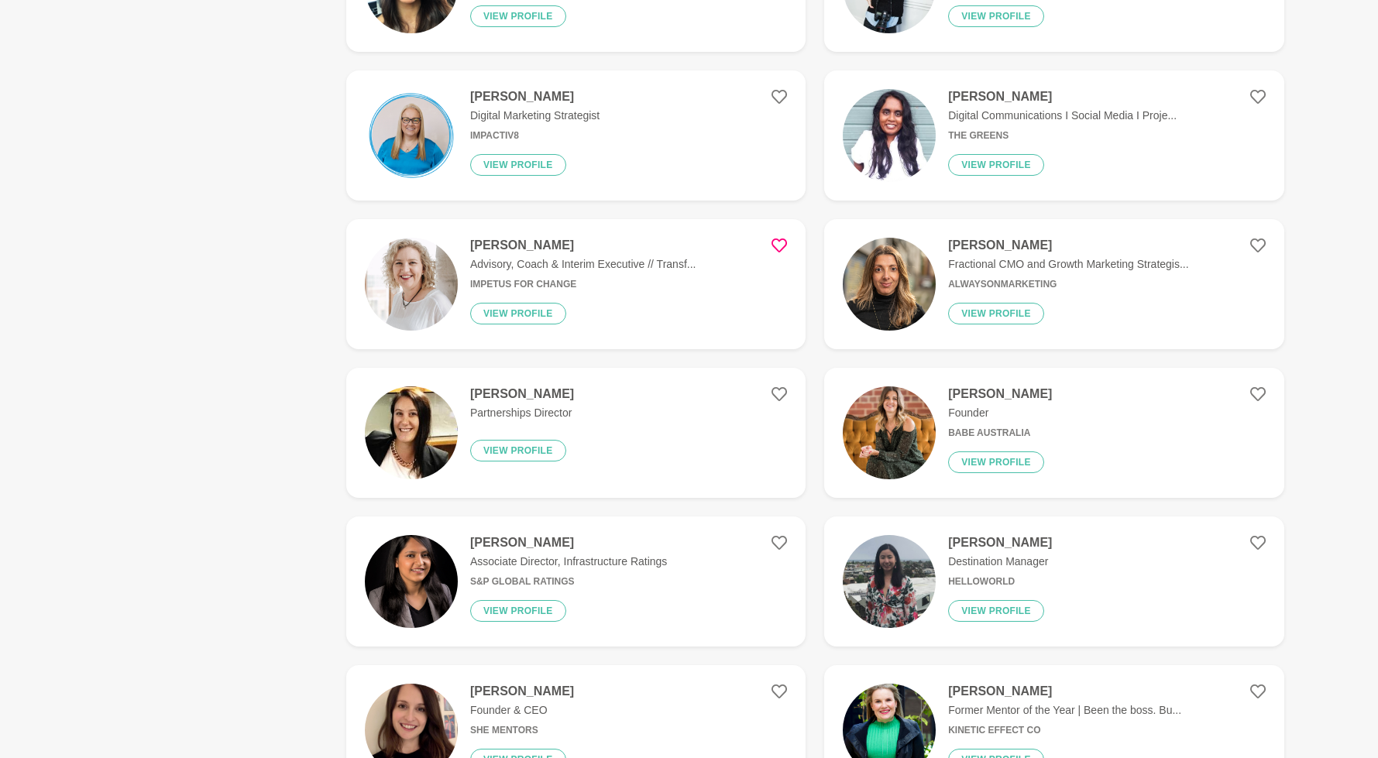
scroll to position [9719, 0]
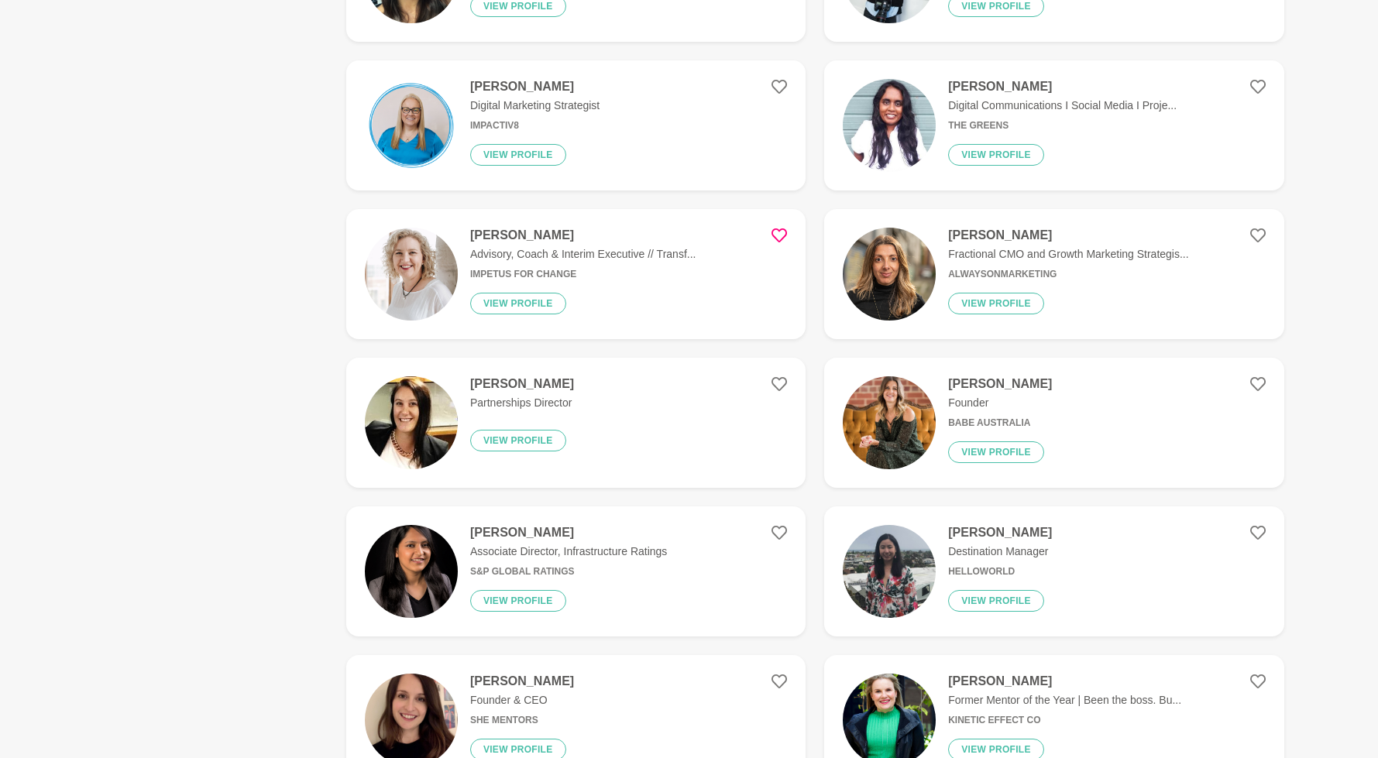
click at [597, 428] on figure "Michelle Meneguzzi Partnerships Director View profile" at bounding box center [575, 423] width 459 height 130
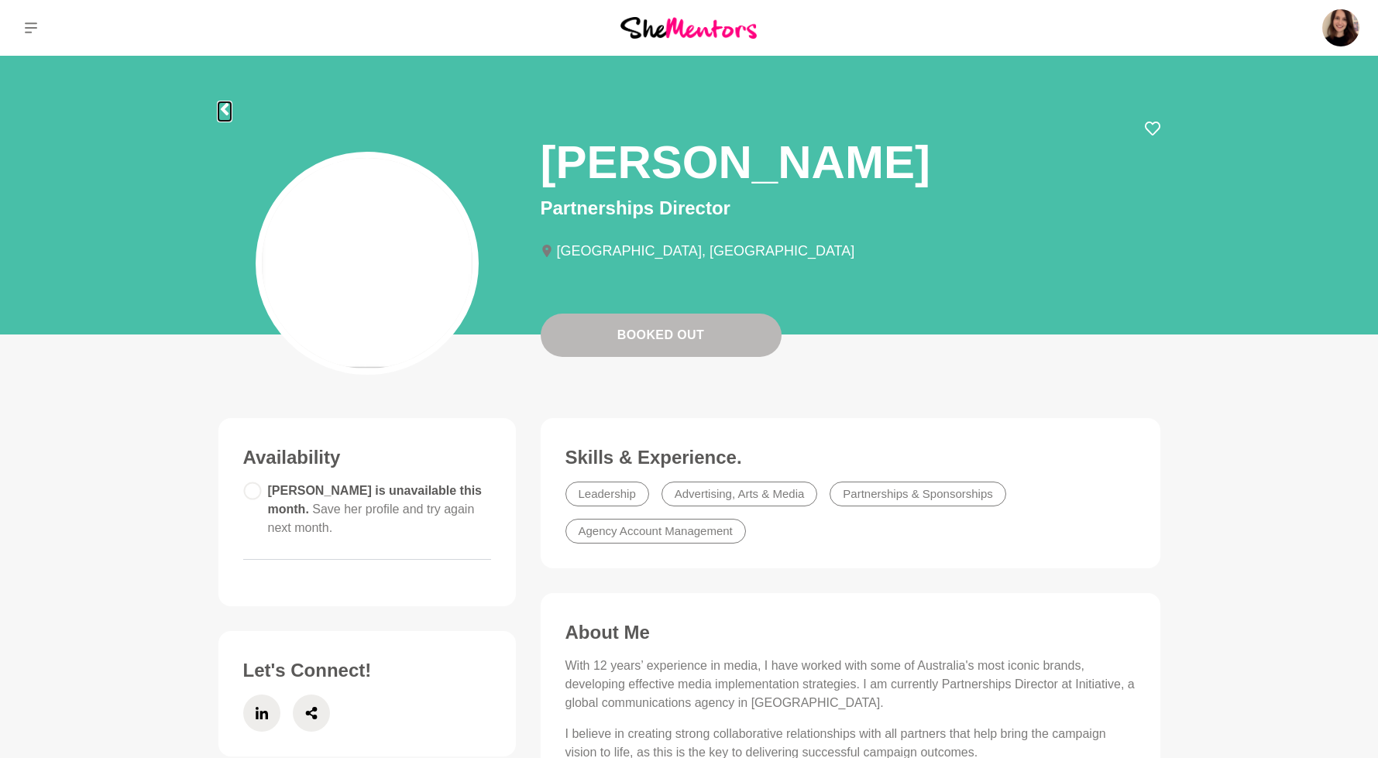
click at [222, 108] on icon at bounding box center [224, 109] width 8 height 12
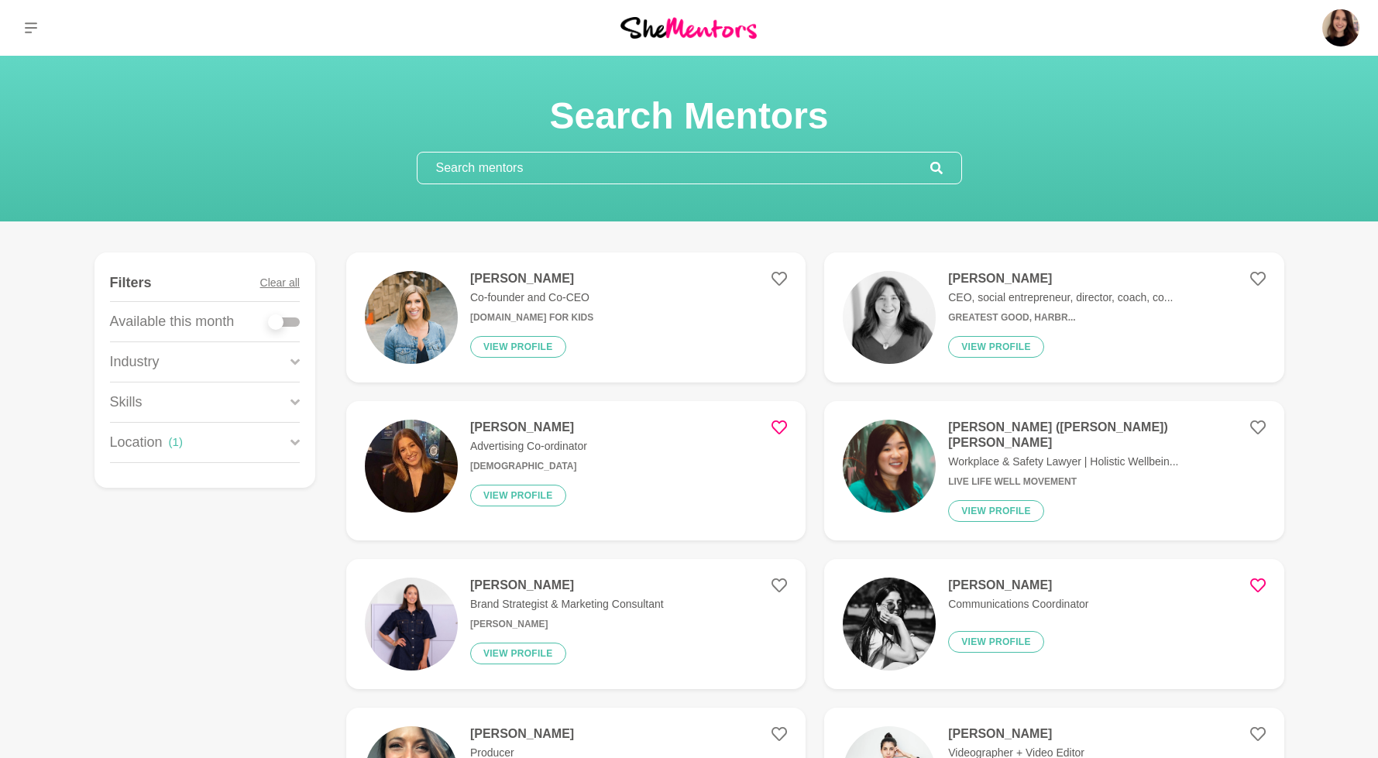
click at [538, 316] on h6 "b.box for kids" at bounding box center [531, 318] width 123 height 12
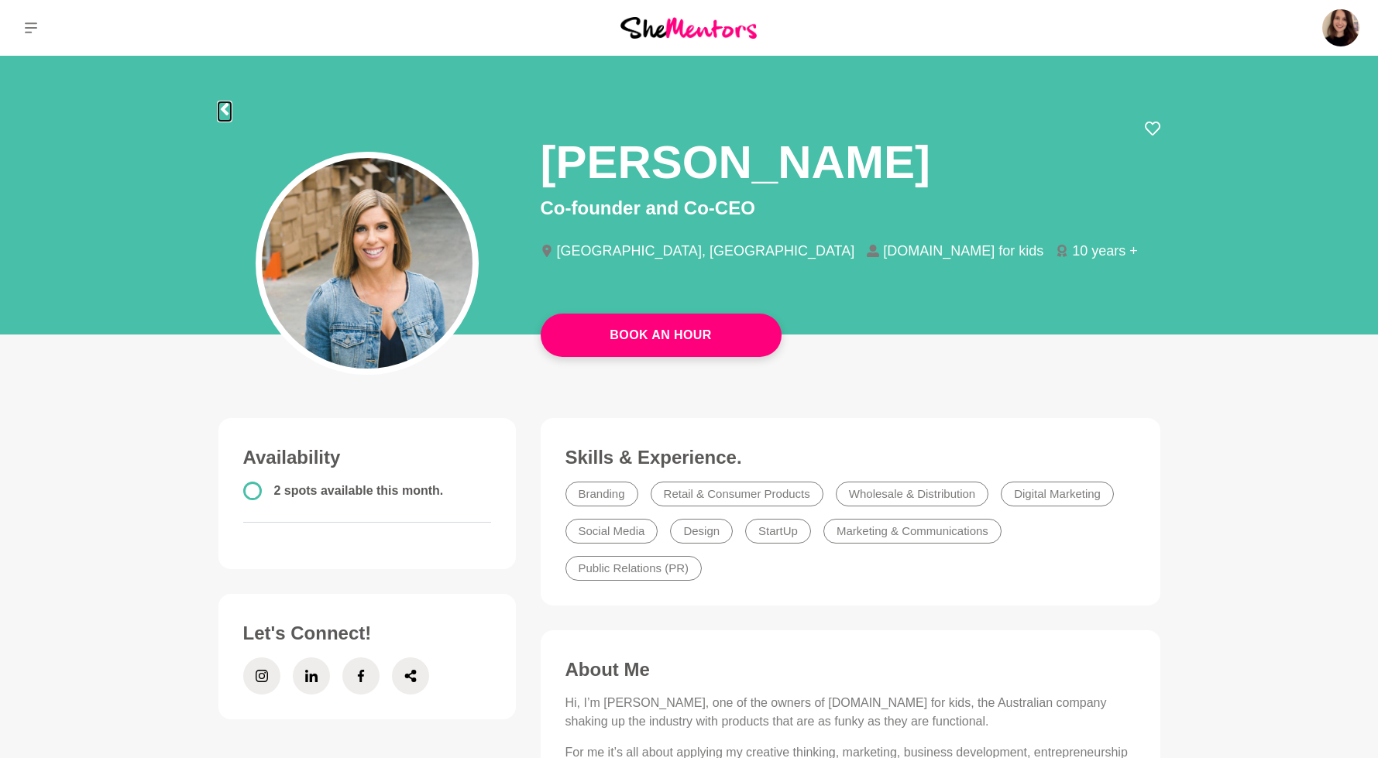
click at [219, 106] on icon at bounding box center [224, 109] width 12 height 12
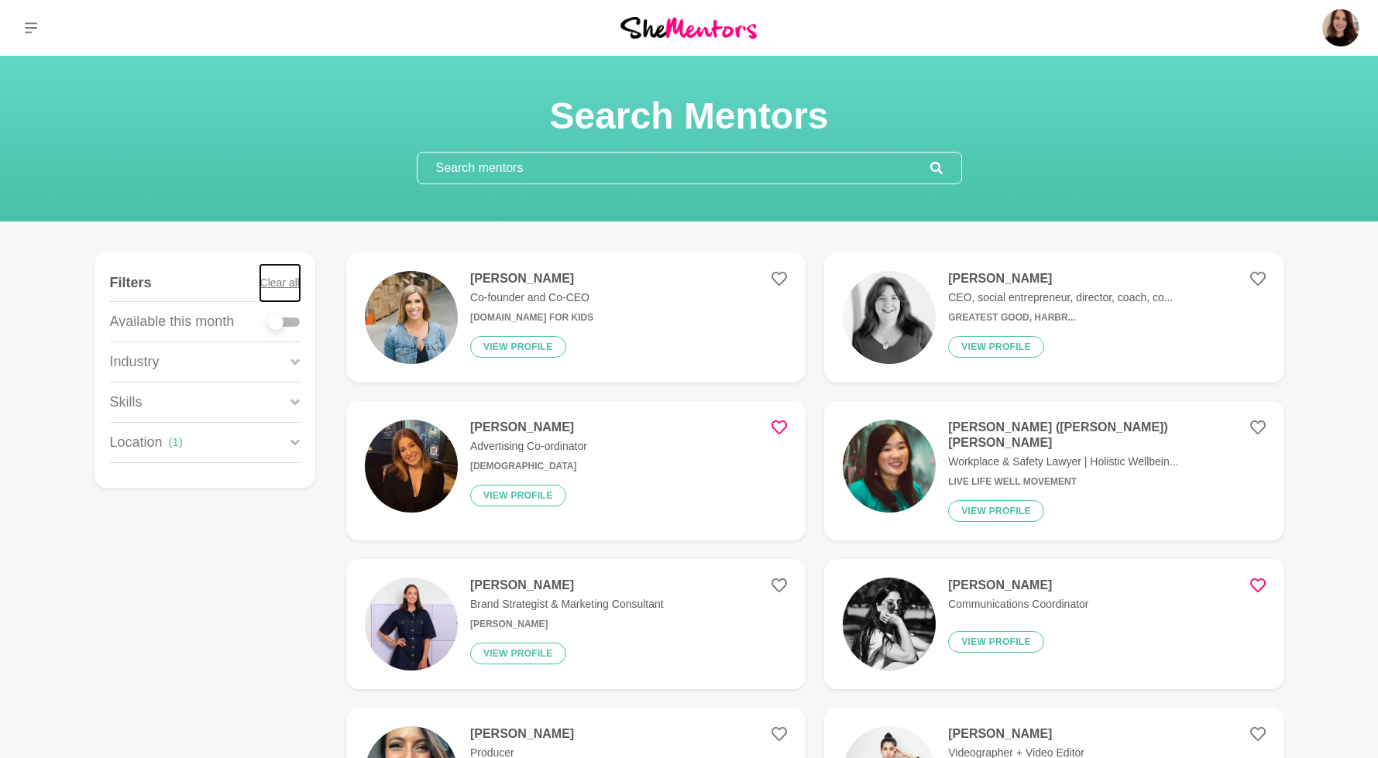
click at [295, 278] on button "Clear all" at bounding box center [280, 283] width 40 height 36
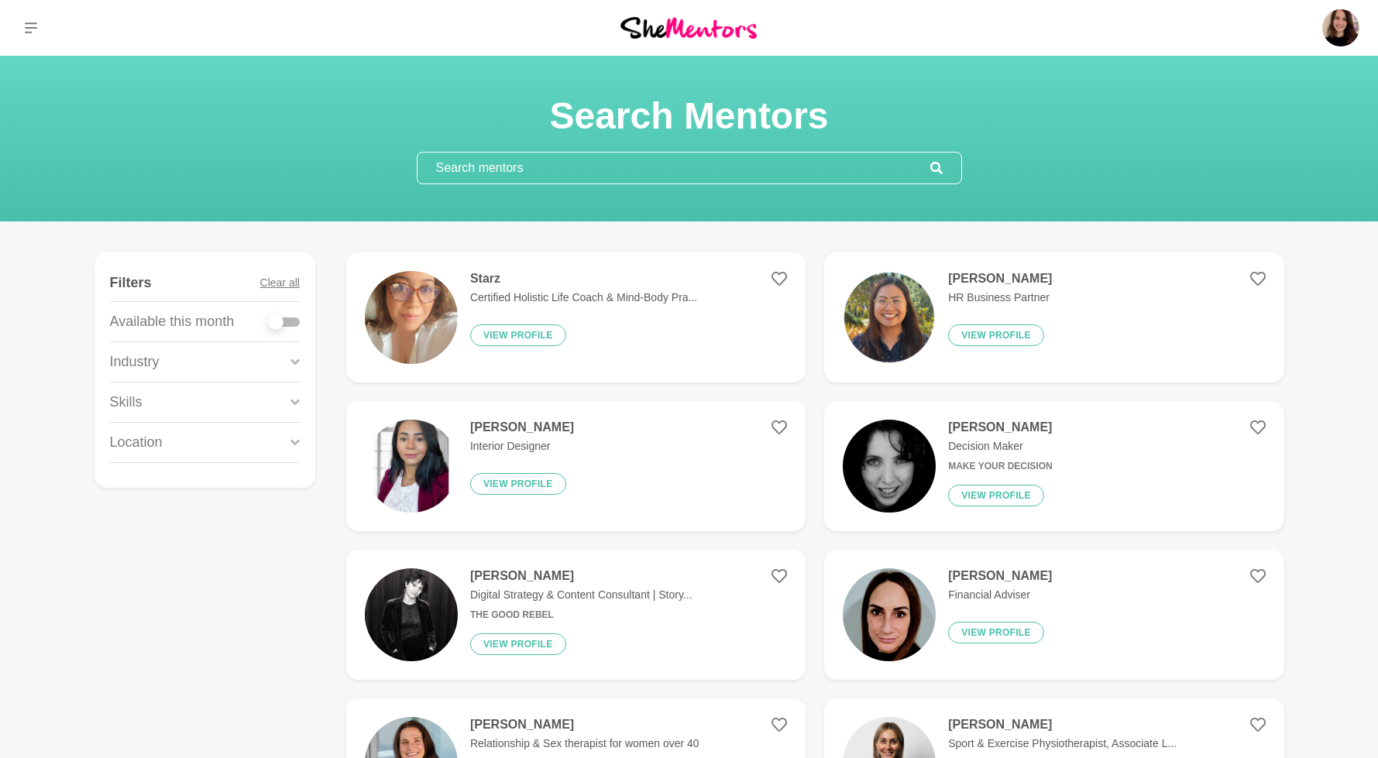
click at [481, 171] on input "text" at bounding box center [673, 168] width 513 height 31
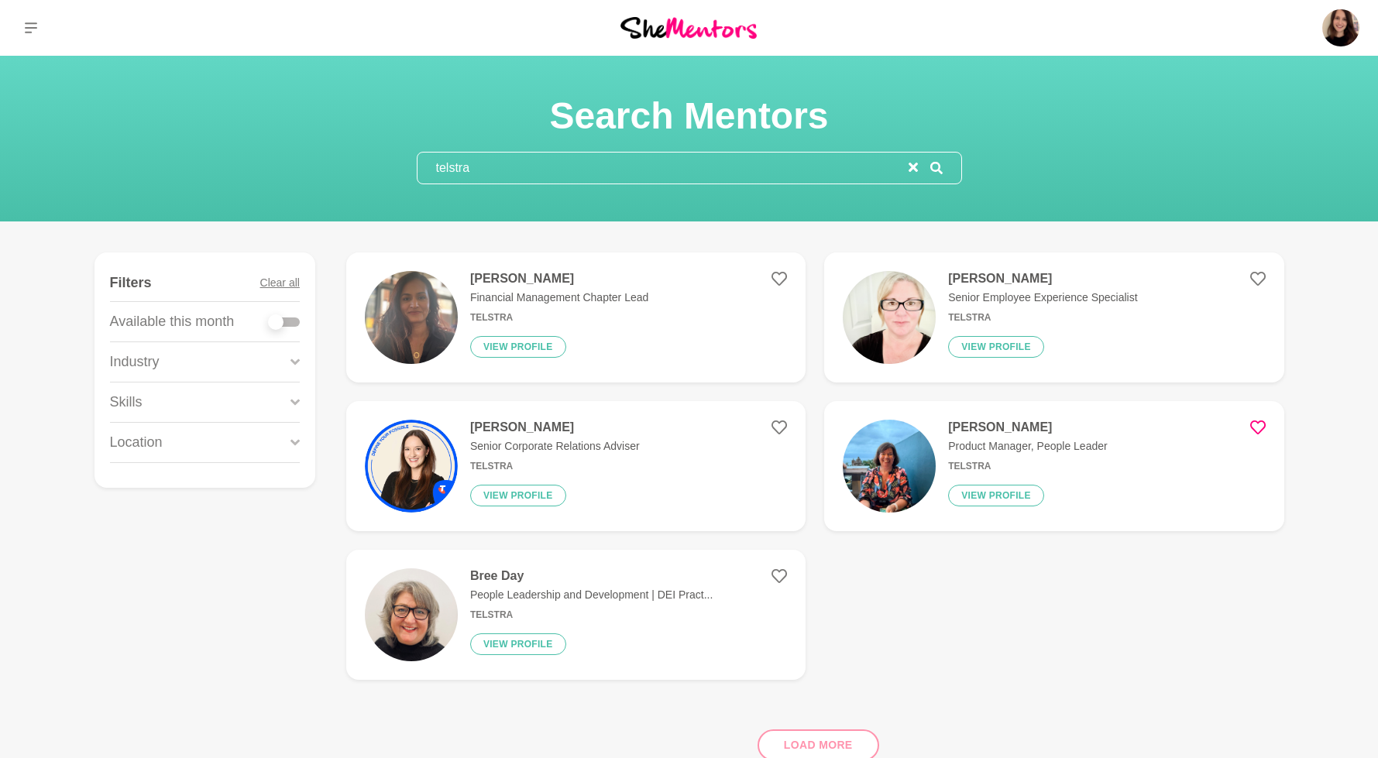
type input "telstra"
click at [912, 473] on img at bounding box center [889, 466] width 93 height 93
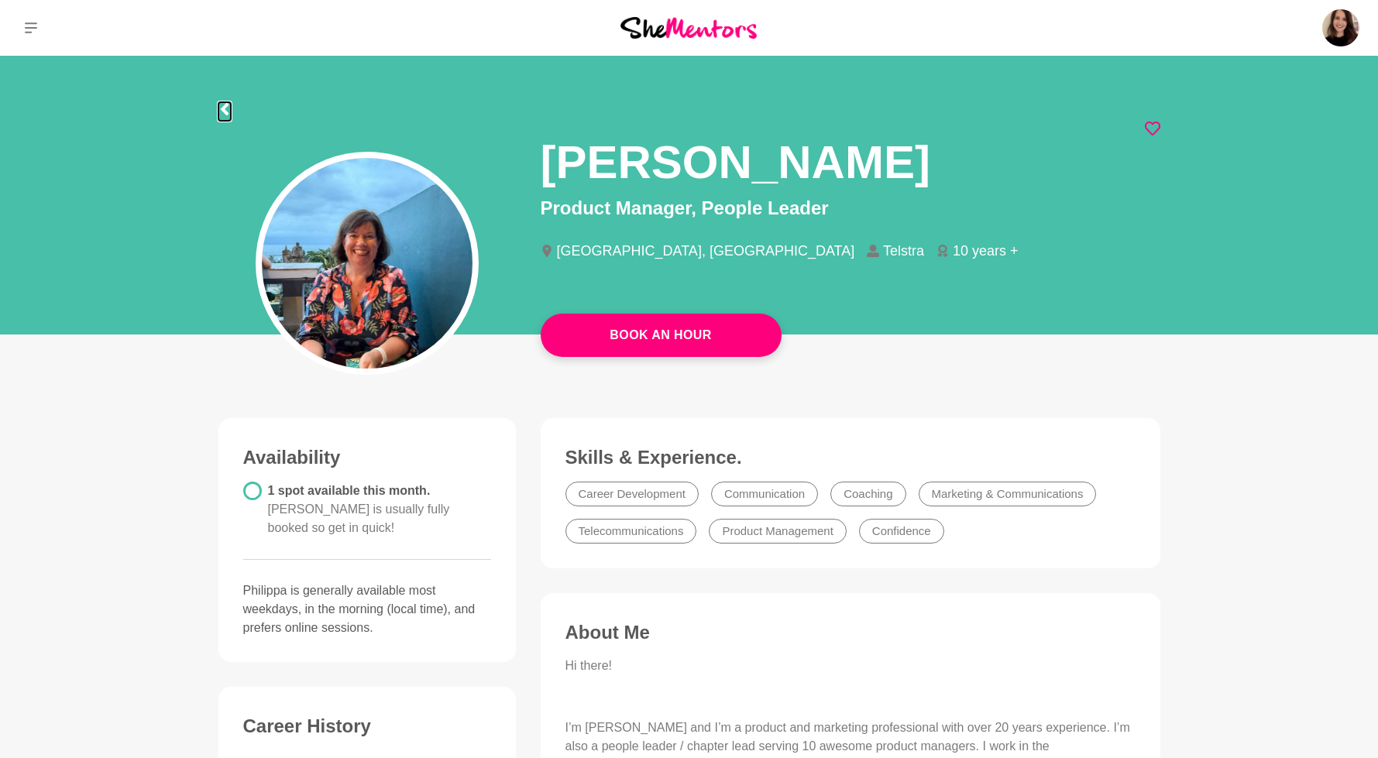
click at [225, 109] on icon at bounding box center [224, 109] width 12 height 12
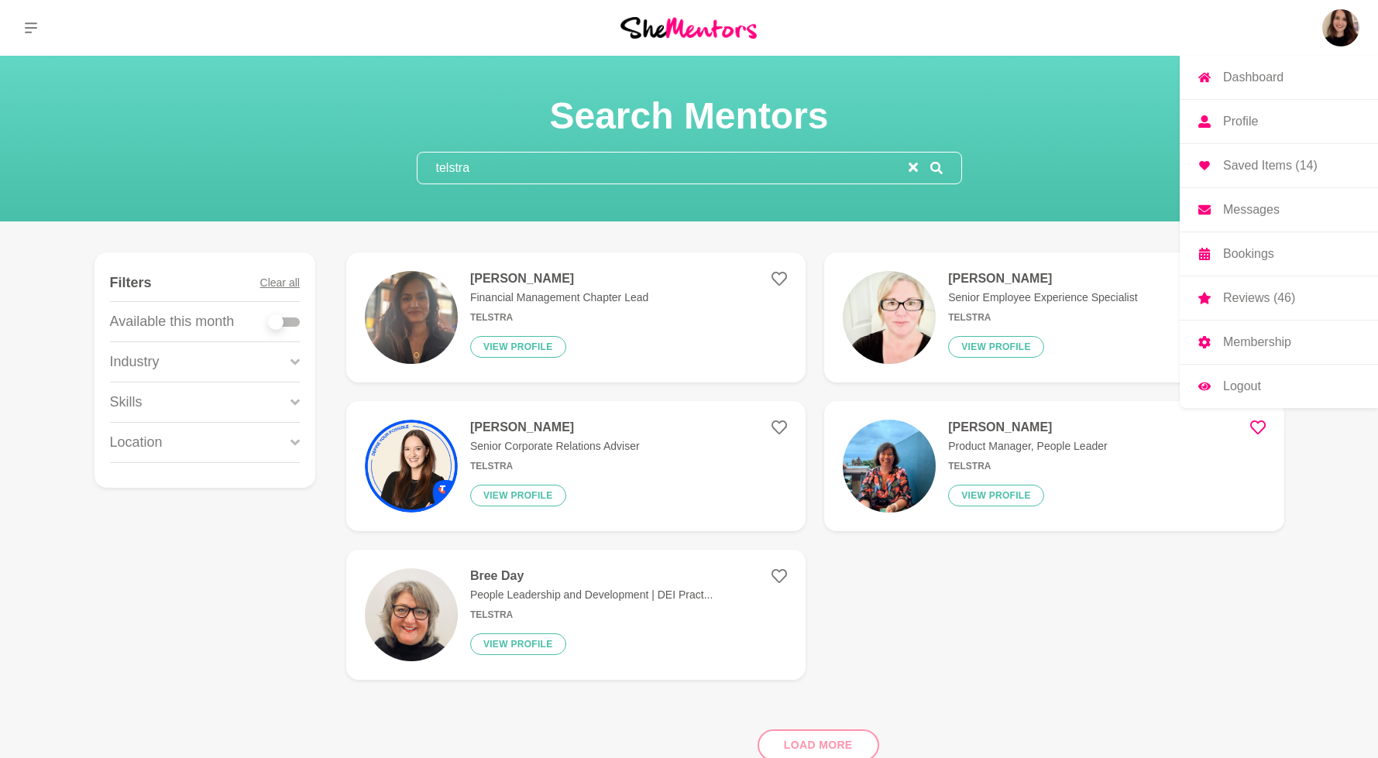
click at [1240, 183] on link "Saved Items (14)" at bounding box center [1279, 165] width 198 height 43
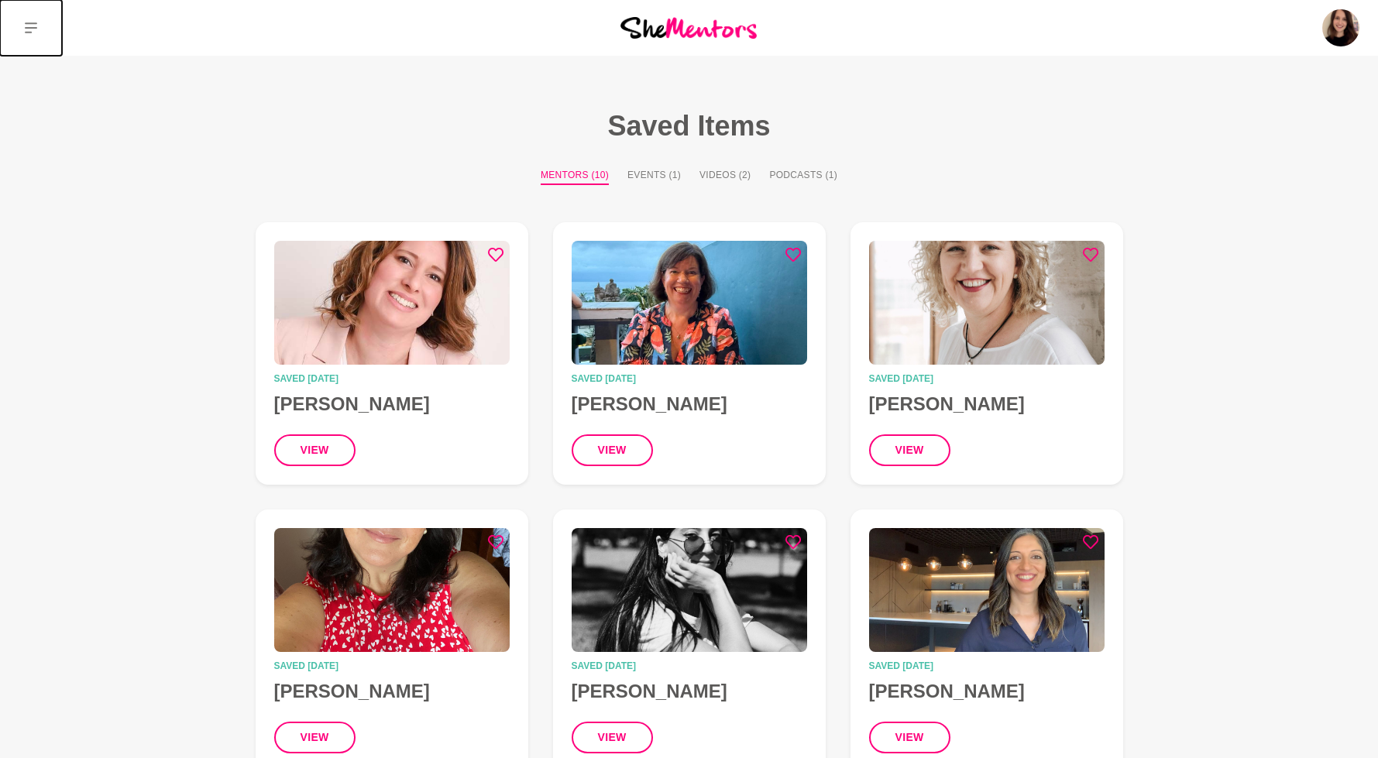
click at [22, 32] on button at bounding box center [31, 28] width 62 height 56
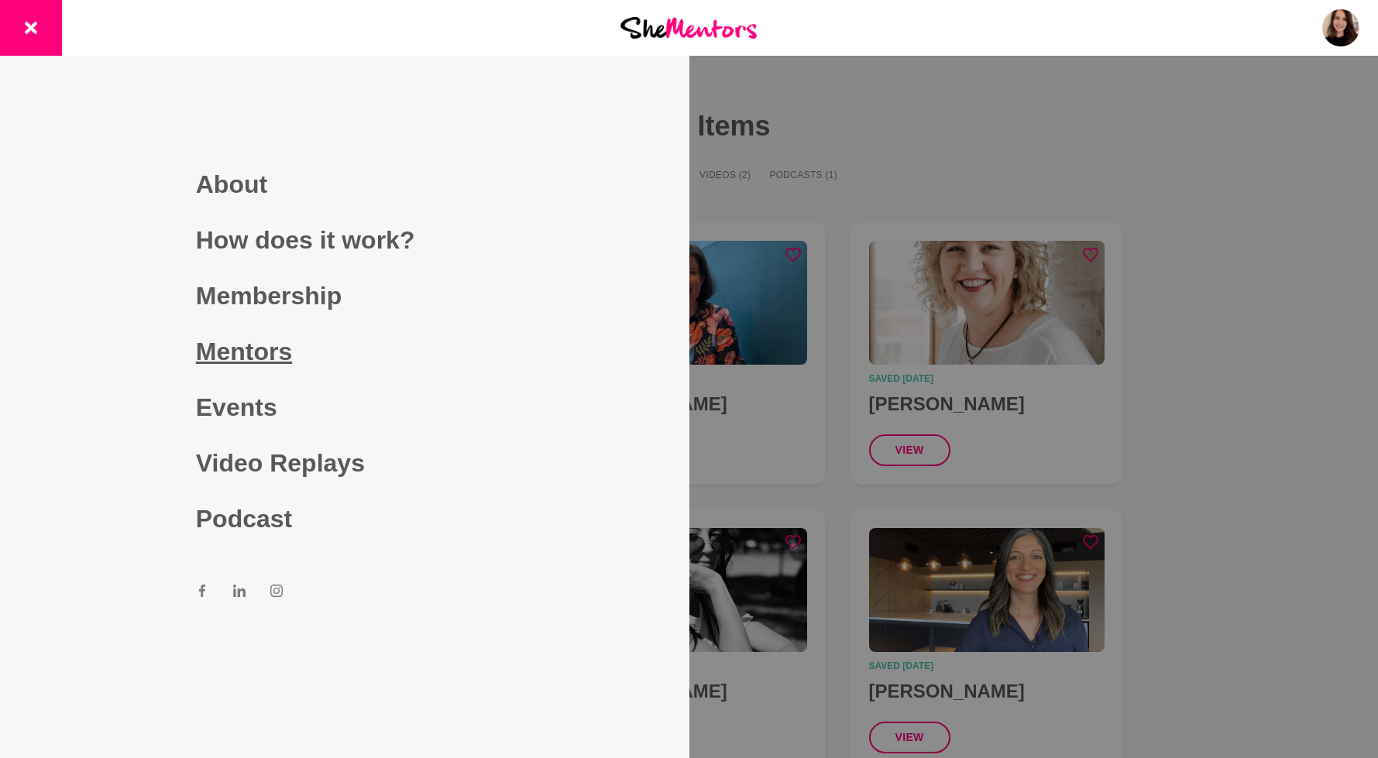
click at [252, 334] on link "Mentors" at bounding box center [344, 352] width 297 height 56
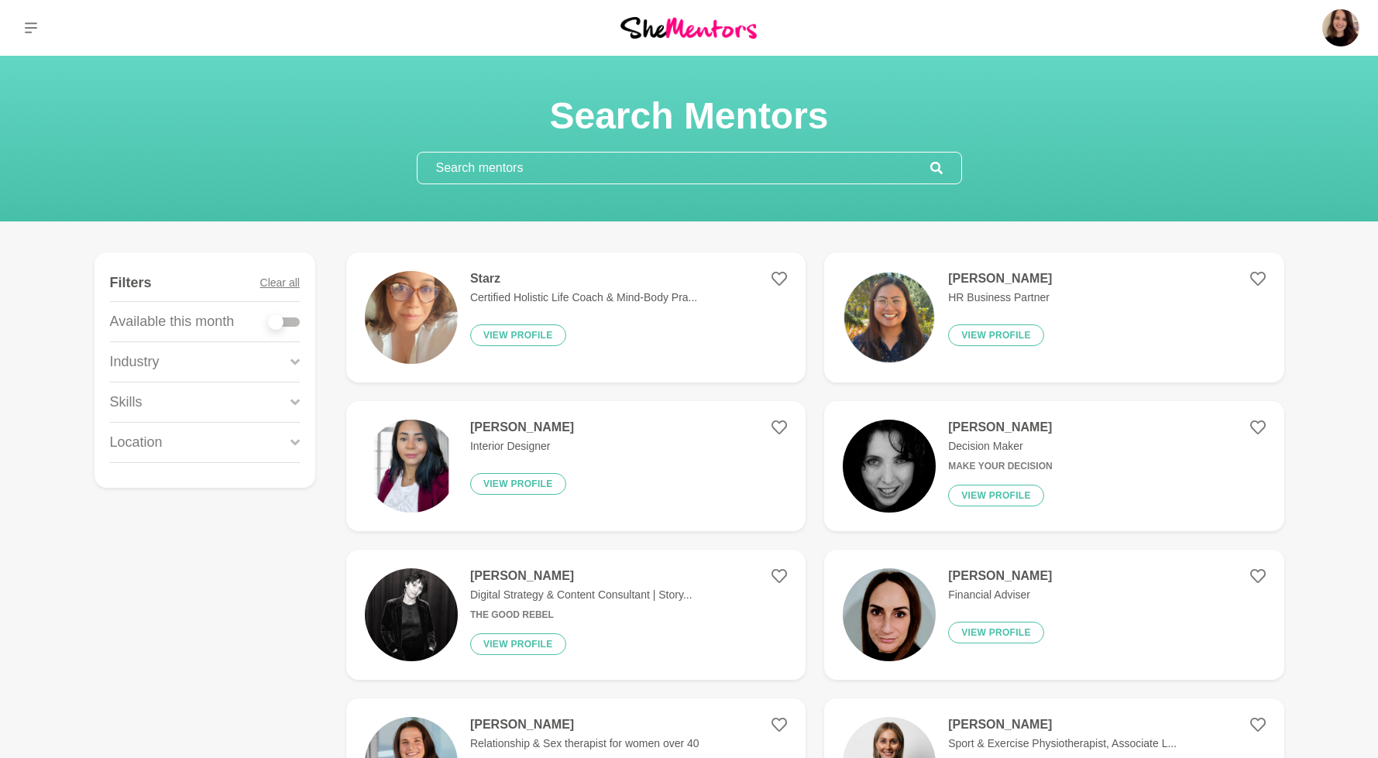
click at [460, 169] on input "text" at bounding box center [673, 168] width 513 height 31
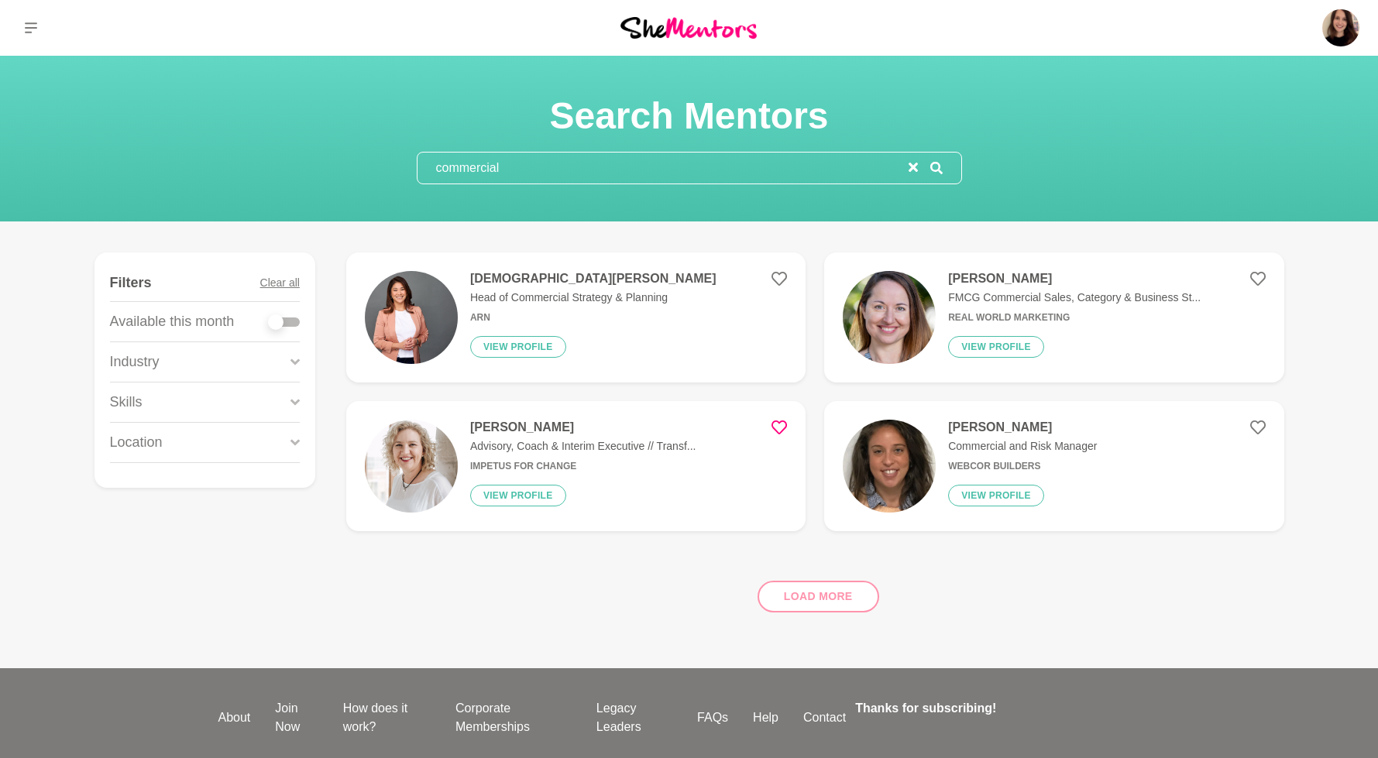
type input "commercial"
click at [453, 312] on img at bounding box center [411, 317] width 93 height 93
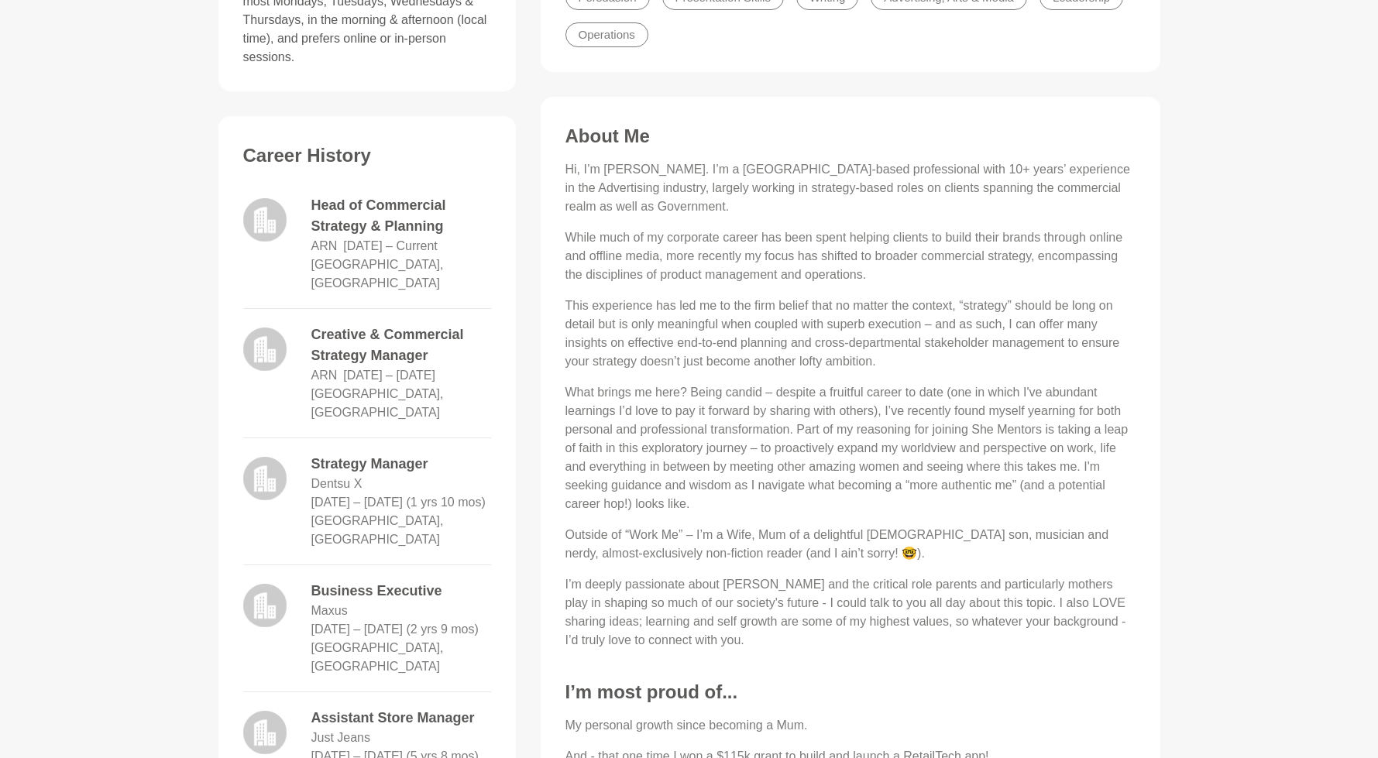
scroll to position [1104, 0]
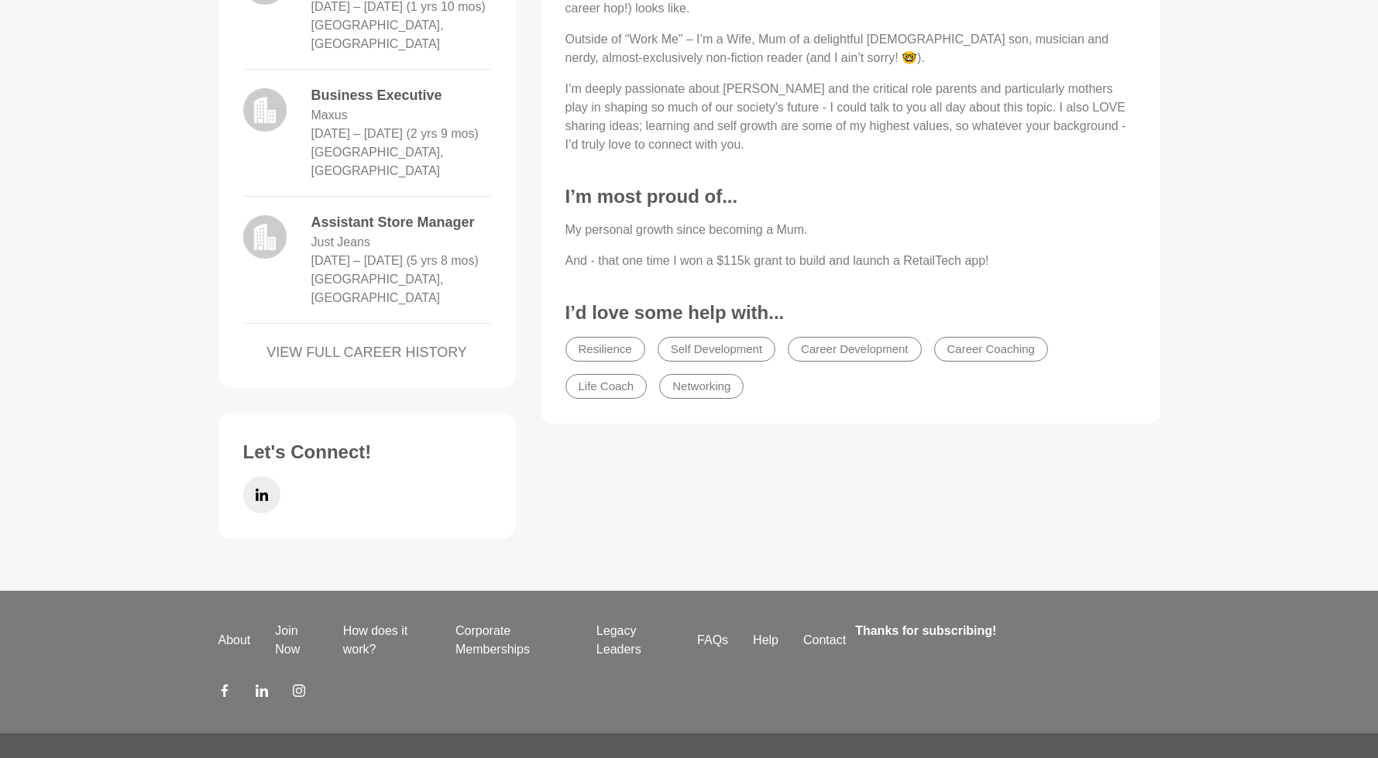
click at [281, 470] on li at bounding box center [262, 495] width 50 height 50
click at [266, 489] on icon at bounding box center [261, 495] width 12 height 12
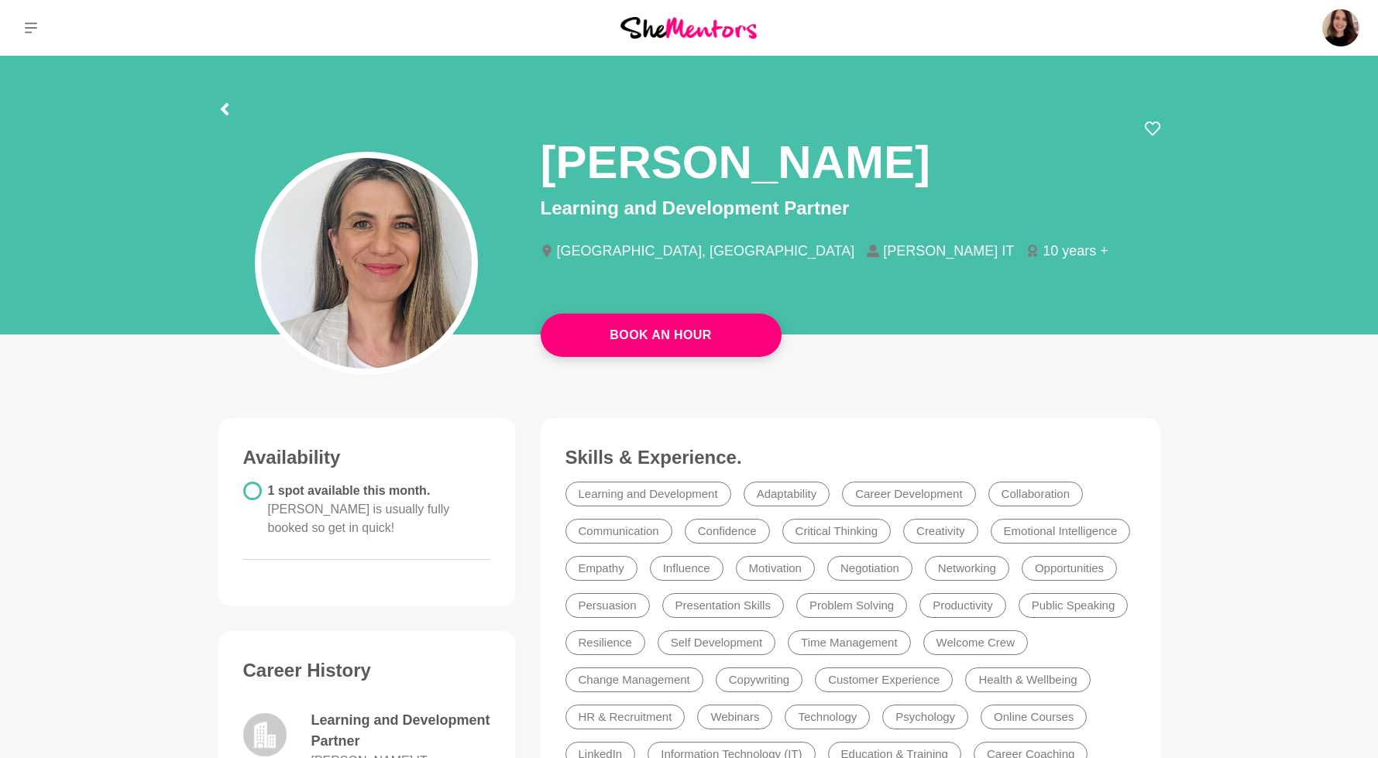
drag, startPoint x: 544, startPoint y: 153, endPoint x: 929, endPoint y: 149, distance: 384.2
click at [929, 149] on div "[PERSON_NAME]" at bounding box center [851, 158] width 620 height 74
copy h1 "[PERSON_NAME]"
